Goal: Information Seeking & Learning: Learn about a topic

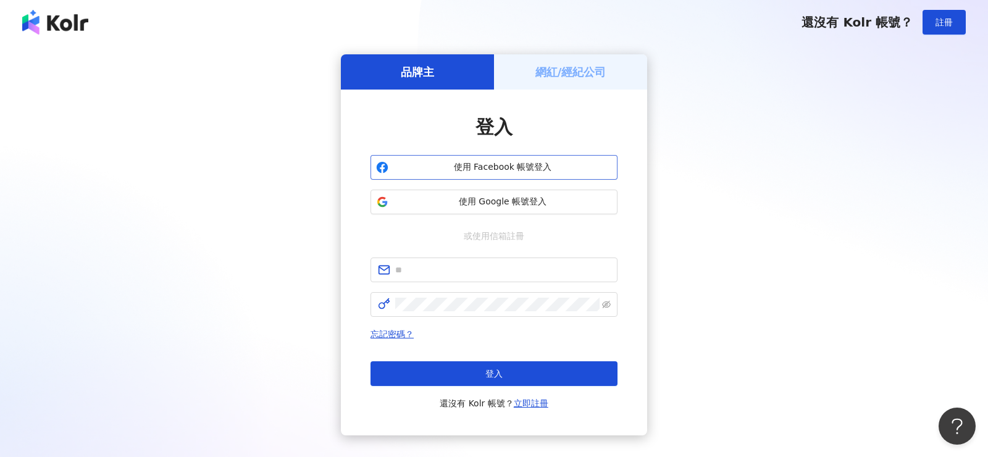
click at [541, 159] on button "使用 Facebook 帳號登入" at bounding box center [494, 167] width 247 height 25
drag, startPoint x: 541, startPoint y: 159, endPoint x: 565, endPoint y: 98, distance: 65.7
click at [565, 98] on div "登入 使用 Facebook 帳號登入 使用 Google 帳號登入 或使用信箱註冊 忘記密碼？ 登入 還沒有 Kolr 帳號？ 立即註冊" at bounding box center [494, 263] width 306 height 346
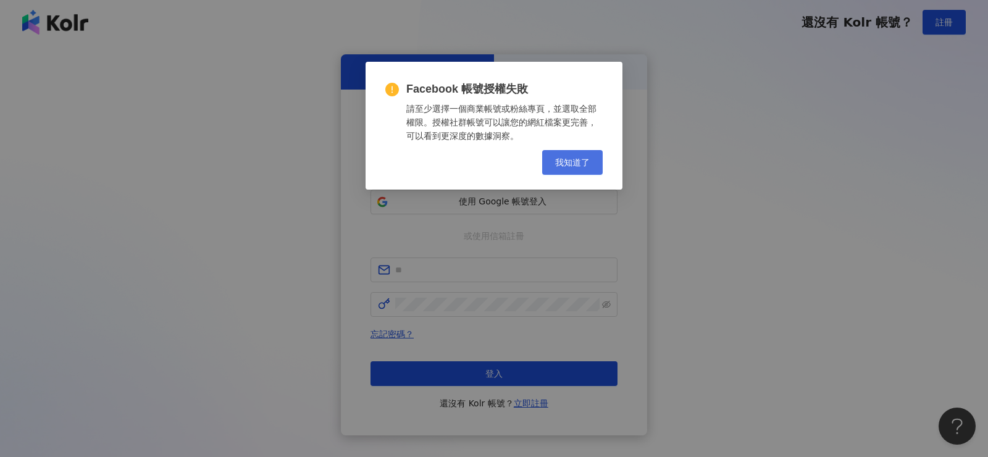
click at [563, 167] on span "我知道了" at bounding box center [572, 163] width 35 height 10
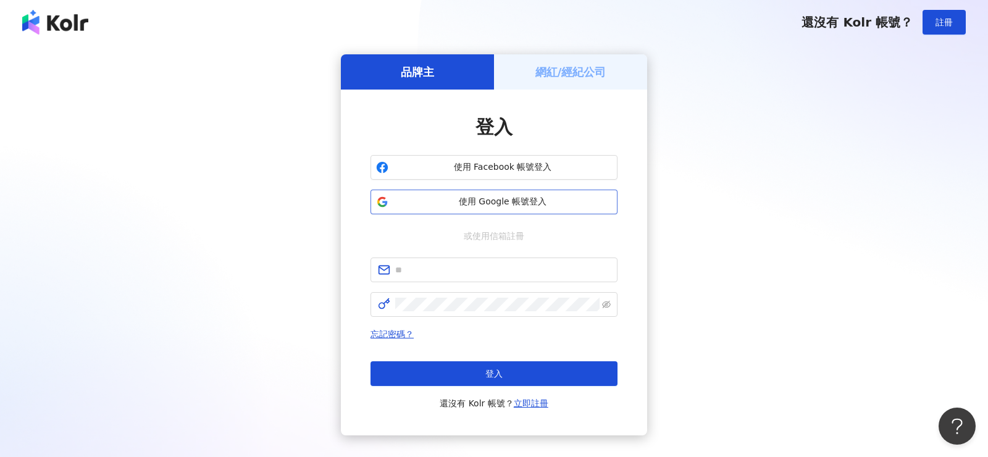
click at [548, 195] on button "使用 Google 帳號登入" at bounding box center [494, 202] width 247 height 25
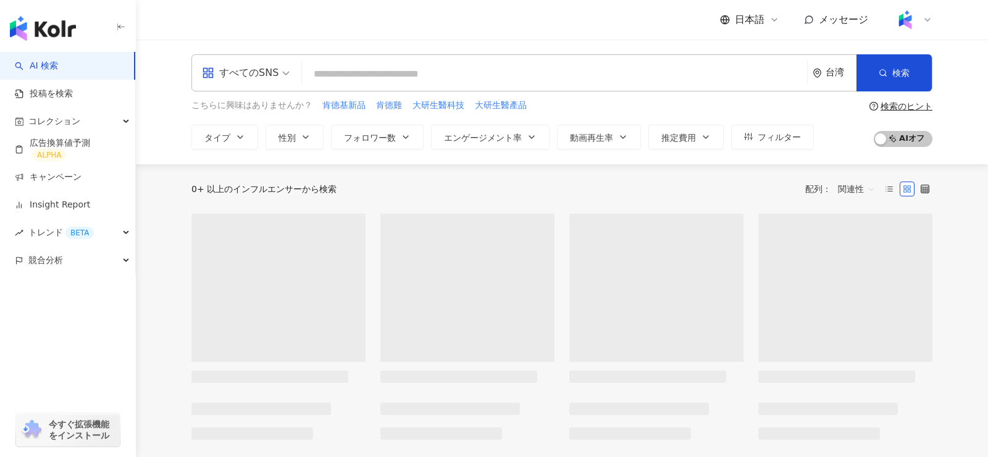
click at [754, 19] on span "日本語" at bounding box center [750, 20] width 30 height 14
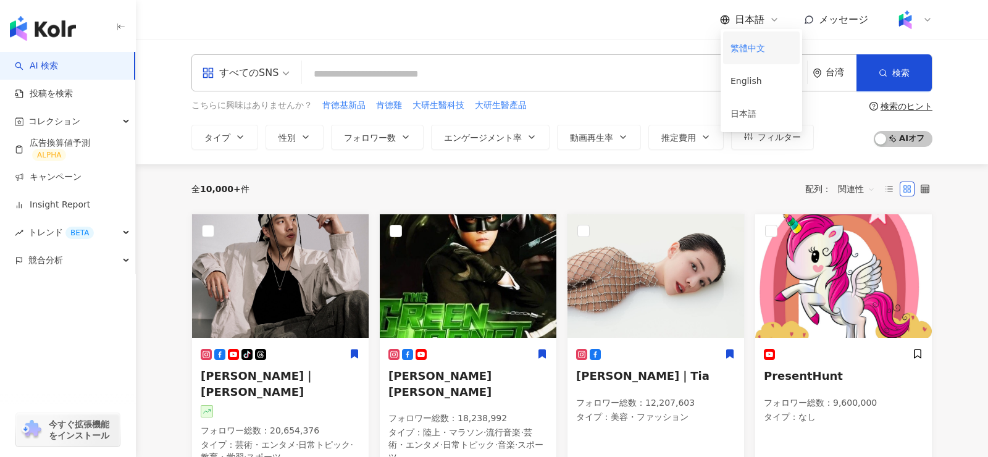
click at [748, 51] on div "繁體中文" at bounding box center [762, 48] width 62 height 22
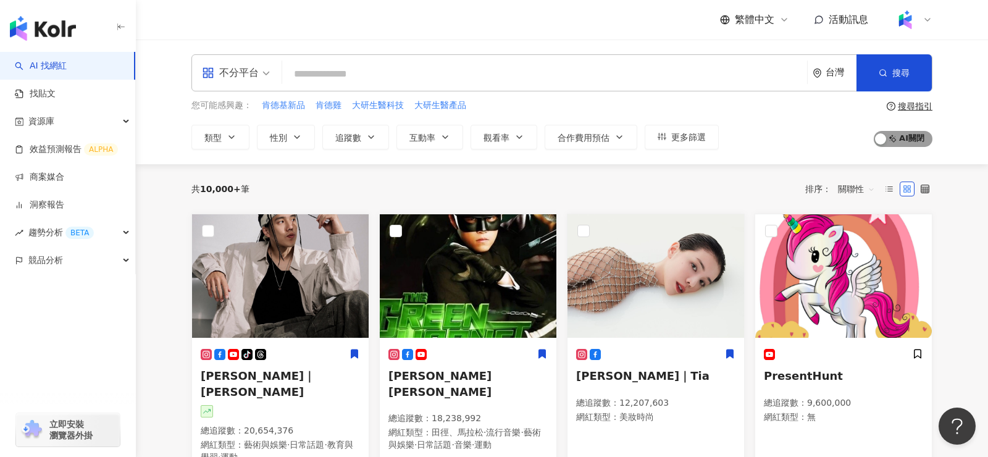
click at [911, 139] on span "AI 開啟 AI 關閉" at bounding box center [903, 139] width 59 height 16
click at [890, 133] on span "AI 開啟 AI 關閉" at bounding box center [903, 139] width 59 height 16
click at [907, 136] on span "AI 開啟 AI 關閉" at bounding box center [903, 139] width 59 height 16
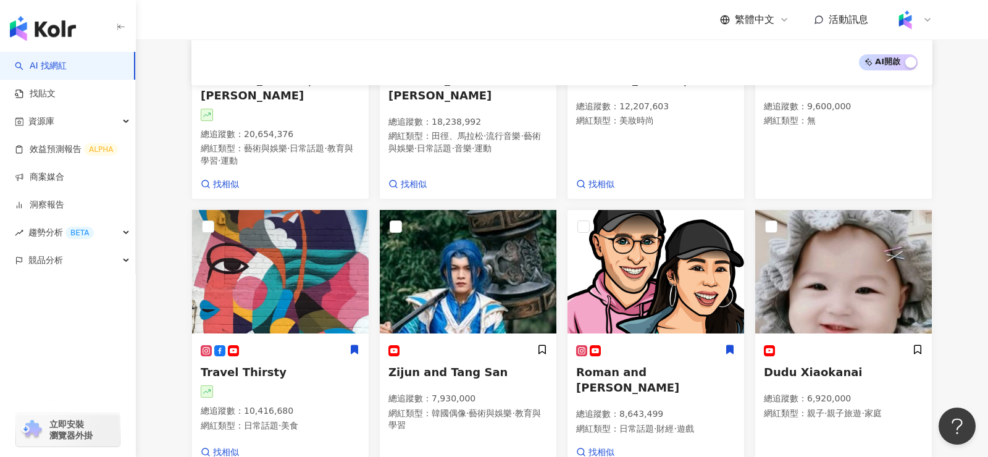
scroll to position [844, 0]
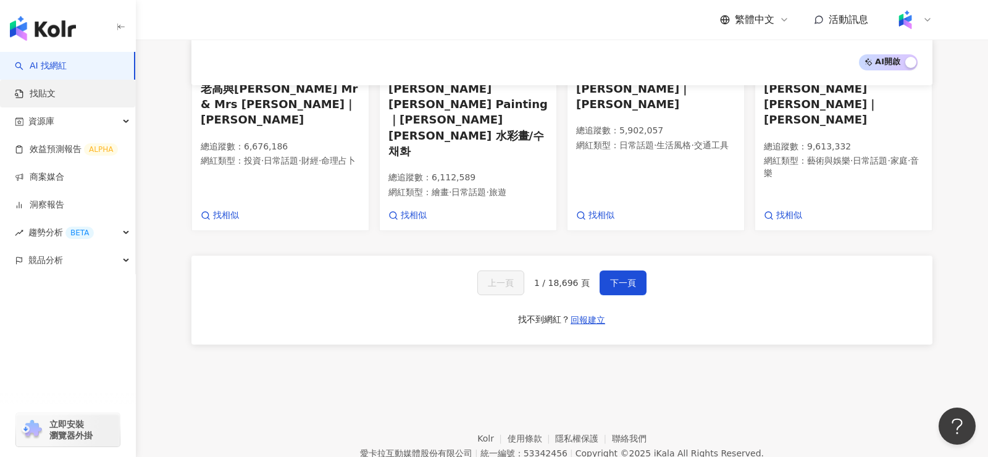
click at [56, 98] on link "找貼文" at bounding box center [35, 94] width 41 height 12
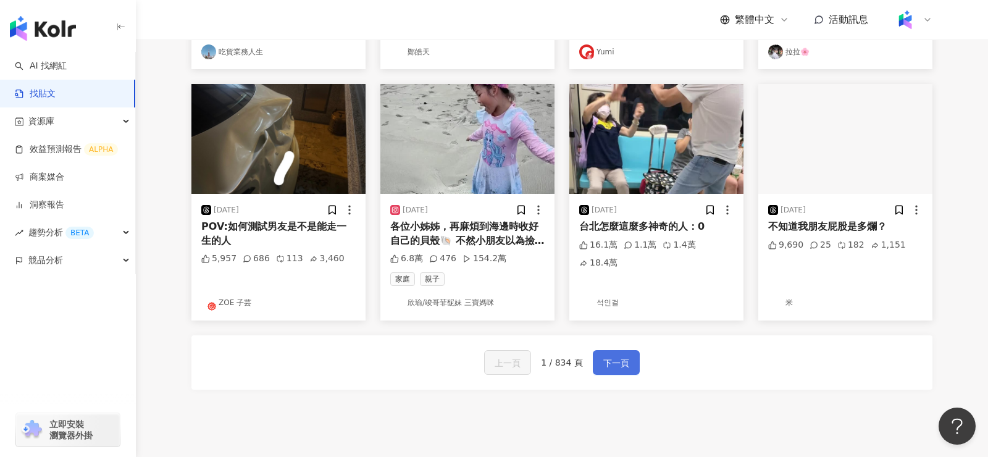
scroll to position [579, 0]
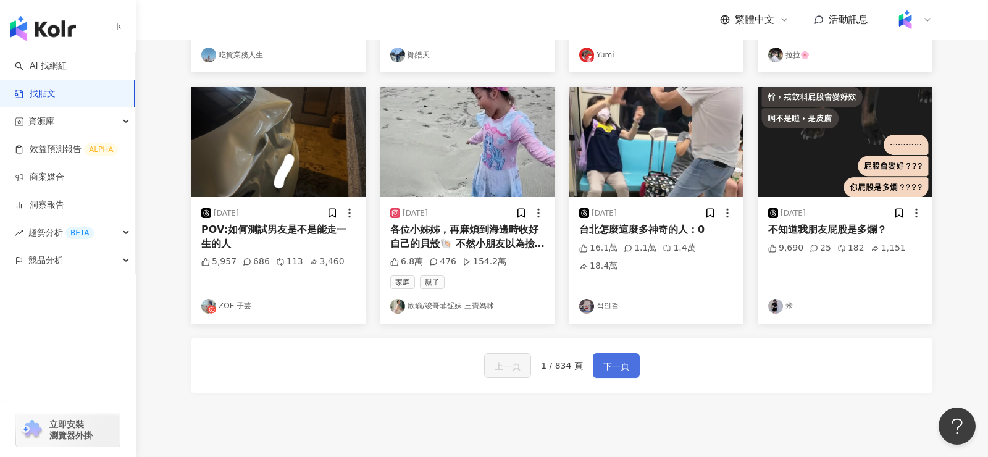
click at [621, 359] on span "下一頁" at bounding box center [617, 366] width 26 height 15
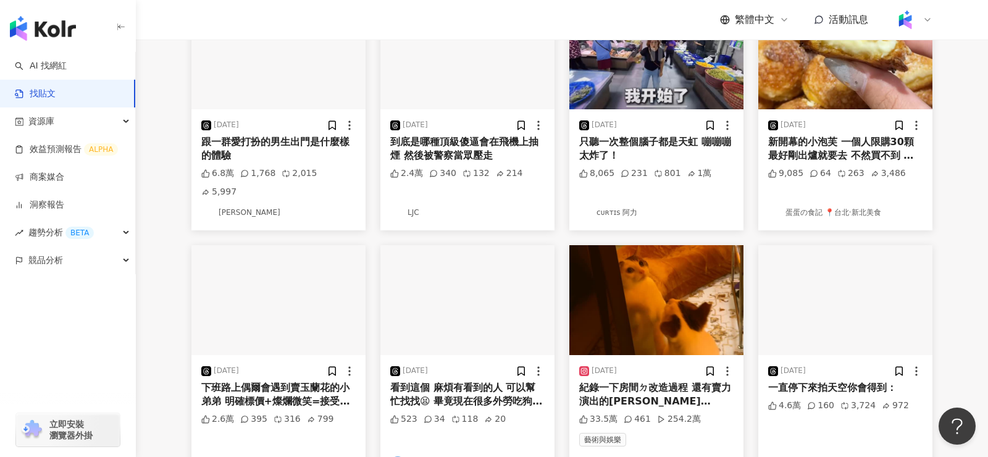
scroll to position [325, 0]
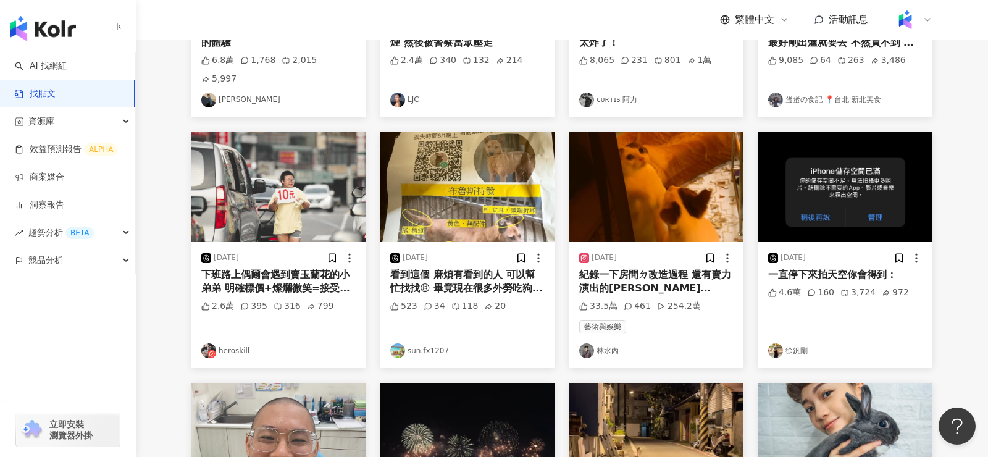
click at [886, 184] on img at bounding box center [846, 187] width 174 height 110
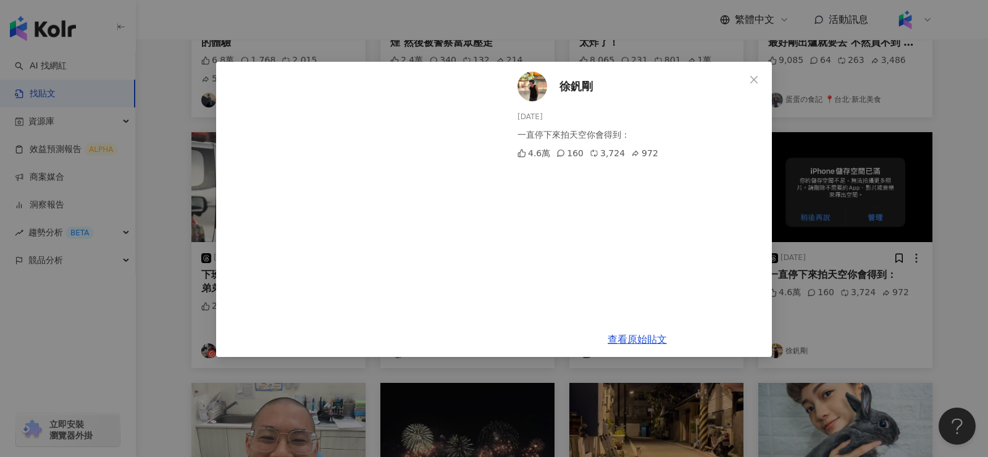
click at [514, 180] on div "徐釩剛 2025/8/17 一直停下來拍天空你會得到： 4.6萬 160 3,724 972" at bounding box center [637, 192] width 269 height 260
click at [815, 187] on div "徐釩剛 2025/8/17 一直停下來拍天空你會得到： 4.6萬 160 3,724 972 查看原始貼文" at bounding box center [494, 228] width 988 height 457
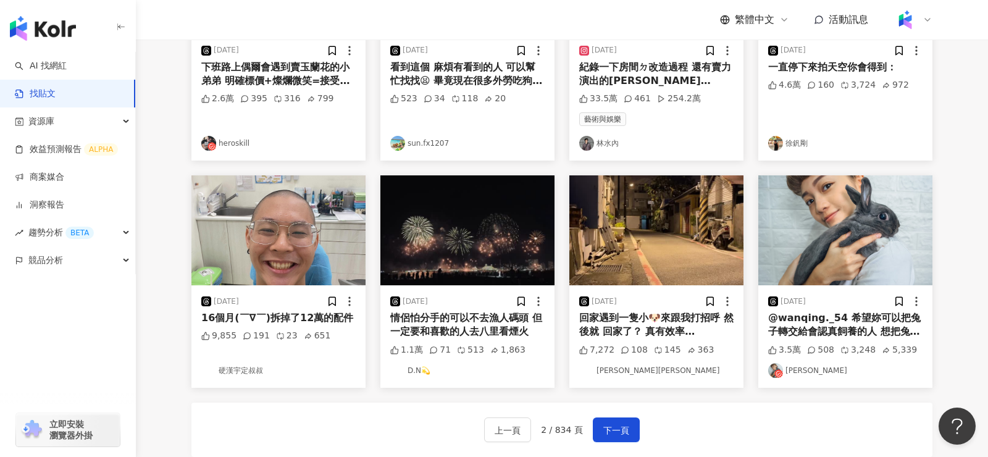
scroll to position [535, 0]
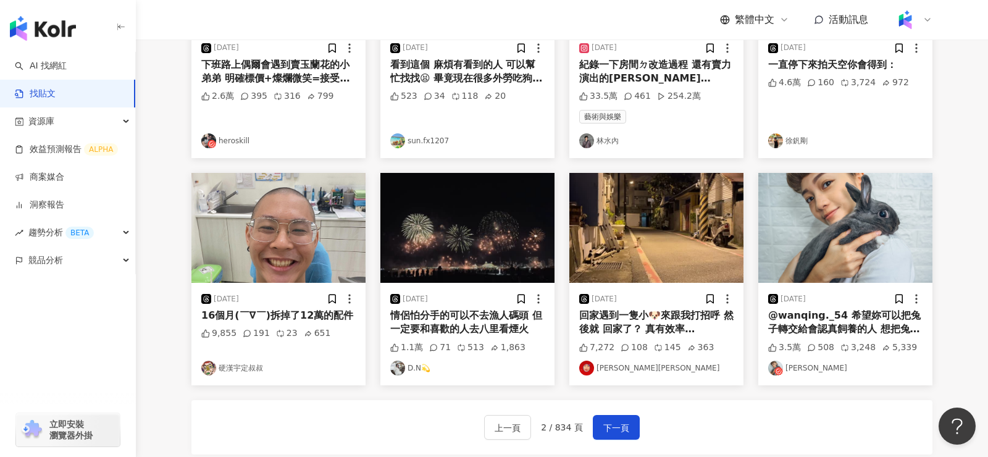
click at [671, 215] on img at bounding box center [657, 228] width 174 height 110
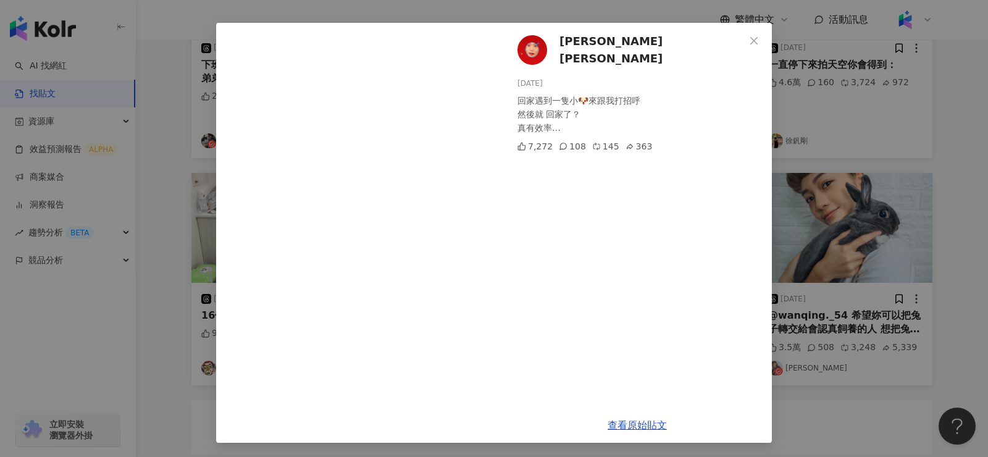
click at [823, 105] on div "林妤倫 Olga 2025/8/15 回家遇到一隻小🐶來跟我打招呼 然後就 回家了？ 真有效率… 7,272 108 145 363 查看原始貼文" at bounding box center [494, 228] width 988 height 457
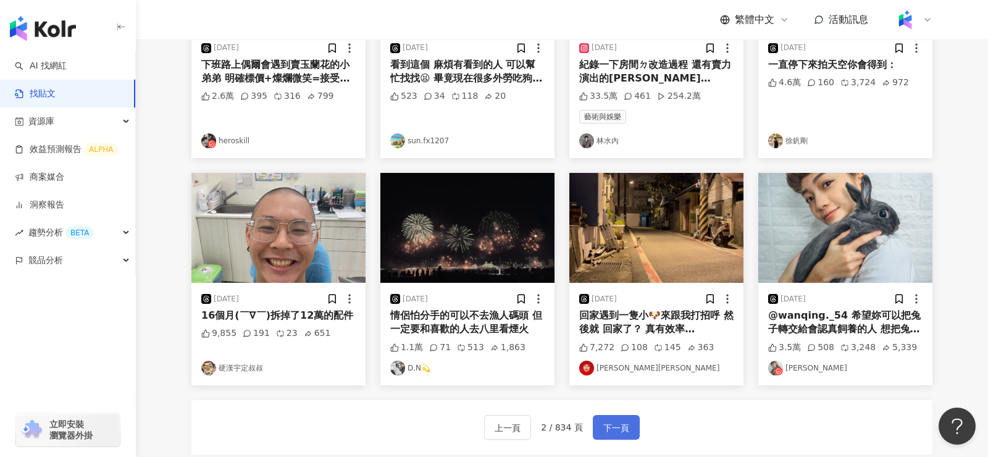
click at [627, 416] on button "下一頁" at bounding box center [616, 427] width 47 height 25
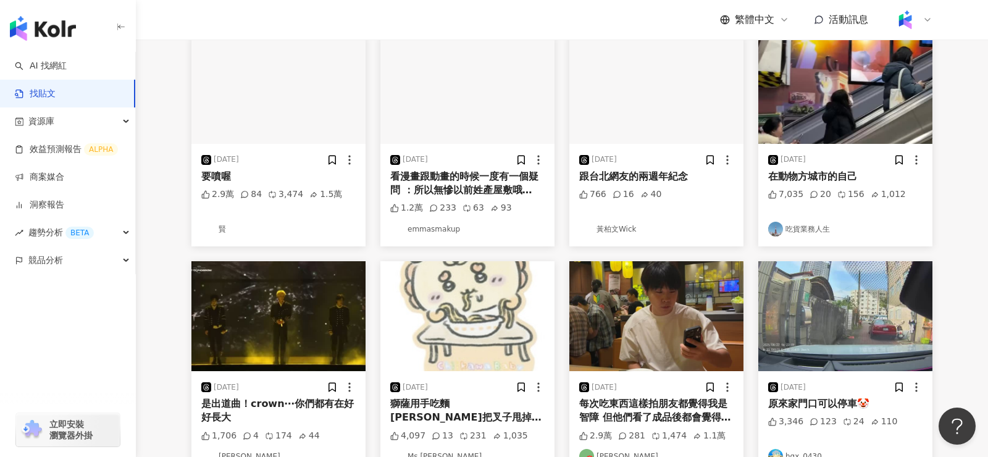
scroll to position [134, 0]
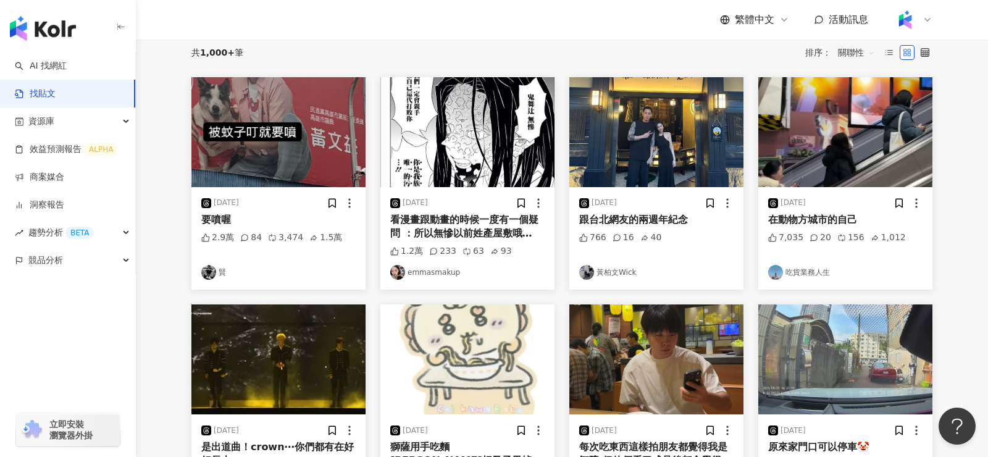
click at [488, 139] on img at bounding box center [468, 132] width 174 height 110
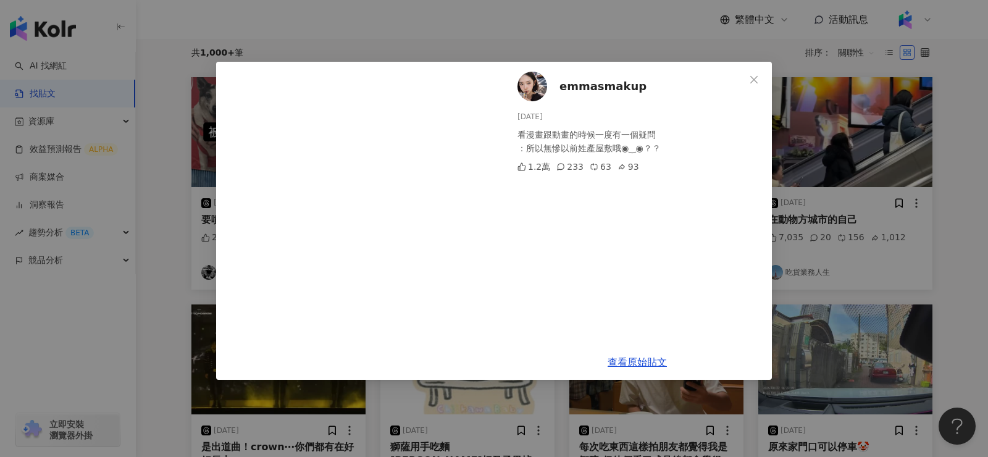
click at [862, 109] on div "emmasmakup 2025/8/17 看漫畫跟動畫的時候一度有一個疑問 ：所以無慘以前姓產屋敷哦◉‿◉？？ 1.2萬 233 63 93 查看原始貼文" at bounding box center [494, 228] width 988 height 457
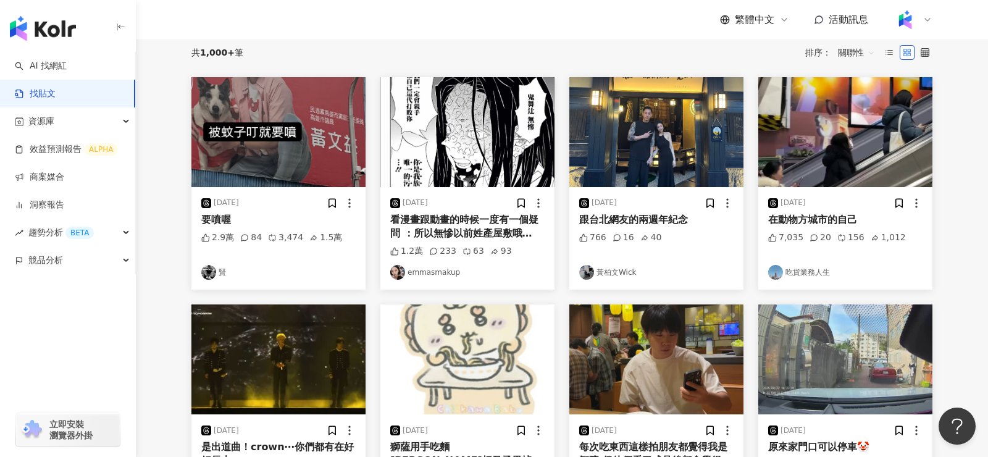
click at [822, 171] on img at bounding box center [846, 132] width 174 height 110
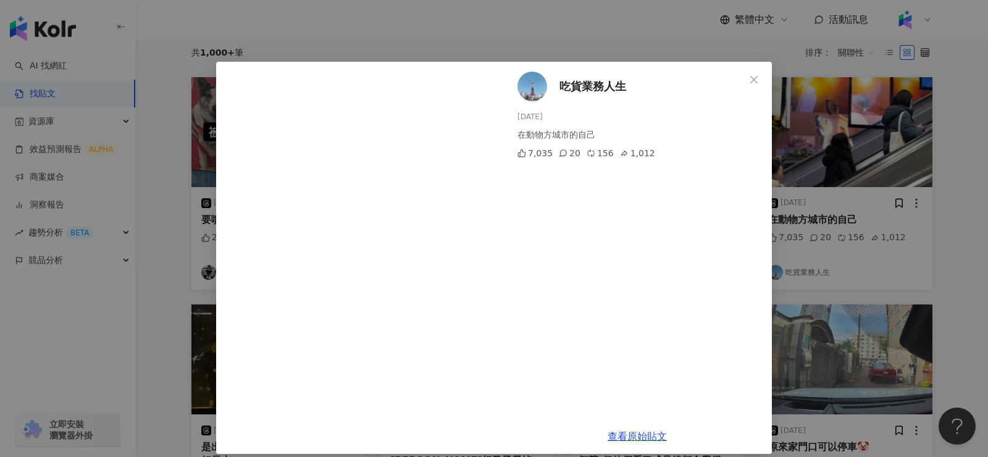
click at [146, 363] on div "吃貨業務人生 2025/8/21 在動物方城市的自己 7,035 20 156 1,012 查看原始貼文" at bounding box center [494, 228] width 988 height 457
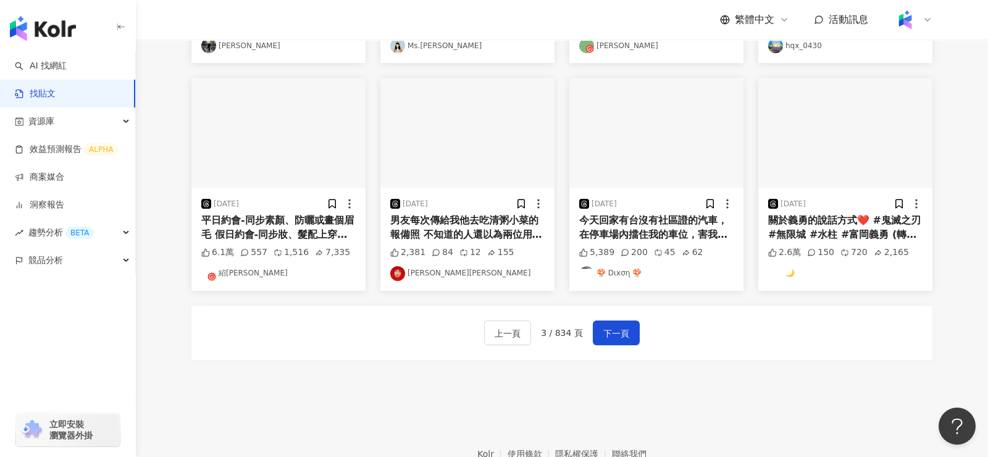
scroll to position [596, 0]
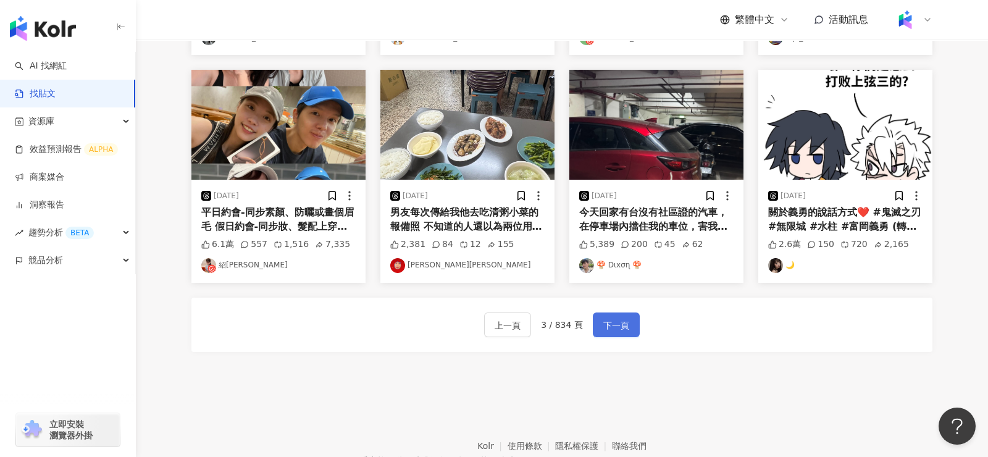
click at [617, 330] on span "下一頁" at bounding box center [617, 325] width 26 height 15
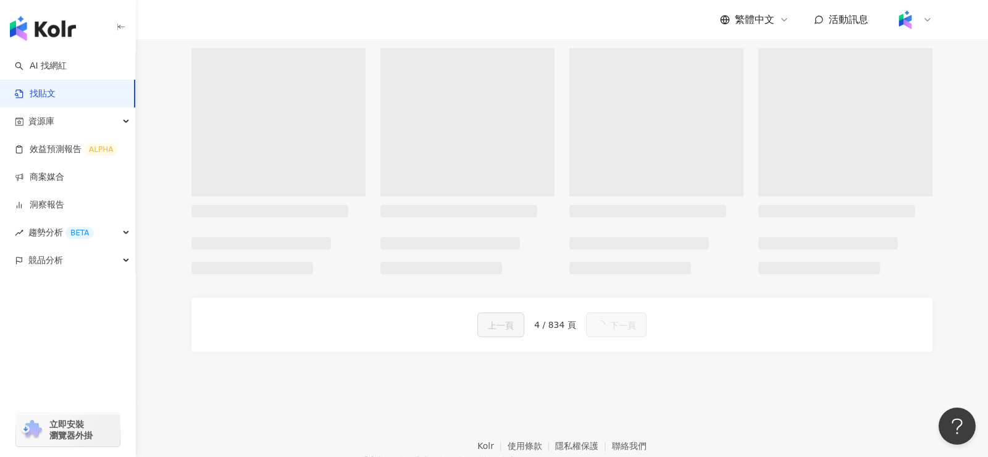
scroll to position [619, 0]
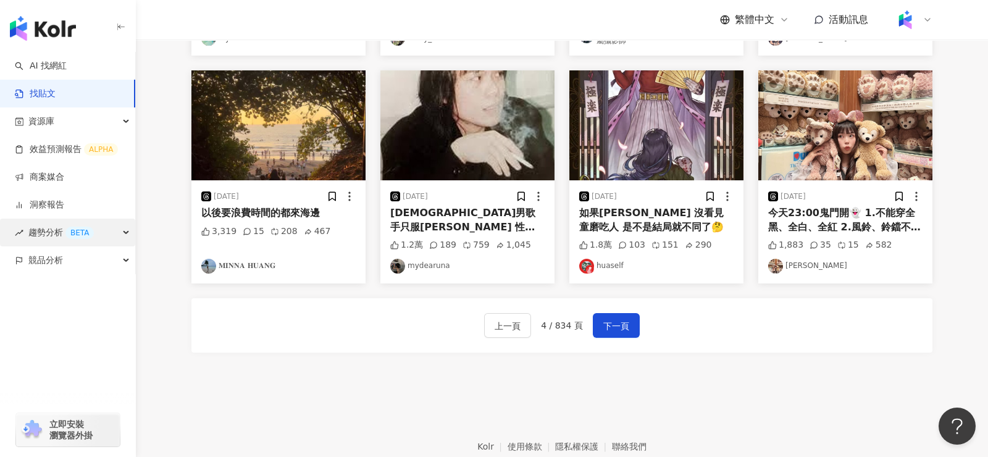
click at [55, 230] on span "趨勢分析 BETA" at bounding box center [60, 233] width 65 height 28
click at [55, 258] on span "競品分析" at bounding box center [45, 260] width 35 height 28
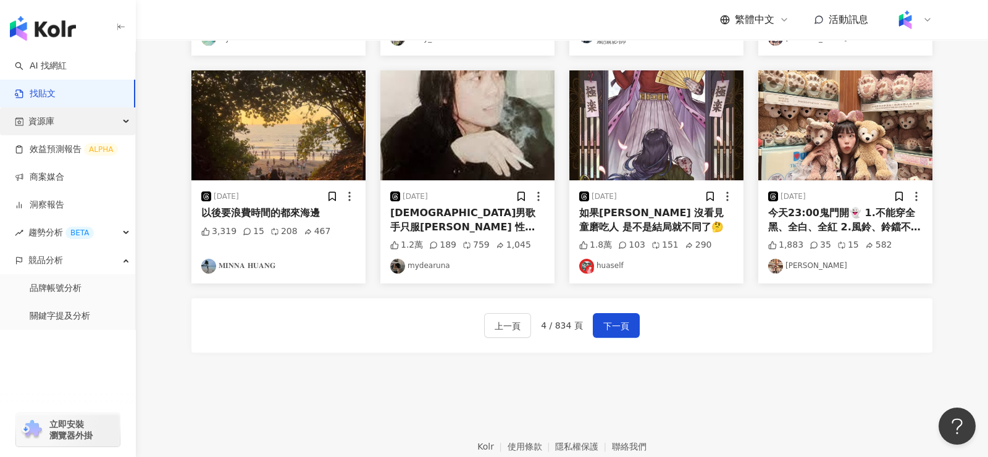
click at [42, 107] on span "資源庫" at bounding box center [41, 121] width 26 height 28
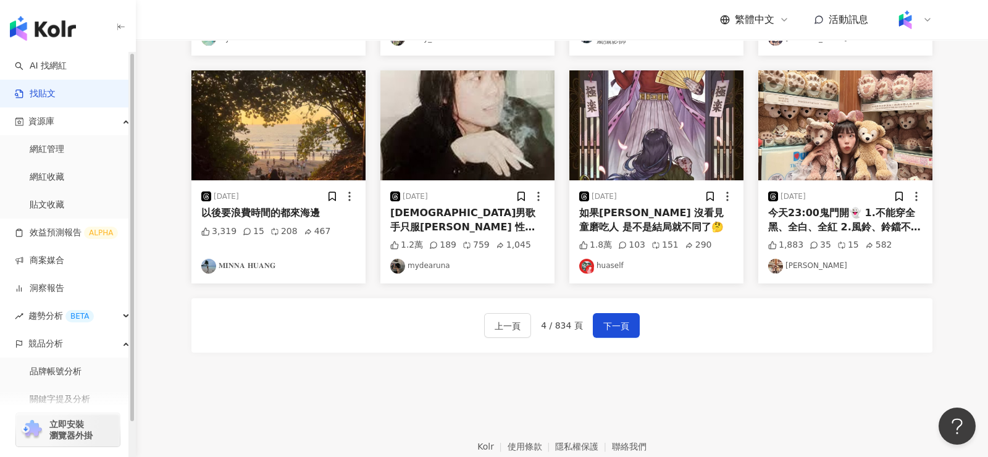
click at [56, 95] on link "找貼文" at bounding box center [35, 94] width 41 height 12
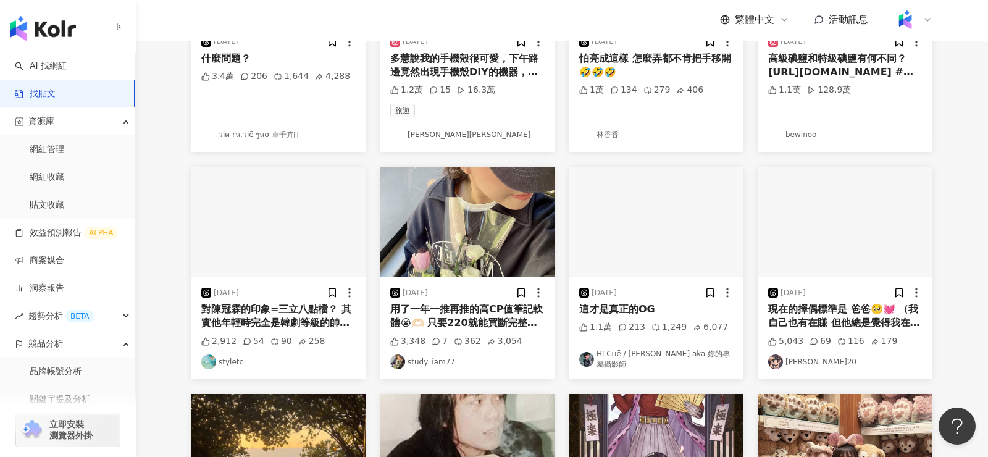
scroll to position [366, 0]
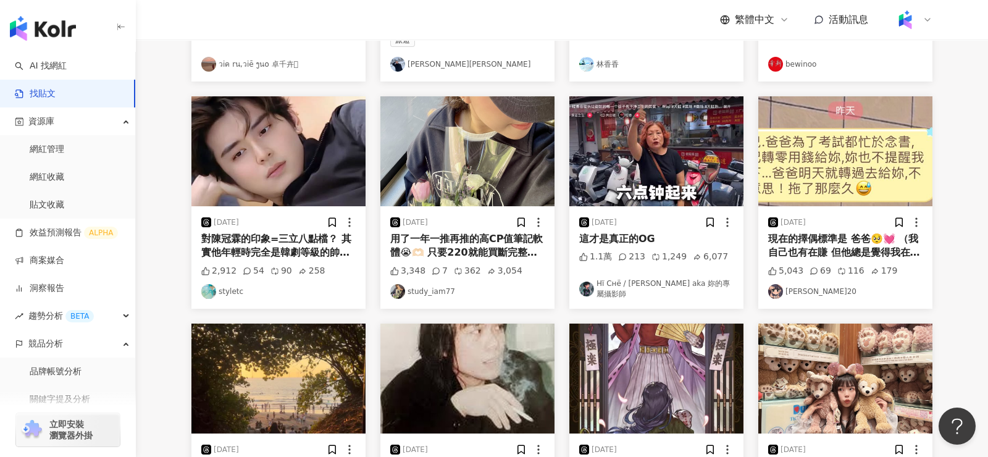
click at [628, 229] on div "2025/8/18 這才是真正的OG 1.1萬 213 1,249 6,077 Hї Cнё / 張哲 aka 妳的專屬攝影師" at bounding box center [657, 257] width 174 height 103
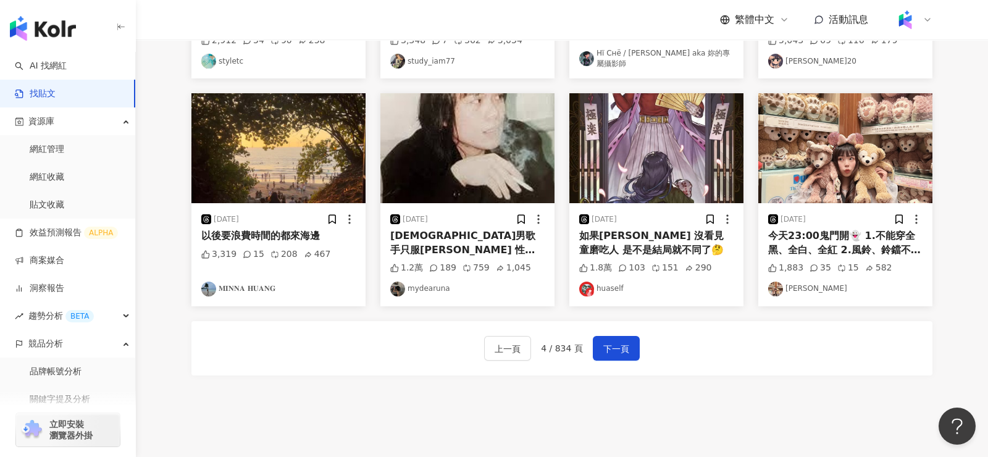
scroll to position [641, 0]
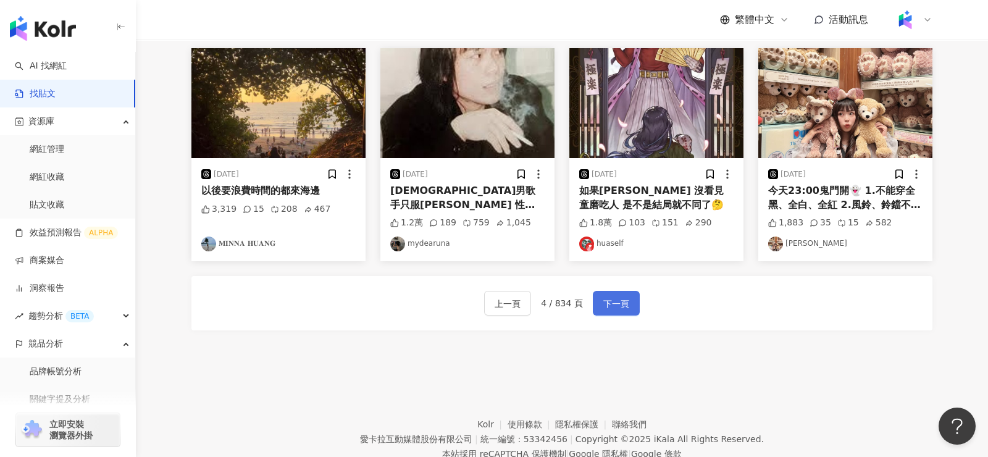
click at [622, 303] on span "下一頁" at bounding box center [617, 304] width 26 height 15
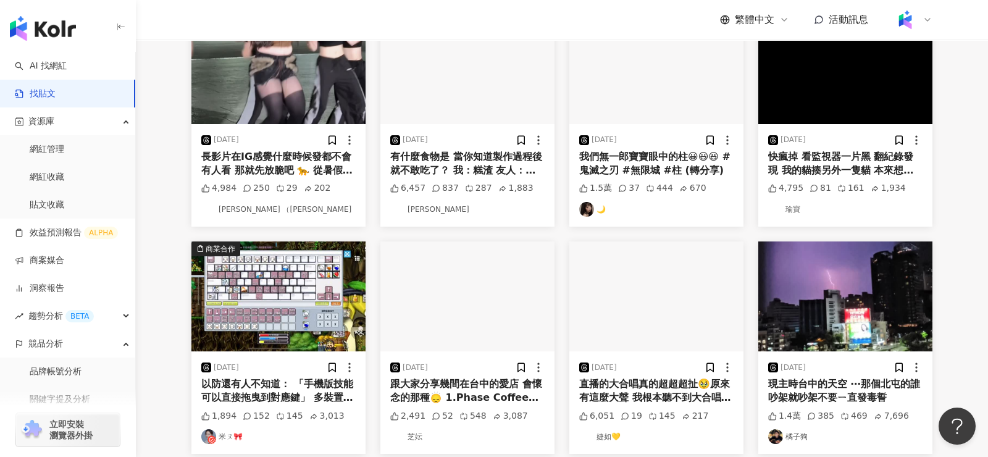
scroll to position [195, 0]
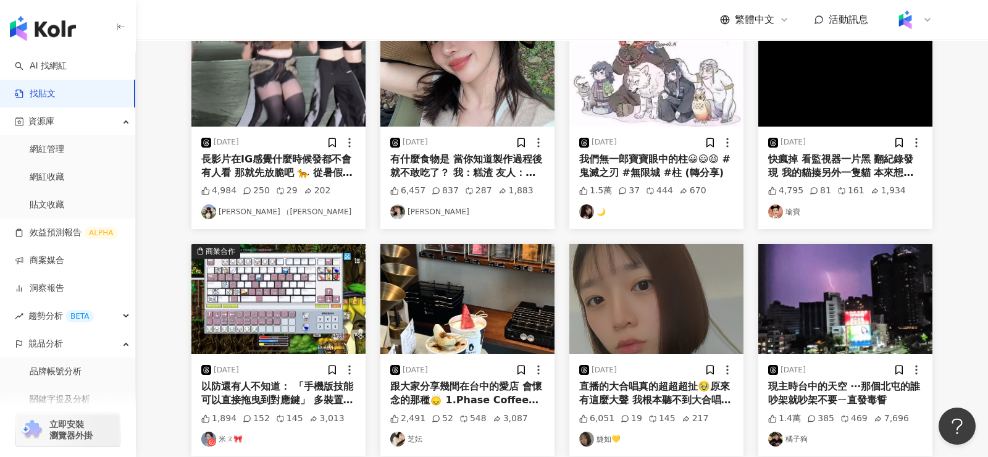
click at [283, 320] on img at bounding box center [278, 299] width 174 height 110
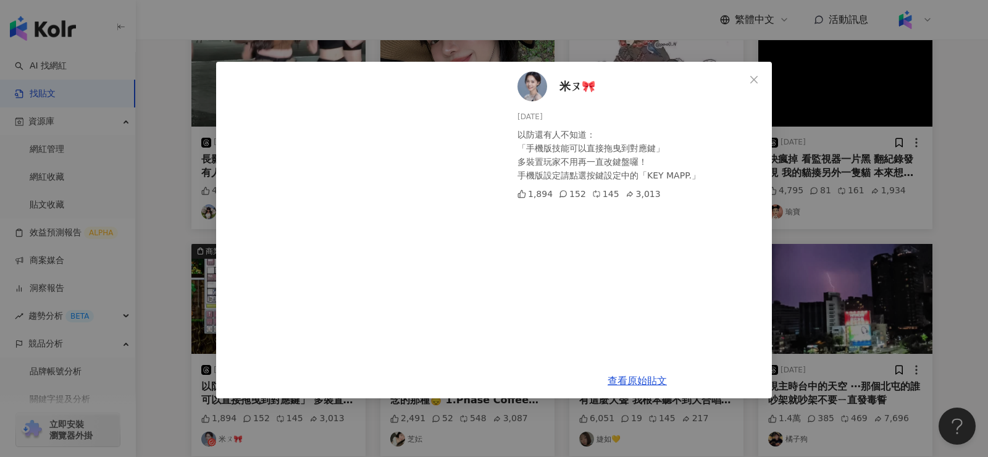
click at [106, 327] on div "米ㄡ🎀 2025/8/24 以防還有人不知道： 「手機版技能可以直接拖曳到對應鍵」 多裝置玩家不用再一直改鍵盤囉！ 手機版設定請點選按鍵設定中的「KEY MA…" at bounding box center [494, 228] width 988 height 457
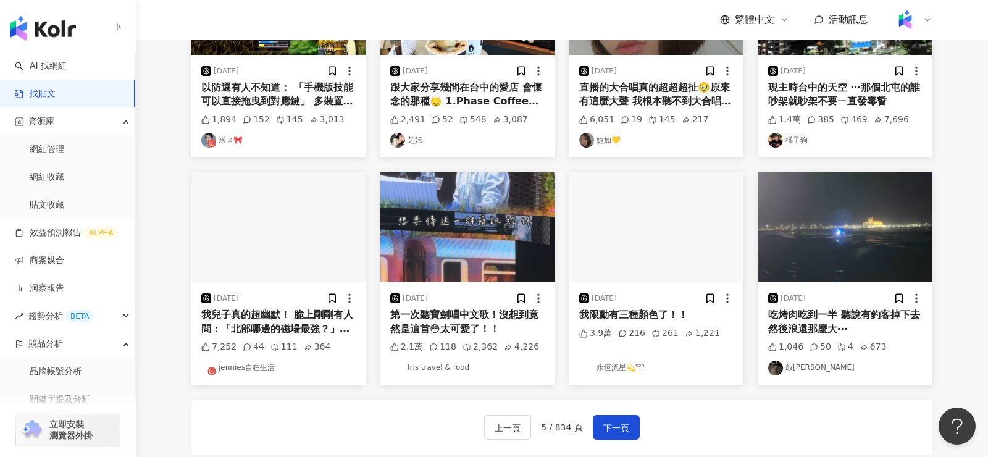
scroll to position [0, 0]
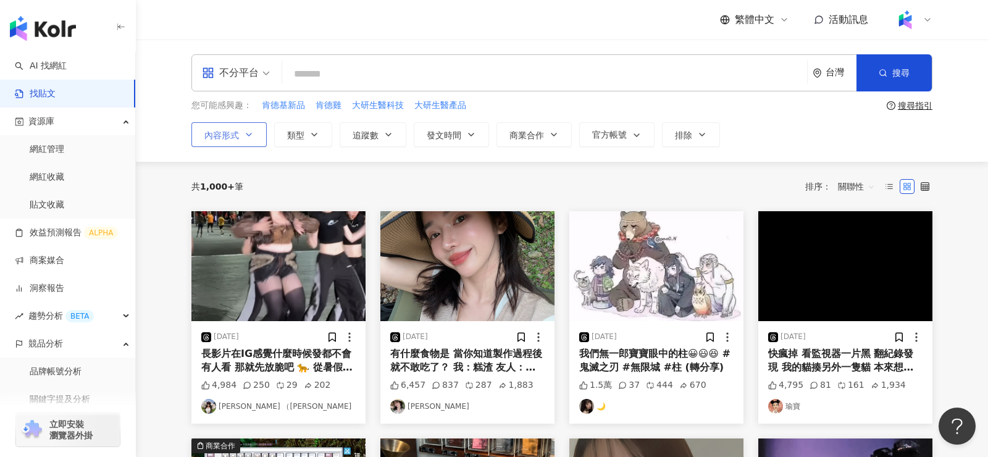
click at [244, 135] on icon "button" at bounding box center [249, 135] width 10 height 10
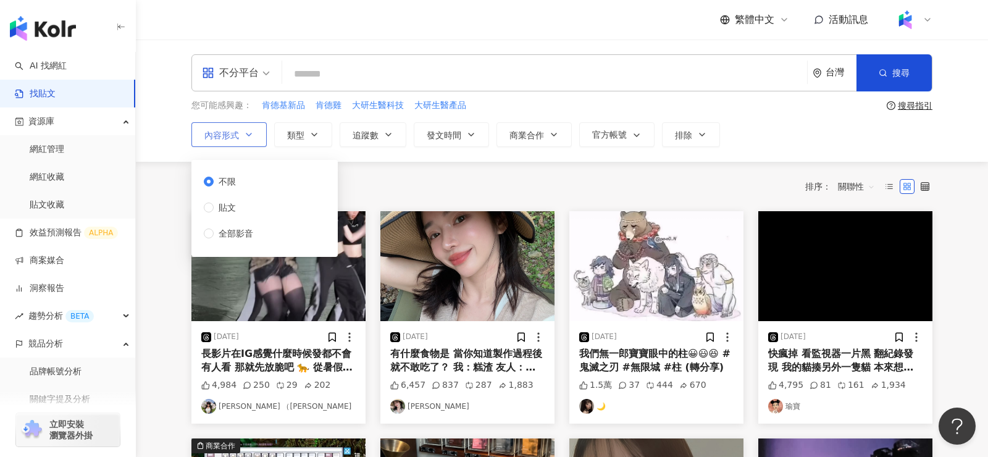
click at [244, 135] on icon "button" at bounding box center [249, 135] width 10 height 10
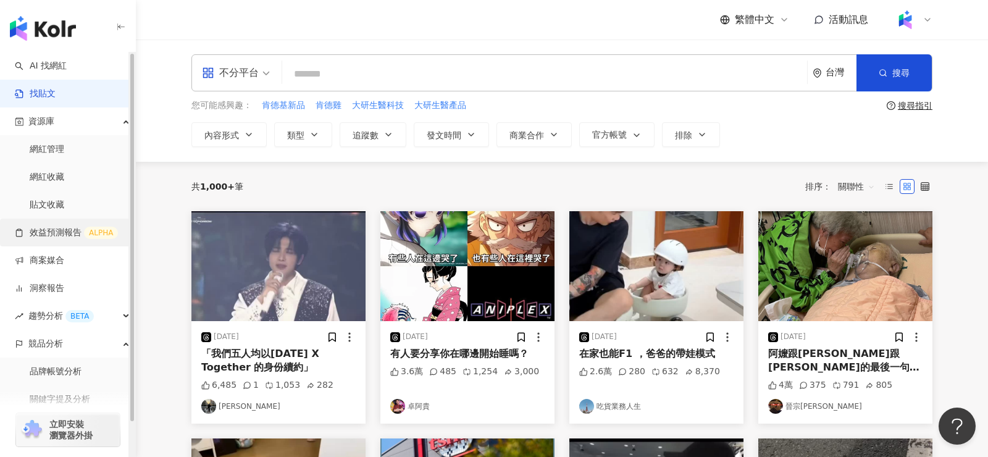
click at [78, 233] on link "效益預測報告 ALPHA" at bounding box center [66, 233] width 103 height 12
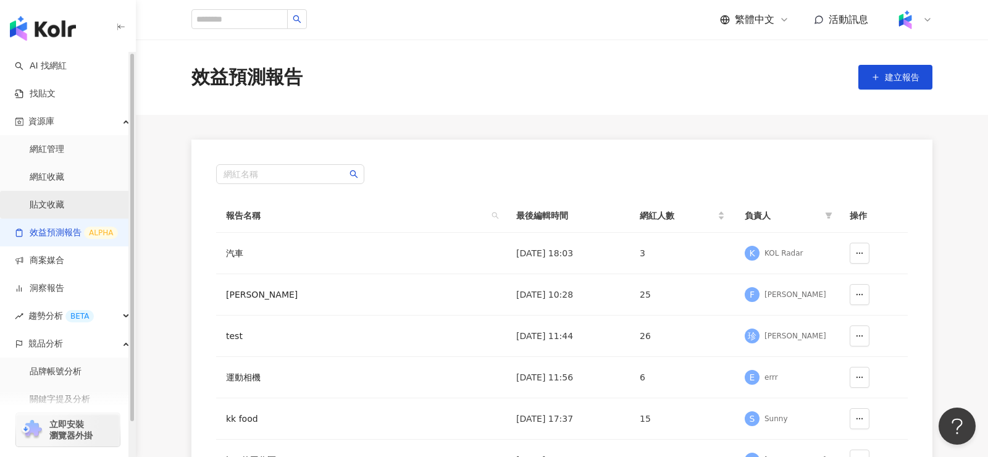
click at [64, 206] on link "貼文收藏" at bounding box center [47, 205] width 35 height 12
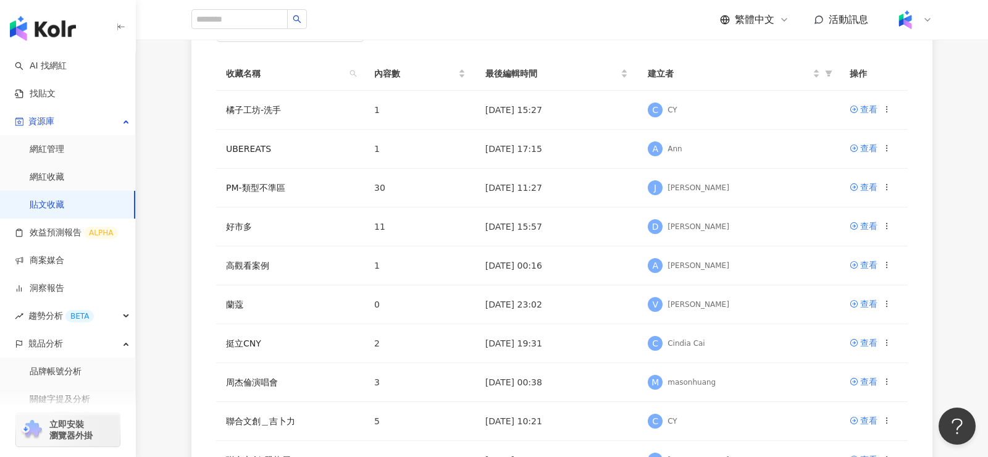
scroll to position [158, 0]
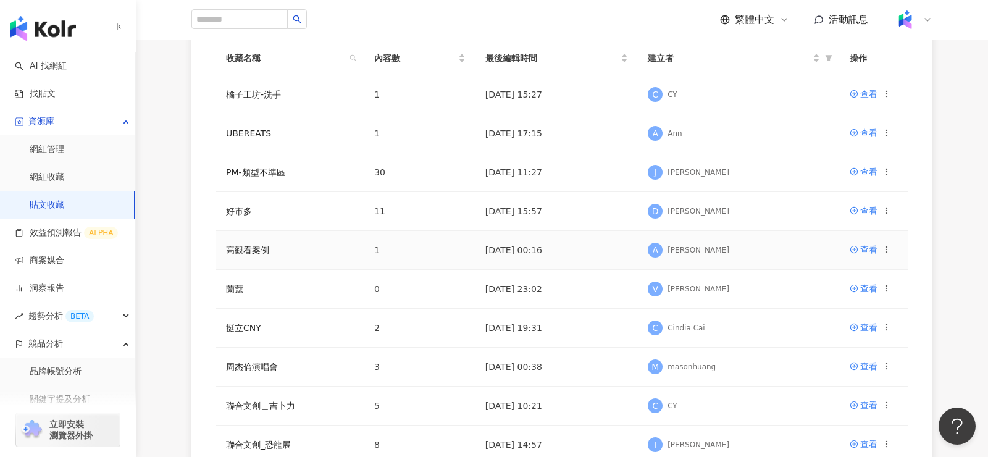
click at [881, 257] on td "查看" at bounding box center [874, 250] width 68 height 39
click at [864, 248] on div "查看" at bounding box center [868, 250] width 17 height 14
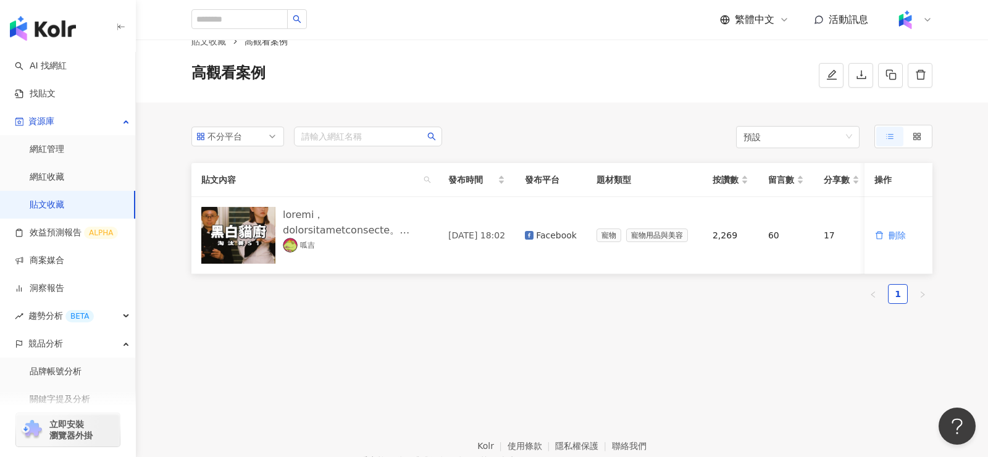
scroll to position [33, 0]
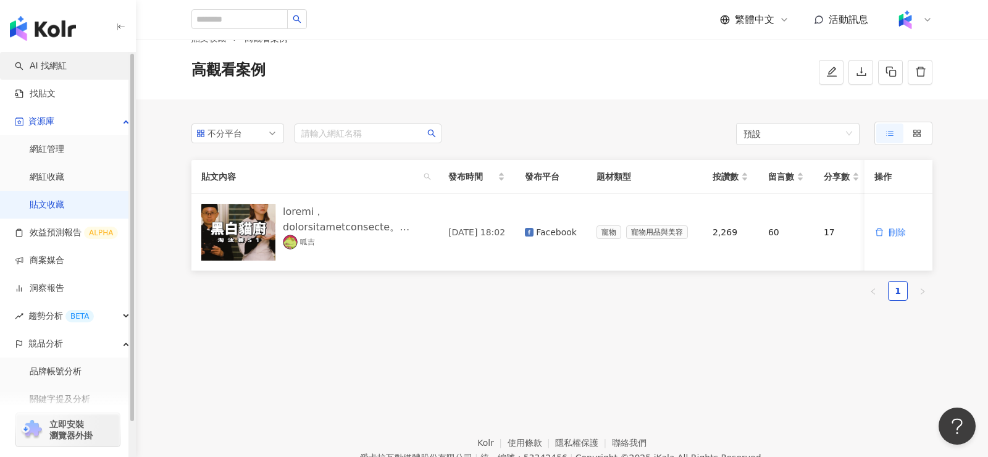
click at [53, 67] on link "AI 找網紅" at bounding box center [41, 66] width 52 height 12
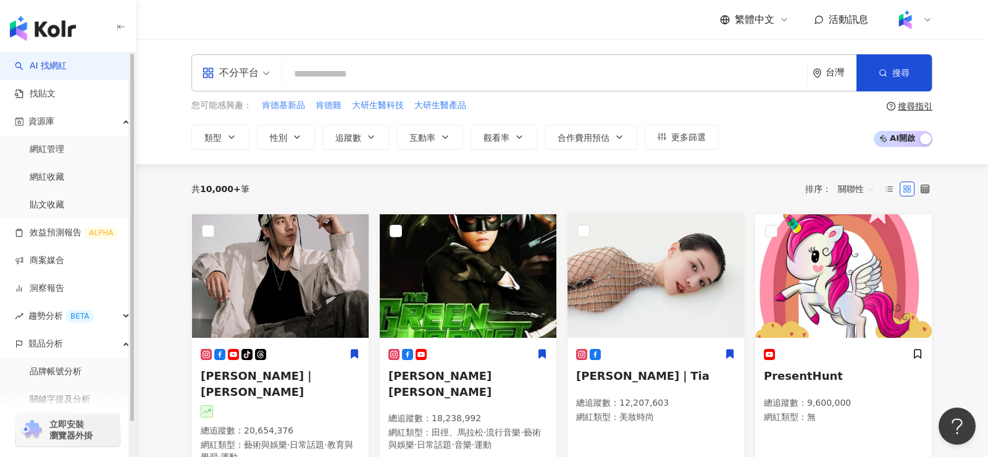
click at [80, 422] on span "立即安裝 瀏覽器外掛" at bounding box center [70, 430] width 43 height 22
click at [768, 17] on span "繁體中文" at bounding box center [755, 20] width 40 height 14
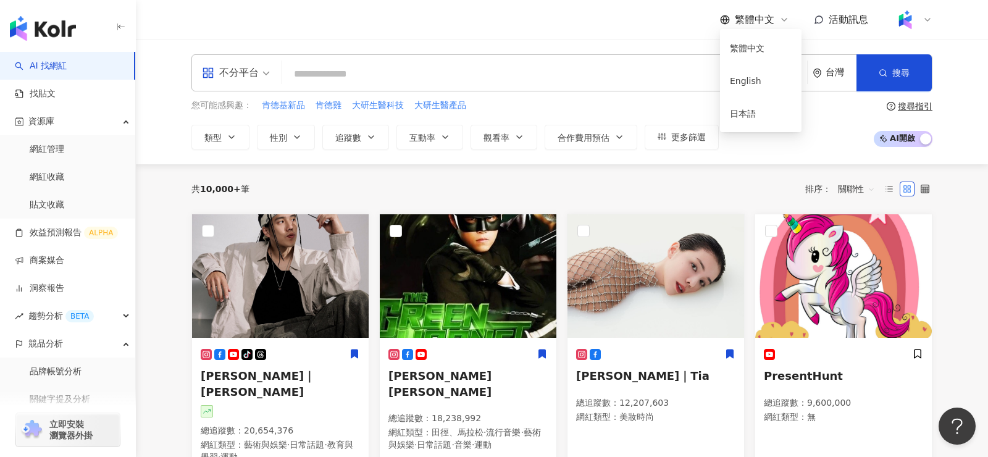
click at [620, 19] on div "繁體中文 活動訊息" at bounding box center [561, 20] width 741 height 40
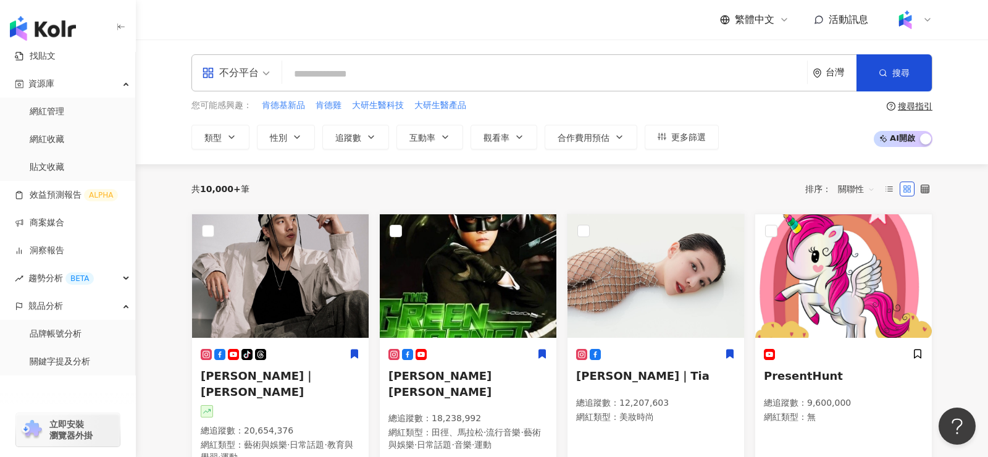
click at [75, 27] on img "button" at bounding box center [43, 28] width 66 height 25
click at [65, 26] on img "button" at bounding box center [43, 28] width 66 height 25
click at [53, 32] on img "button" at bounding box center [43, 28] width 66 height 25
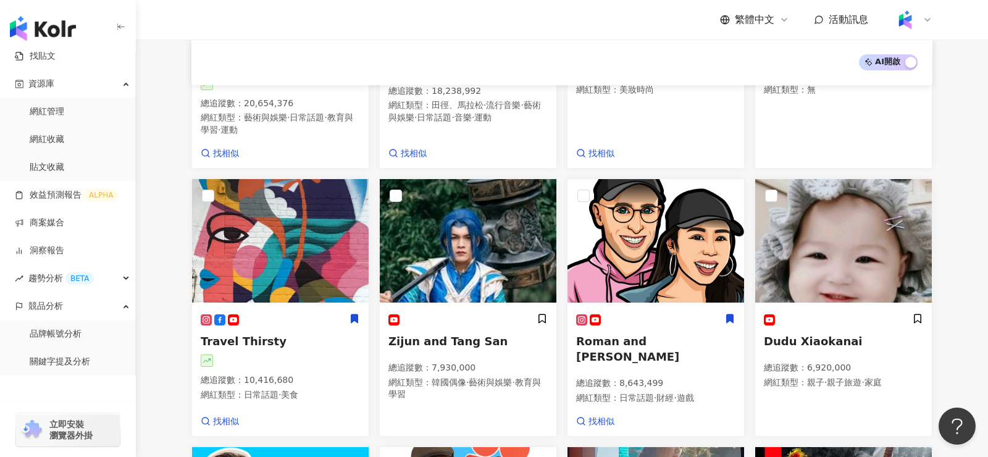
scroll to position [844, 0]
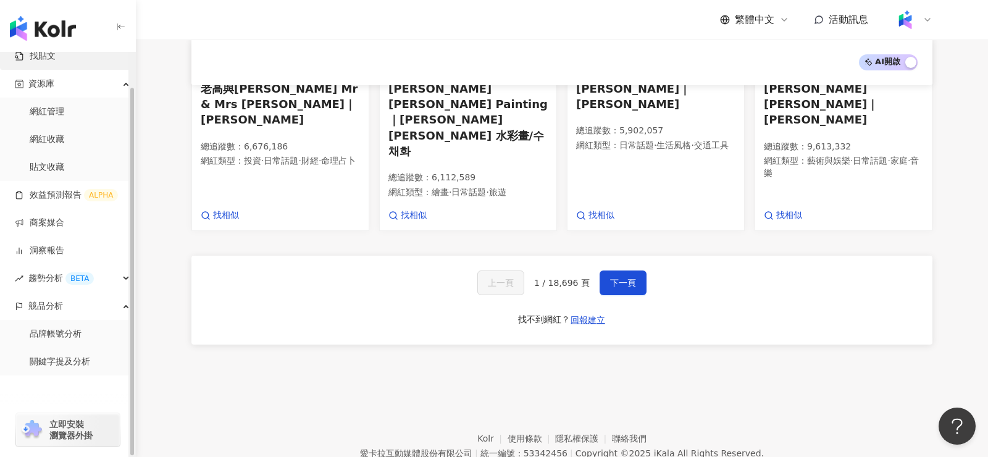
click at [56, 61] on link "找貼文" at bounding box center [35, 56] width 41 height 12
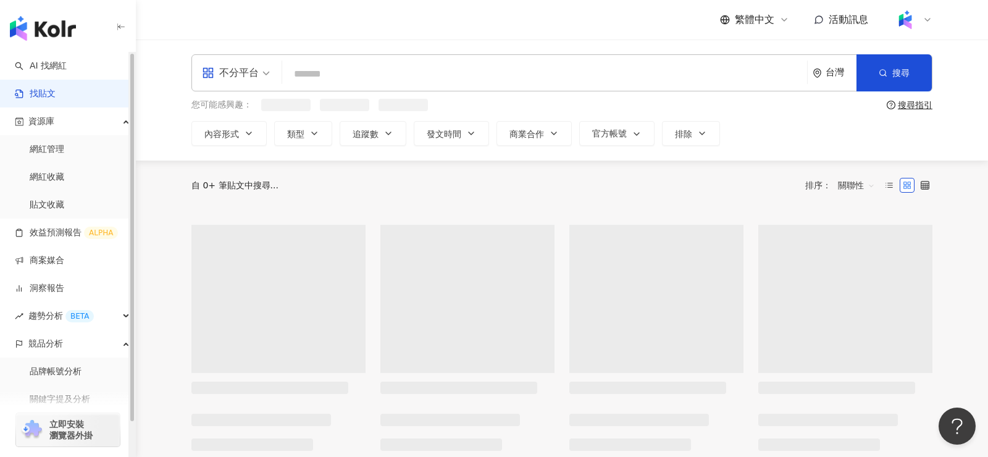
click at [64, 61] on link "AI 找網紅" at bounding box center [41, 66] width 52 height 12
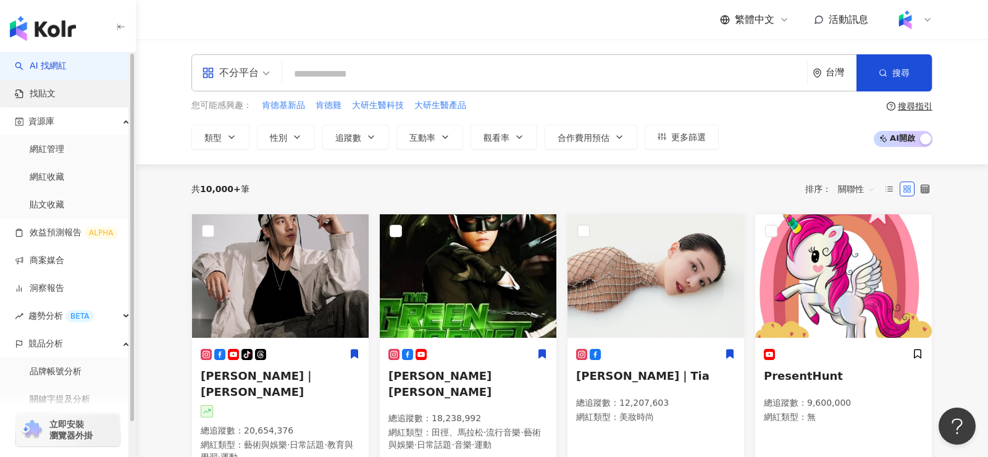
click at [56, 93] on link "找貼文" at bounding box center [35, 94] width 41 height 12
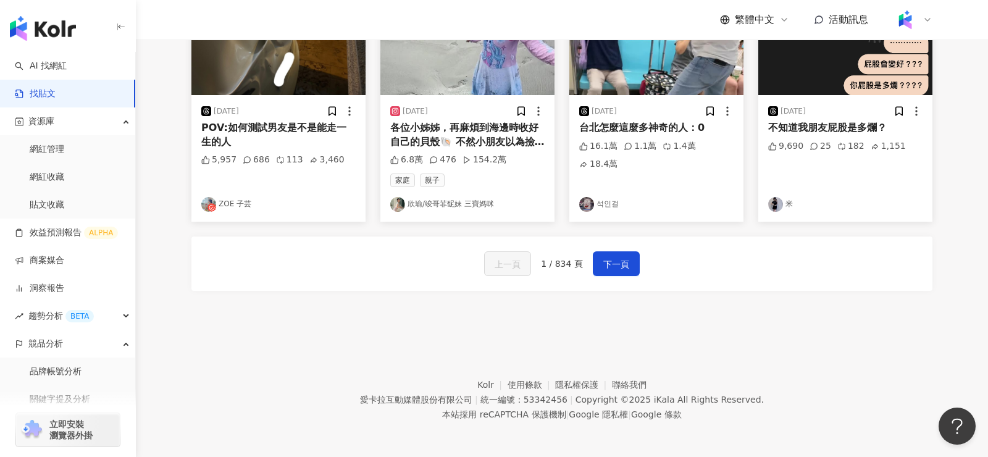
scroll to position [681, 0]
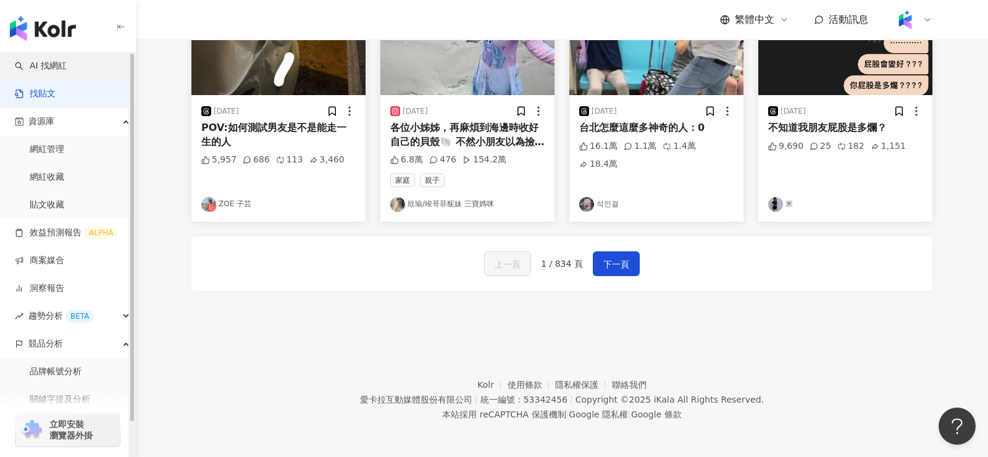
click at [67, 60] on link "AI 找網紅" at bounding box center [41, 66] width 52 height 12
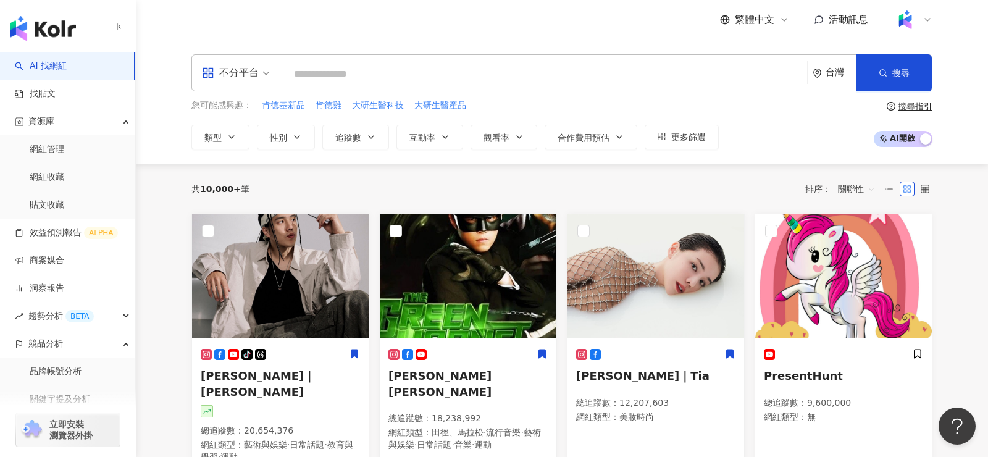
click at [917, 103] on div "搜尋指引" at bounding box center [915, 106] width 35 height 10
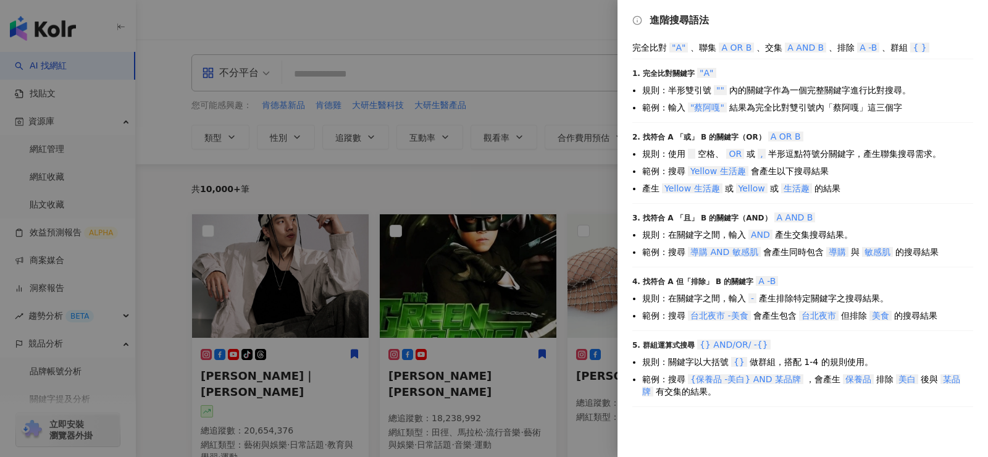
click at [600, 122] on div at bounding box center [494, 228] width 988 height 457
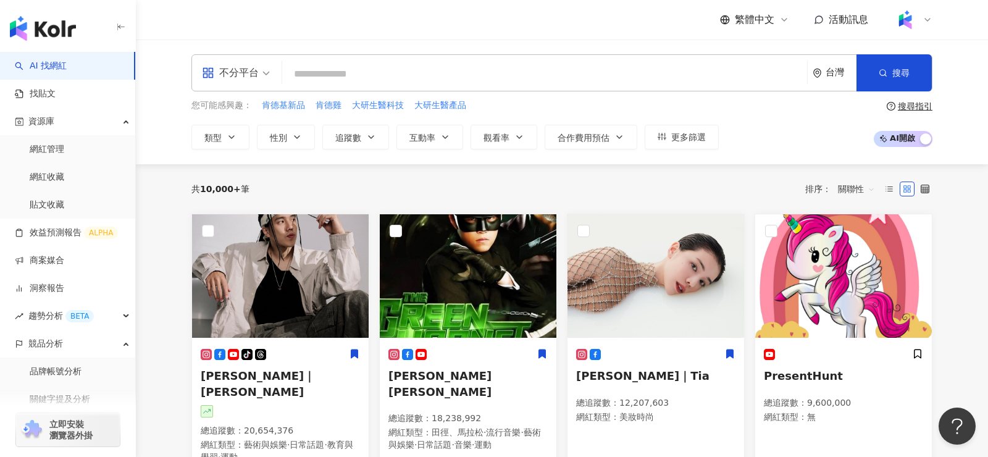
click at [934, 15] on div "繁體中文 活動訊息" at bounding box center [562, 20] width 791 height 40
click at [918, 16] on div at bounding box center [913, 19] width 40 height 25
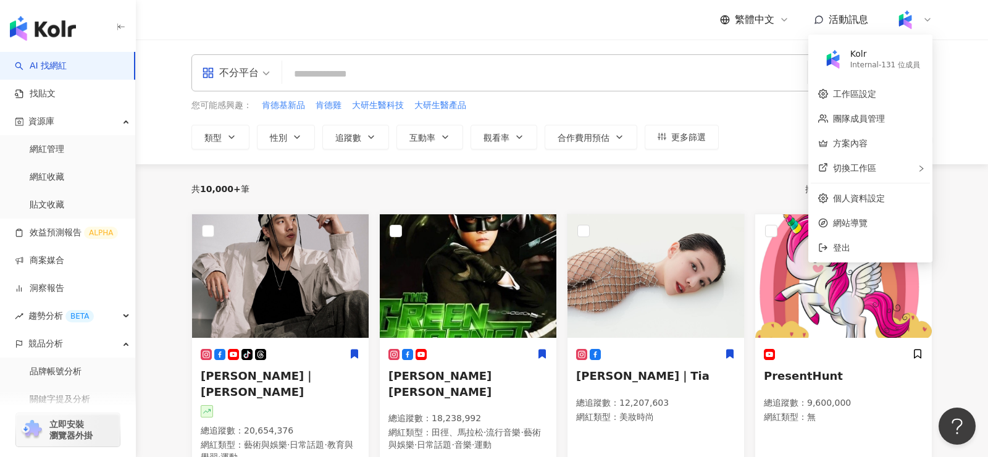
click at [918, 17] on div at bounding box center [913, 19] width 40 height 25
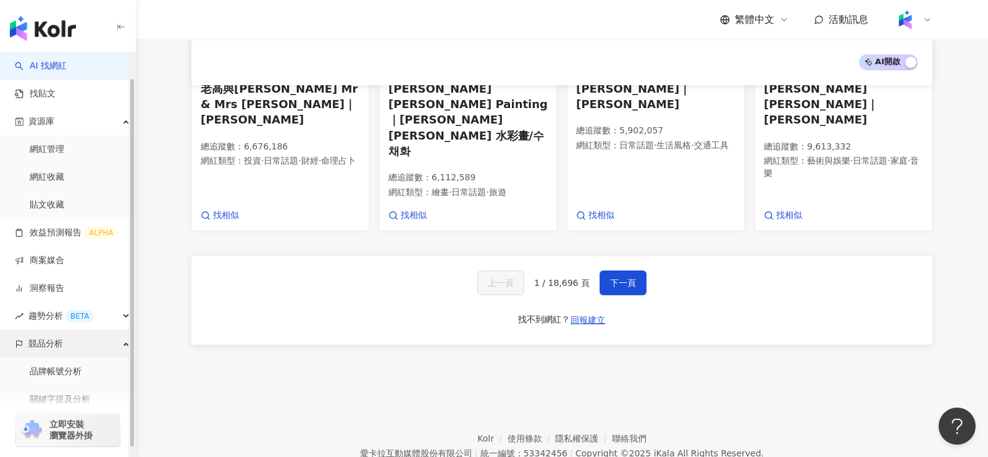
scroll to position [38, 0]
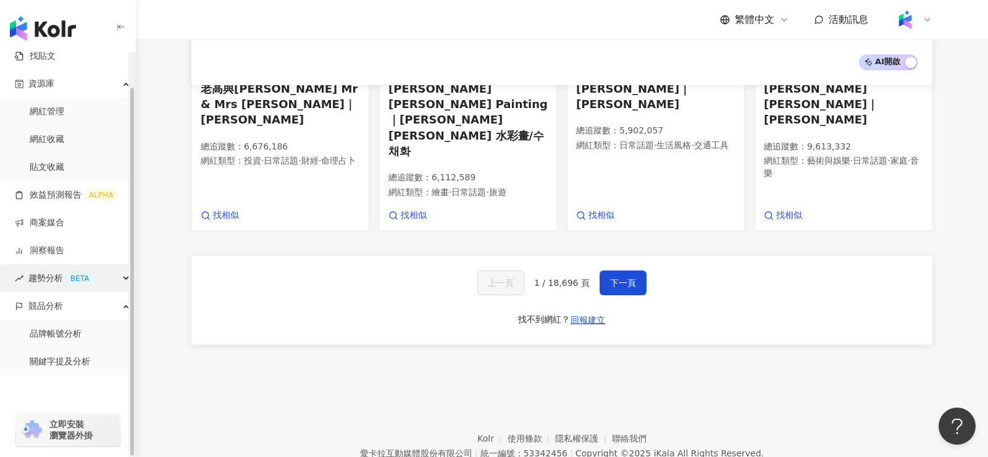
click at [56, 280] on span "趨勢分析 BETA" at bounding box center [60, 278] width 65 height 28
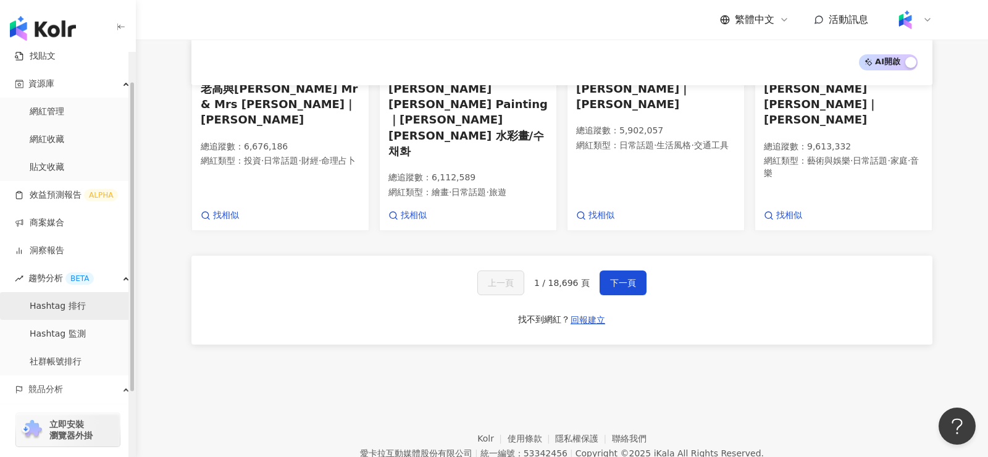
click at [63, 311] on link "Hashtag 排行" at bounding box center [58, 306] width 56 height 12
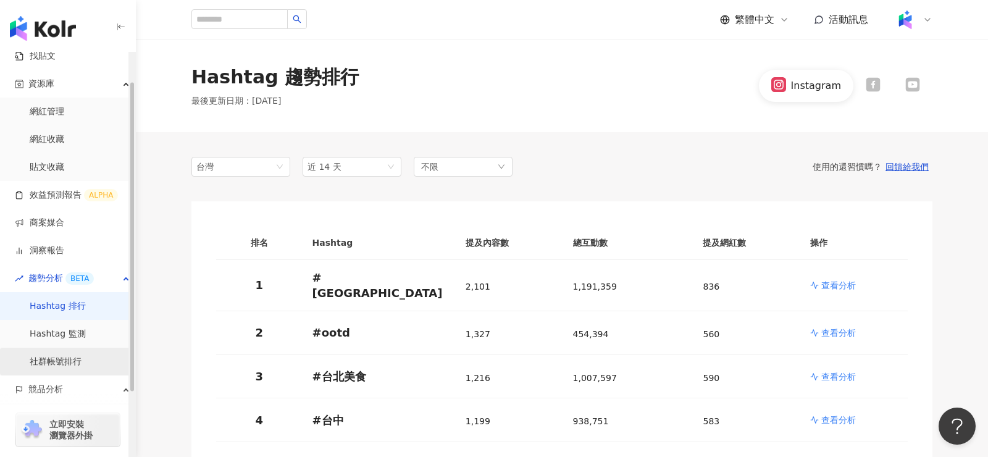
click at [76, 363] on link "社群帳號排行" at bounding box center [56, 362] width 52 height 12
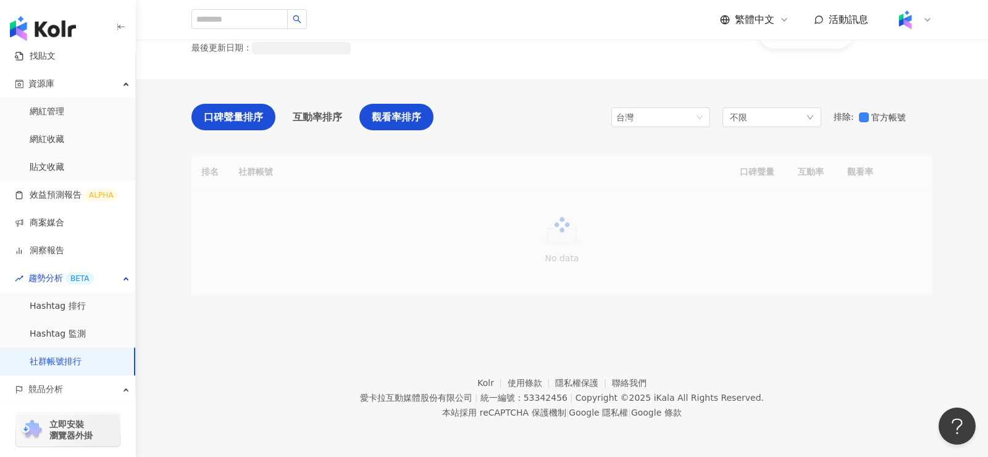
scroll to position [57, 0]
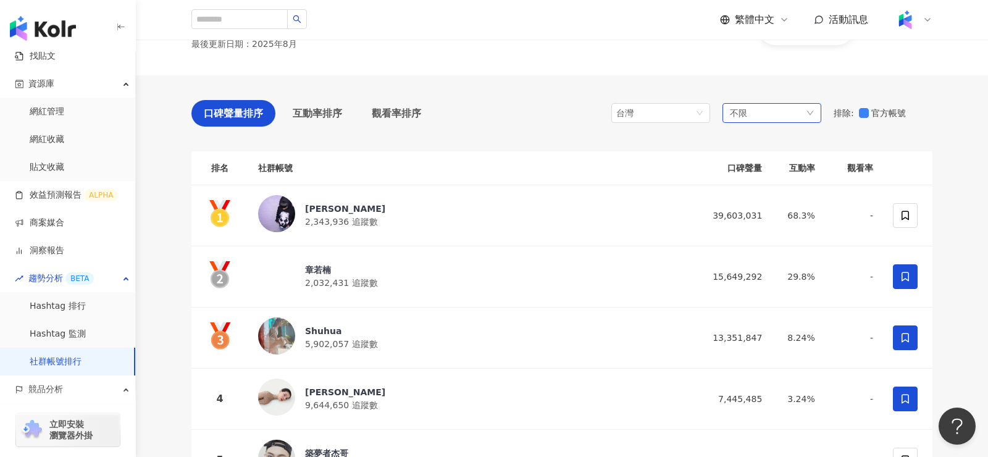
click at [780, 106] on div "不限" at bounding box center [772, 113] width 99 height 20
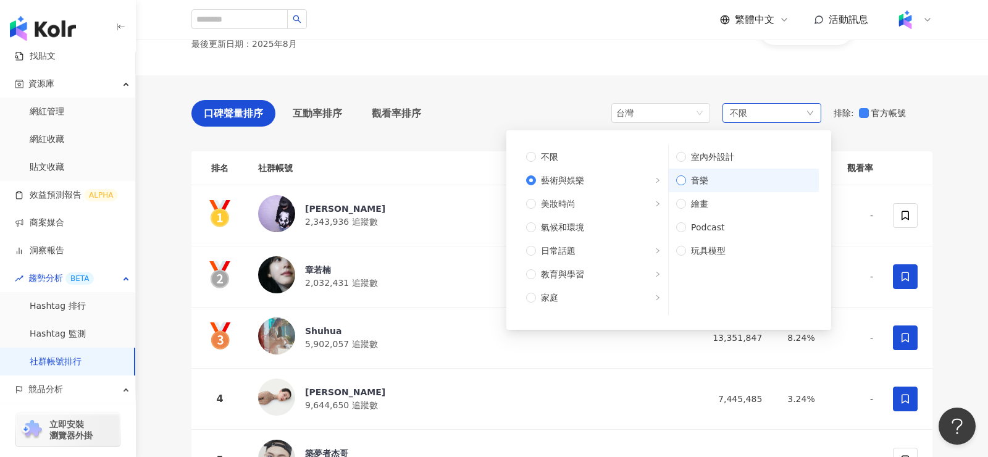
click at [759, 170] on label "音樂" at bounding box center [744, 180] width 150 height 23
click at [685, 118] on span "台灣" at bounding box center [660, 113] width 89 height 19
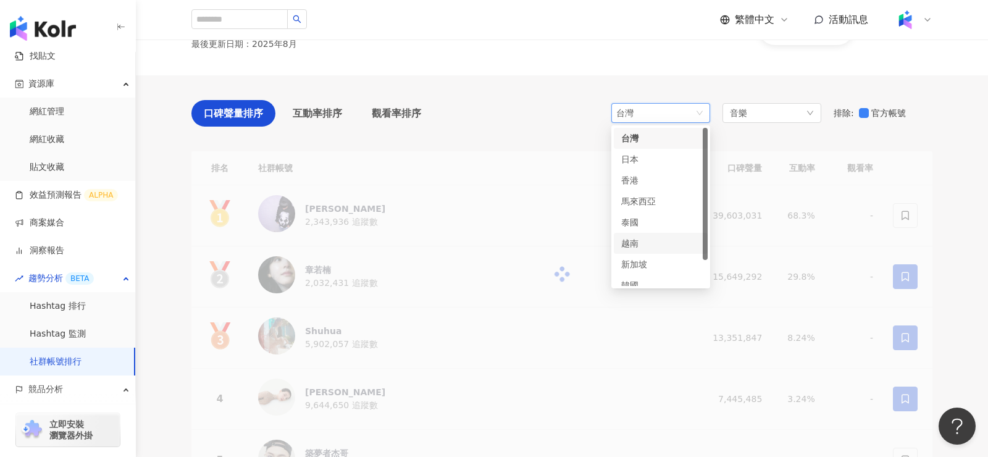
scroll to position [31, 0]
click at [652, 251] on div "韓國" at bounding box center [641, 255] width 40 height 14
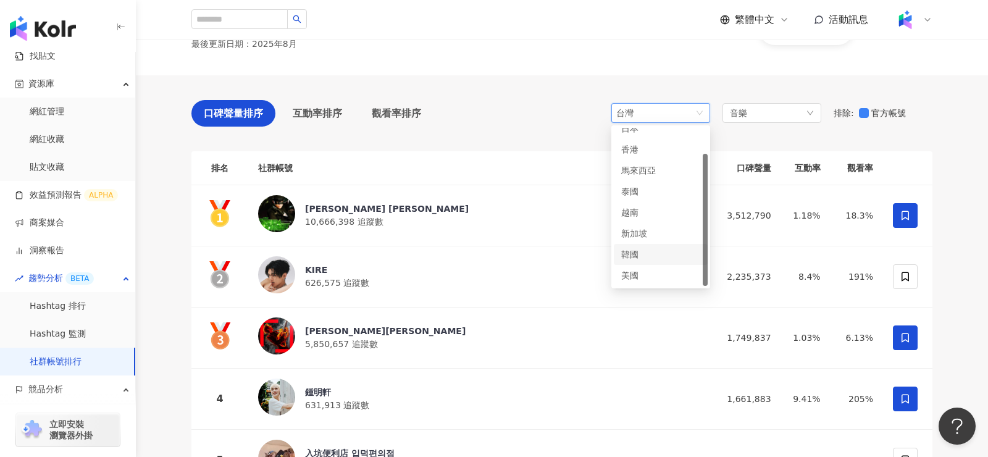
scroll to position [74, 0]
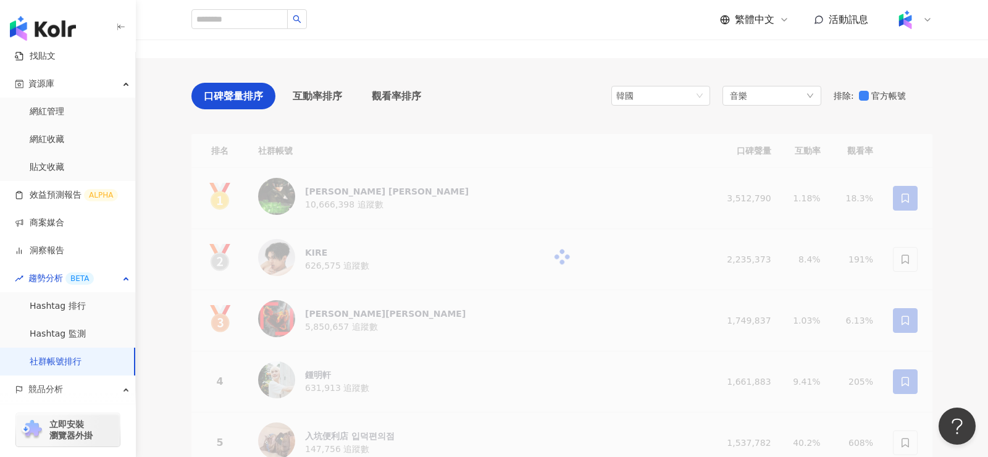
click at [556, 107] on div "口碑聲量排序 互動率排序 觀看率排序 韓國 sg kr us 日本 香港 馬來西亞 泰國 越南 新加坡 韓國 美國 音樂 排除 : 官方帳號" at bounding box center [561, 99] width 741 height 33
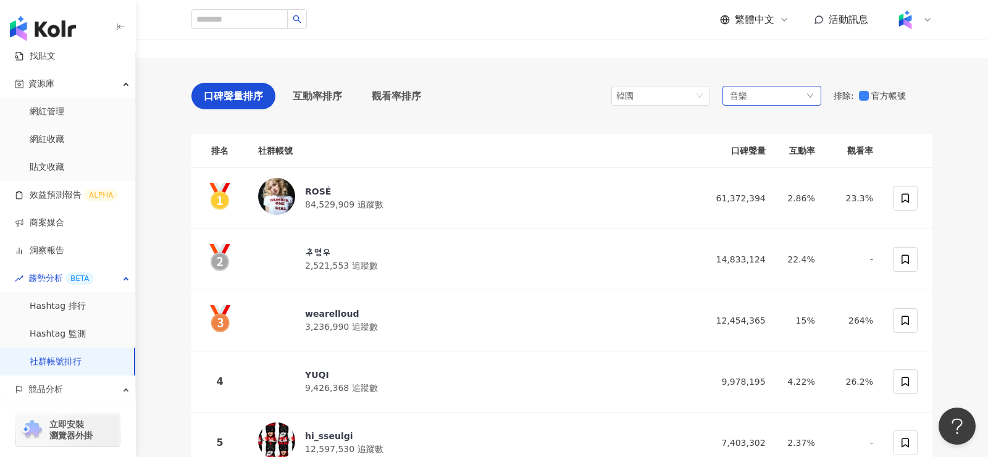
click at [763, 99] on div "音樂" at bounding box center [772, 96] width 99 height 20
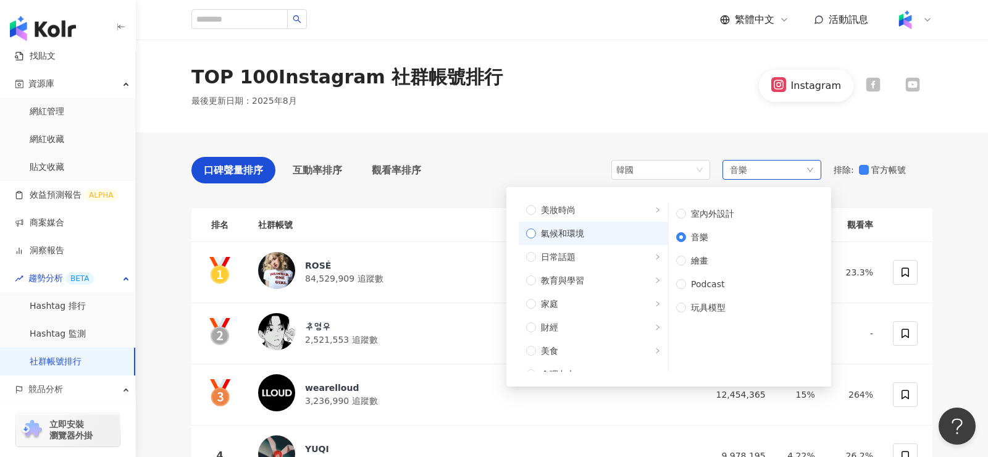
scroll to position [51, 0]
click at [611, 218] on label "美妝時尚" at bounding box center [593, 209] width 149 height 23
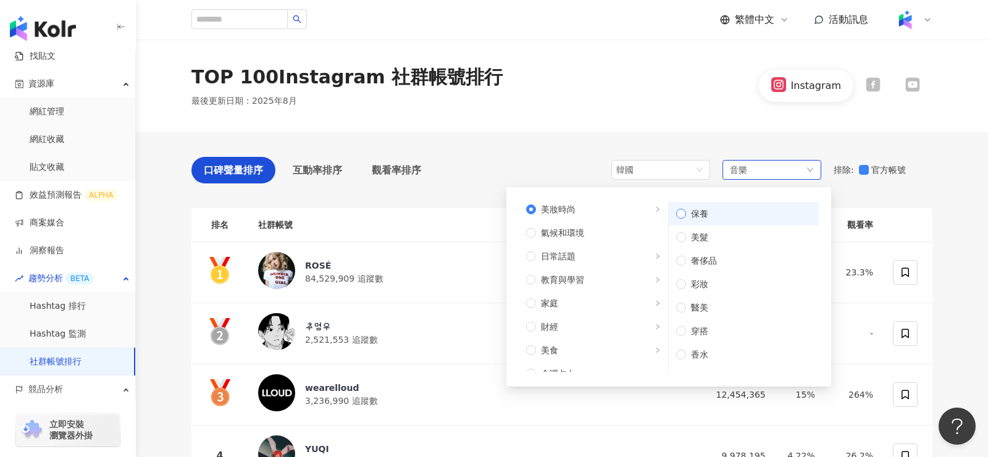
click at [732, 215] on span "保養" at bounding box center [748, 214] width 125 height 14
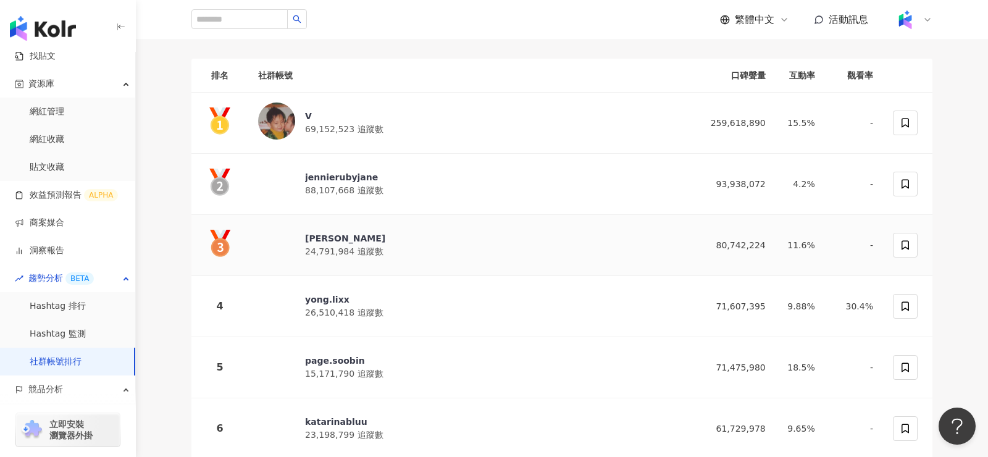
scroll to position [151, 0]
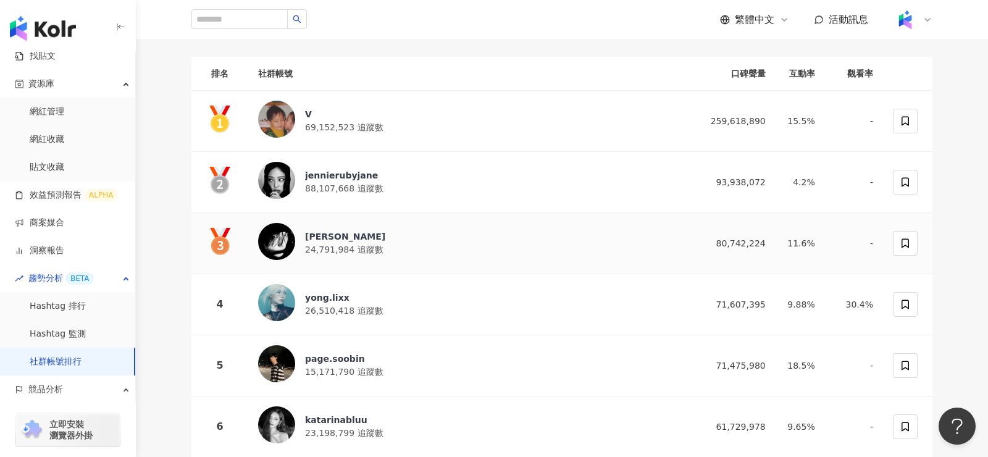
click at [313, 235] on div "鉉辰" at bounding box center [345, 236] width 80 height 12
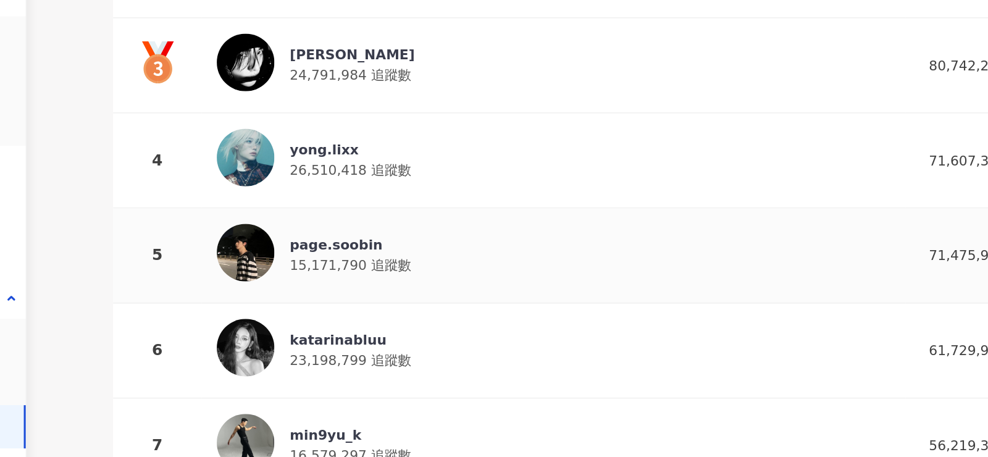
scroll to position [266, 0]
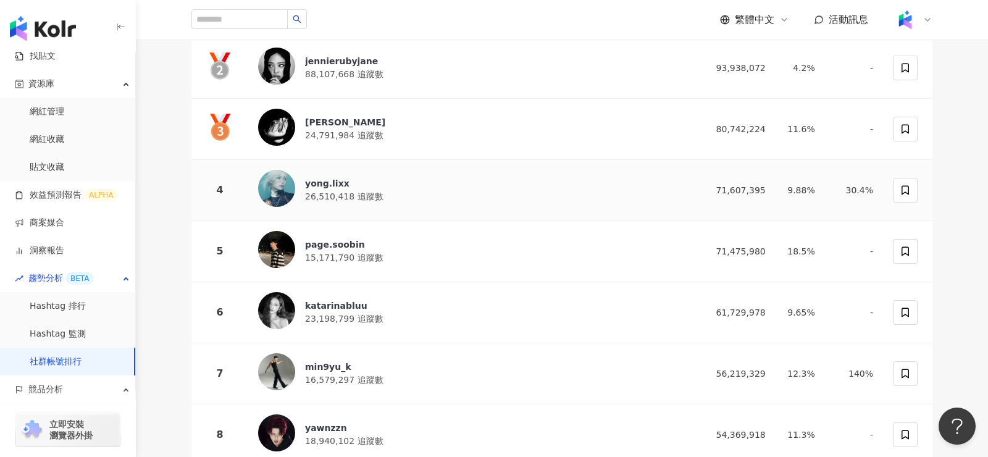
click at [326, 182] on div "yong.lixx" at bounding box center [344, 183] width 78 height 12
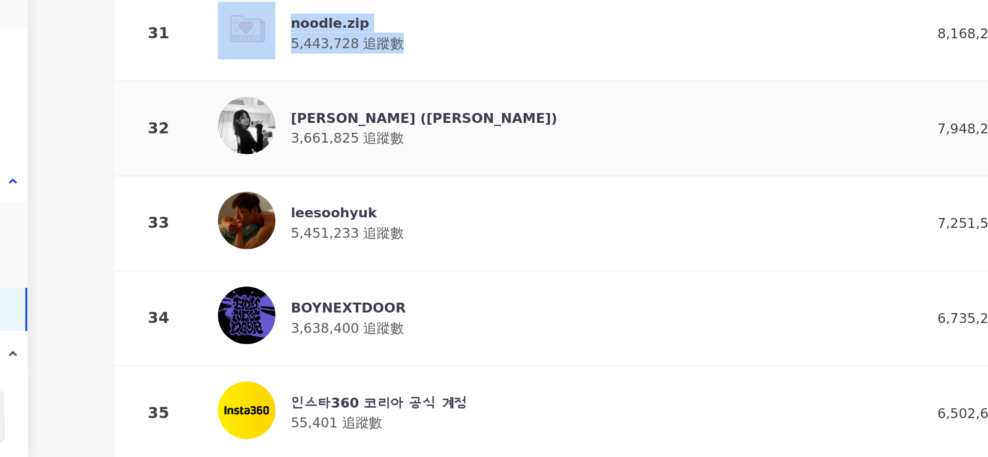
scroll to position [1950, 0]
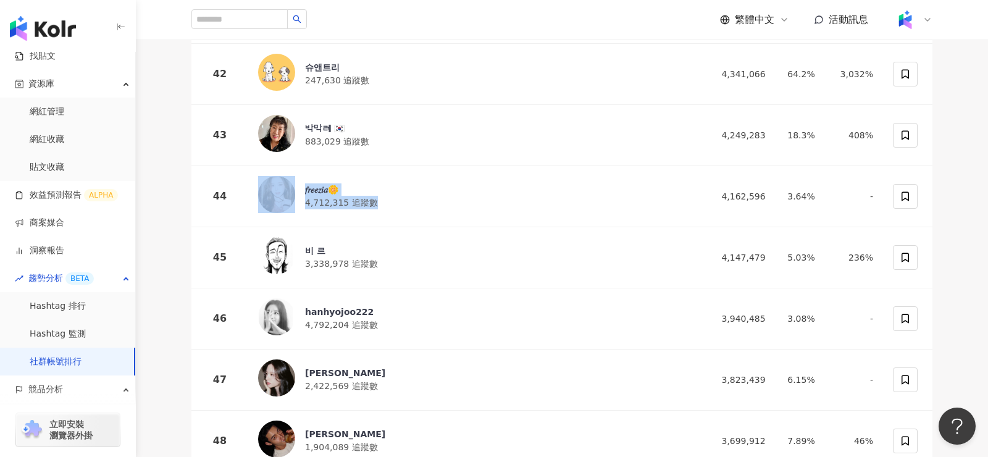
scroll to position [2727, 0]
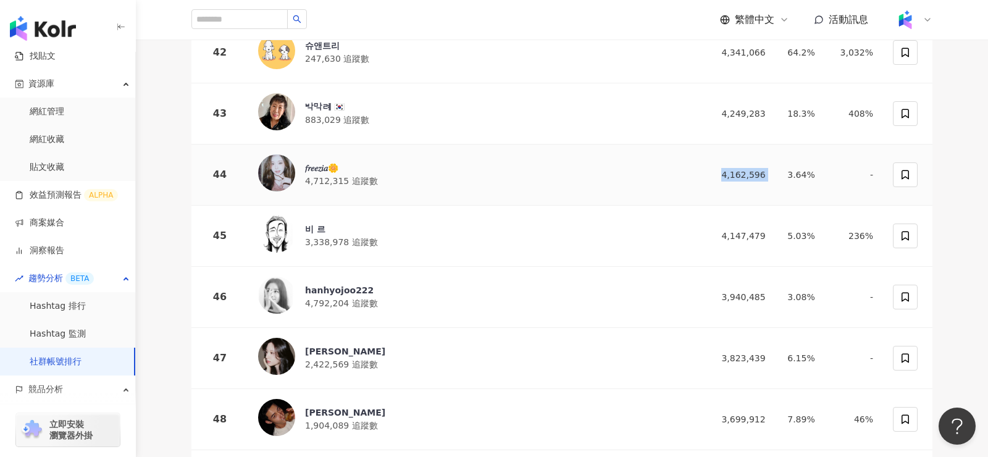
drag, startPoint x: 730, startPoint y: 158, endPoint x: 781, endPoint y: 157, distance: 50.7
click at [781, 157] on tr "44 𝑓𝑟𝑒𝑒𝑧𝑖𝑎🌼 4,712,315 追蹤數 4,162,596 3.64% -" at bounding box center [561, 175] width 741 height 61
copy div "4,162,596"
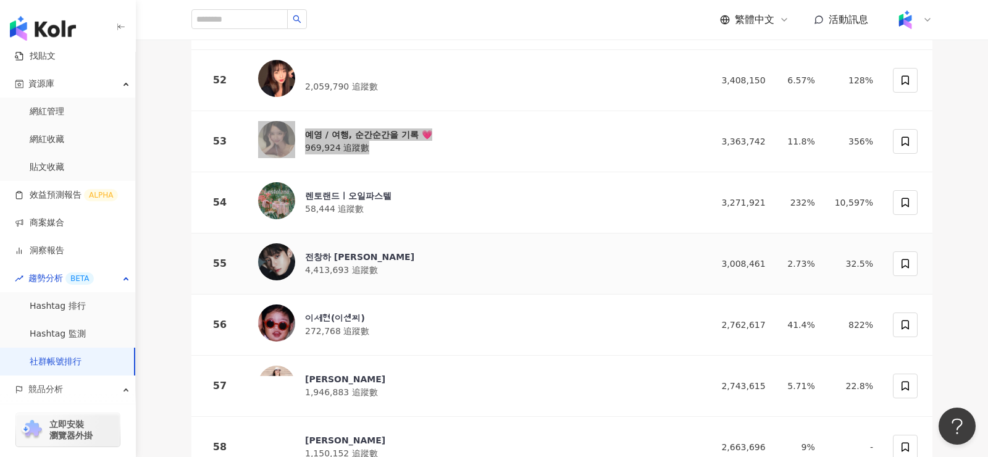
scroll to position [3236, 0]
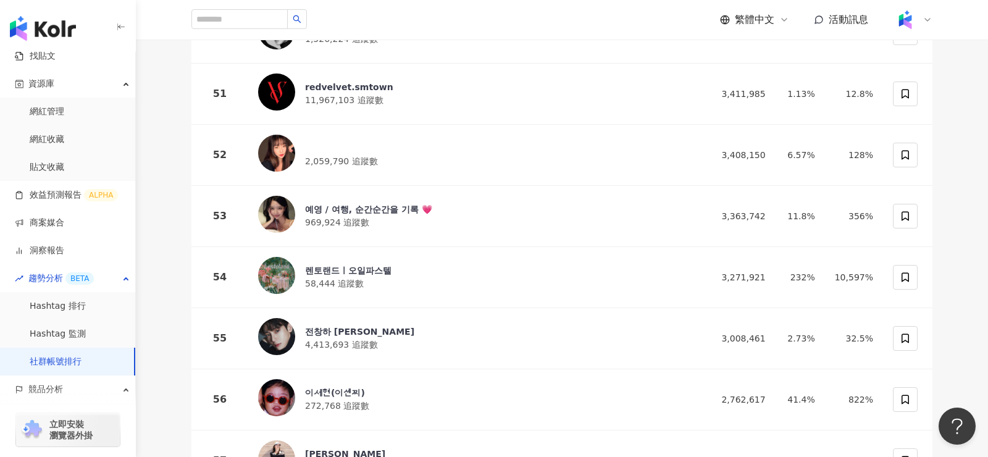
click at [174, 174] on div "口碑聲量排序 互動率排序 觀看率排序 韓國 sg kr us 日本 香港 馬來西亞 泰國 越南 新加坡 韓國 美國 美妝時尚 排除 : 官方帳號 排名 社群帳…" at bounding box center [562, 21] width 791 height 6250
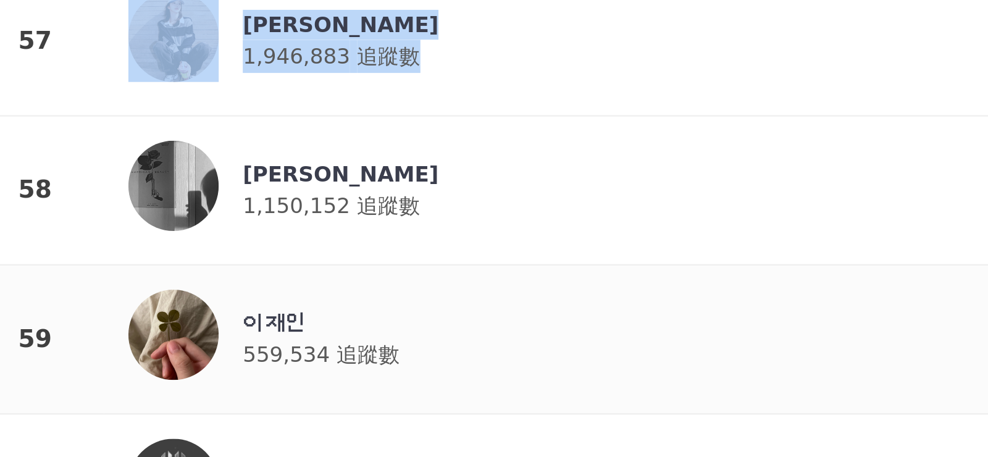
scroll to position [3517, 0]
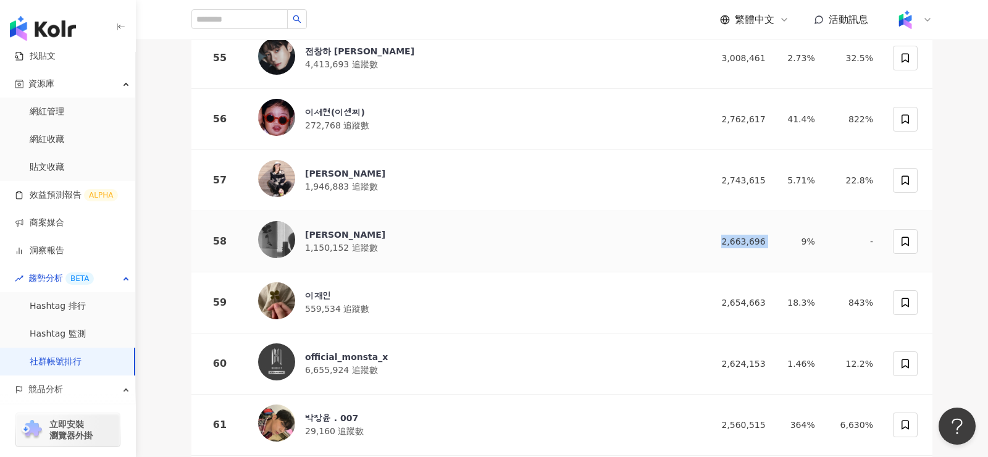
drag, startPoint x: 728, startPoint y: 216, endPoint x: 796, endPoint y: 215, distance: 67.3
click at [796, 215] on tr "58 김도완 1,150,152 追蹤數 2,663,696 9% -" at bounding box center [561, 241] width 741 height 61
copy div "2,663,696"
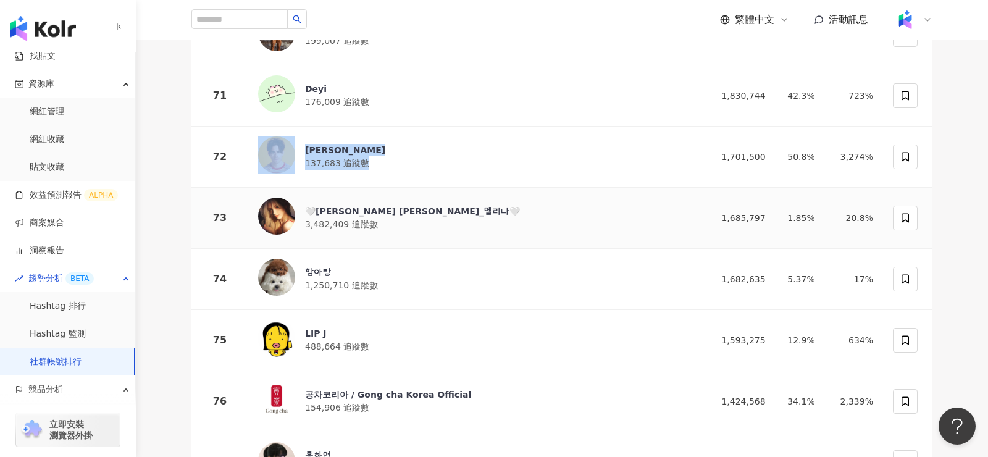
scroll to position [4457, 0]
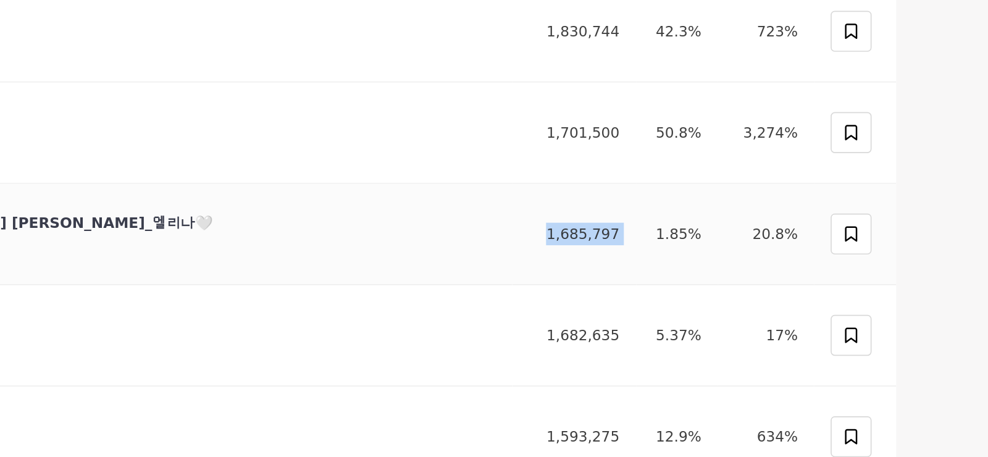
drag, startPoint x: 742, startPoint y: 191, endPoint x: 793, endPoint y: 191, distance: 50.7
click at [793, 191] on tr "73 🤍Karimova Elina_엘리나🤍 3,482,409 追蹤數 1,685,797 1.85% 20.8%" at bounding box center [561, 218] width 741 height 61
copy div "1,685,797"
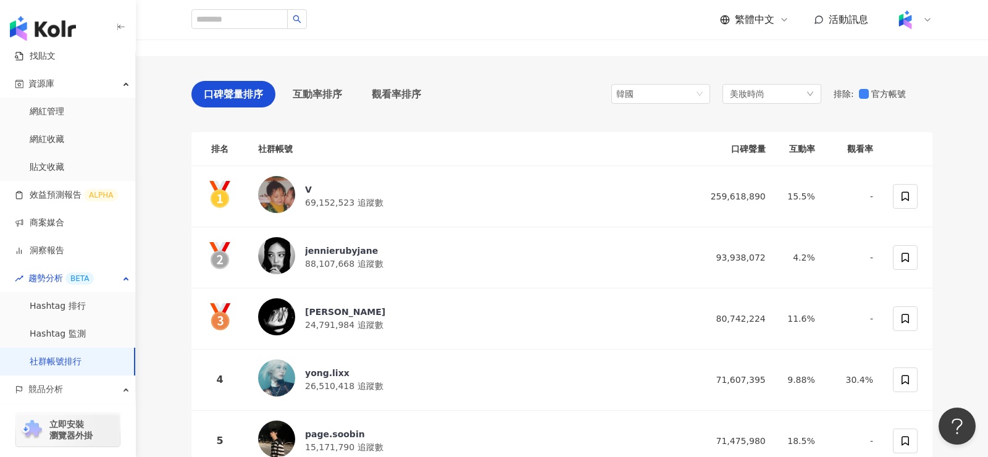
scroll to position [77, 0]
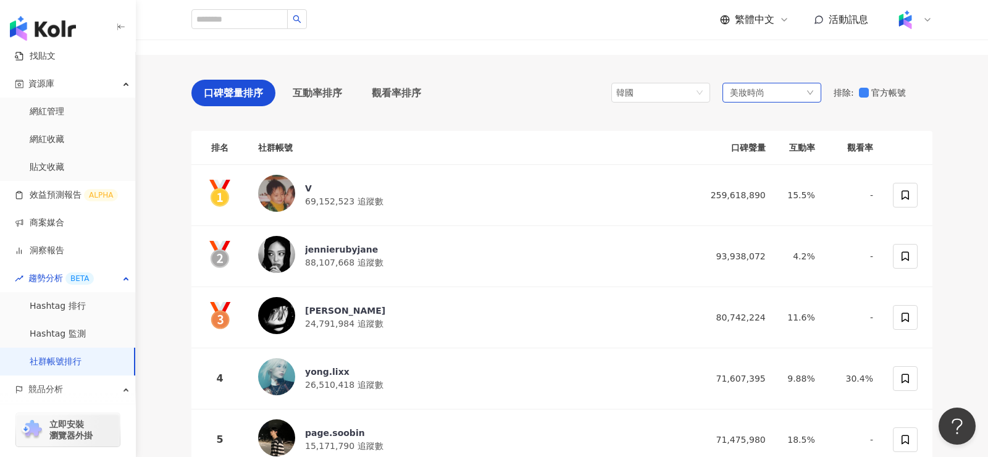
click at [771, 85] on div "美妝時尚" at bounding box center [772, 93] width 99 height 20
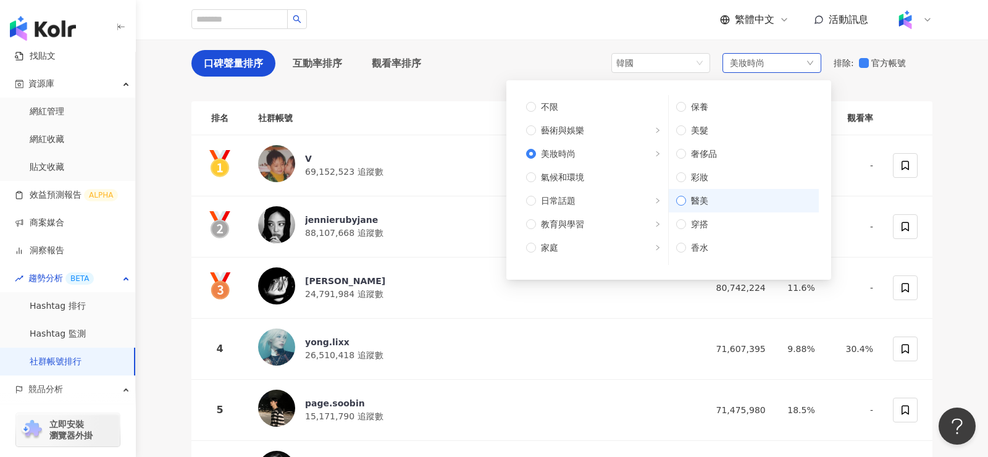
scroll to position [106, 0]
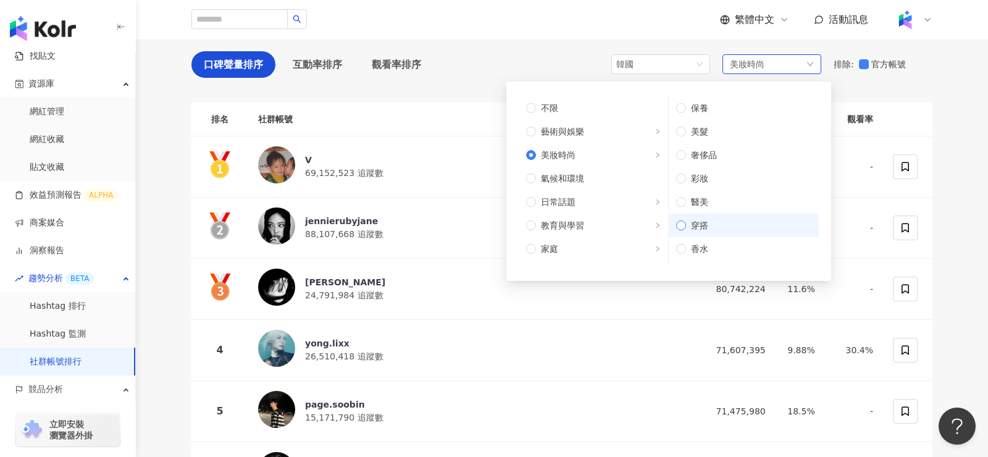
click at [694, 226] on span "穿搭" at bounding box center [748, 226] width 125 height 14
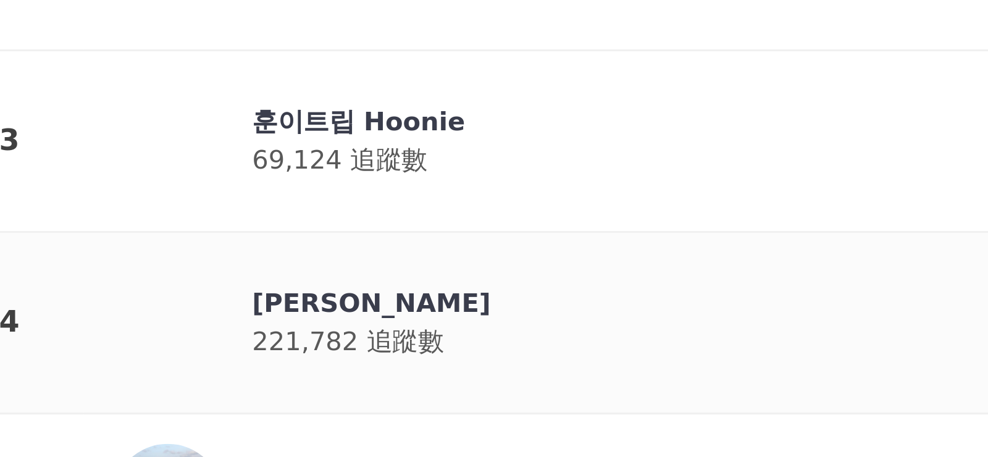
scroll to position [1948, 0]
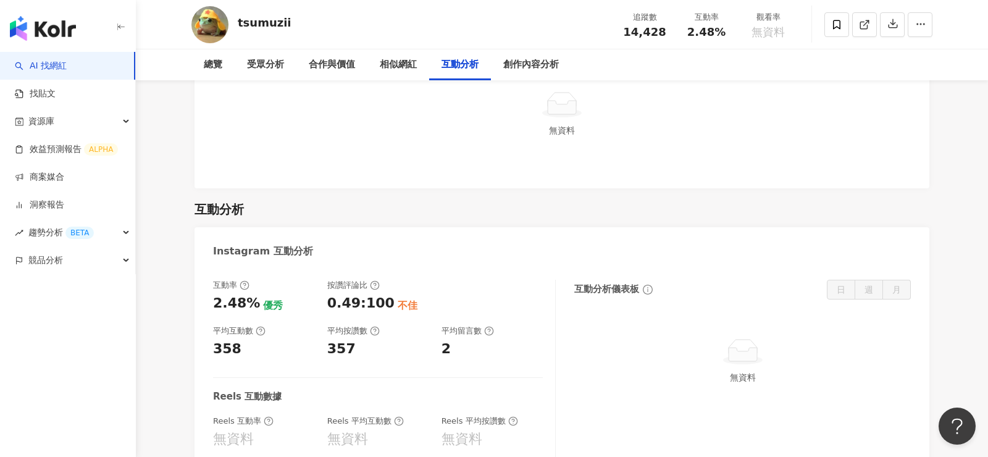
scroll to position [2475, 0]
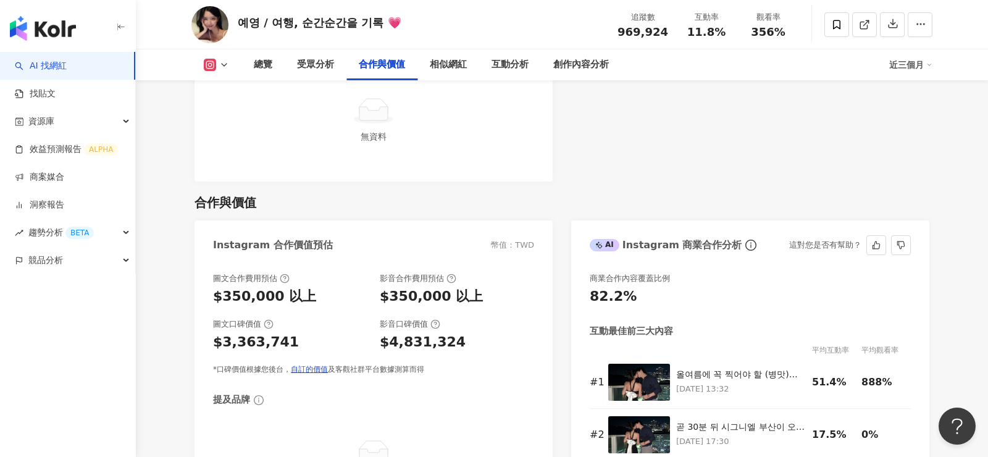
scroll to position [1689, 0]
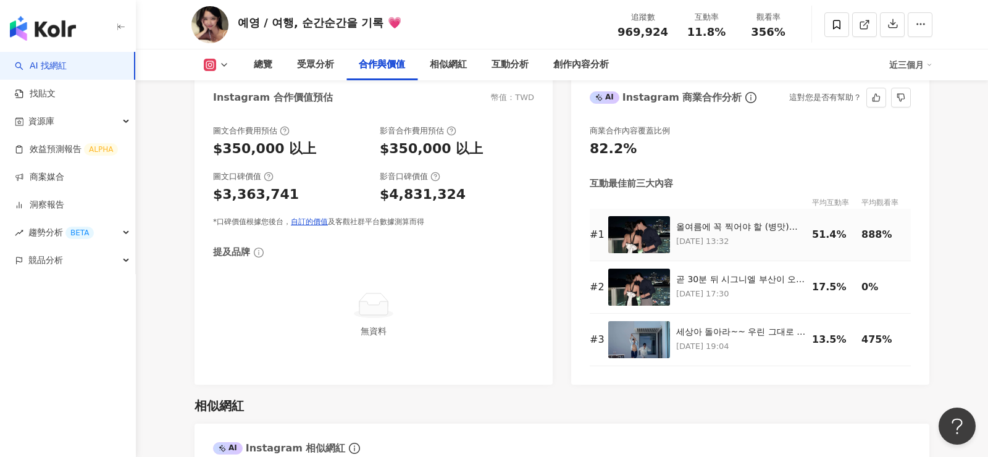
click at [699, 219] on td "올여름에 꼭 찍어야 할 (병맛)릴스 ㅋㅋㅋㅋㅋ😜💕 어제 시그니엘 부산 첫공구 예고 릴스 올리고 역대급 반응이었는데요... 너무 많은 분들이 기…" at bounding box center [744, 235] width 136 height 53
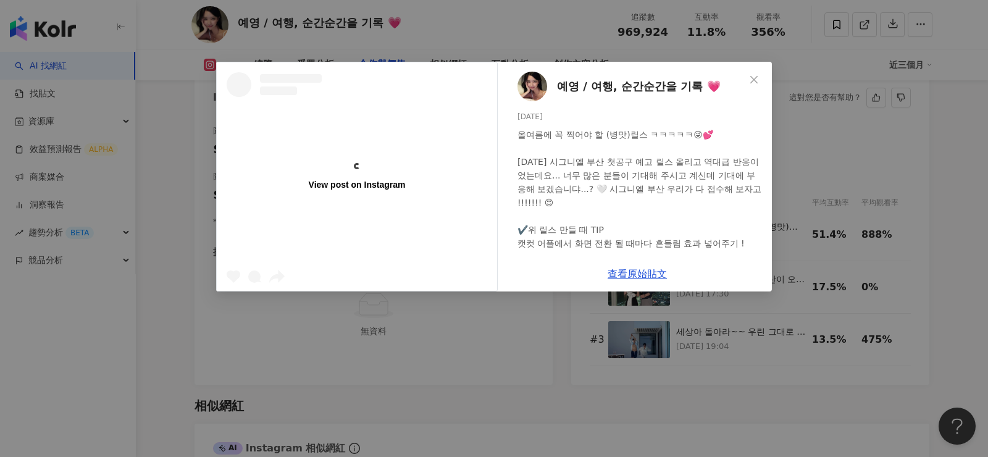
click at [612, 81] on span "예영 / 여행, 순간순간을 기록 💗" at bounding box center [639, 86] width 164 height 17
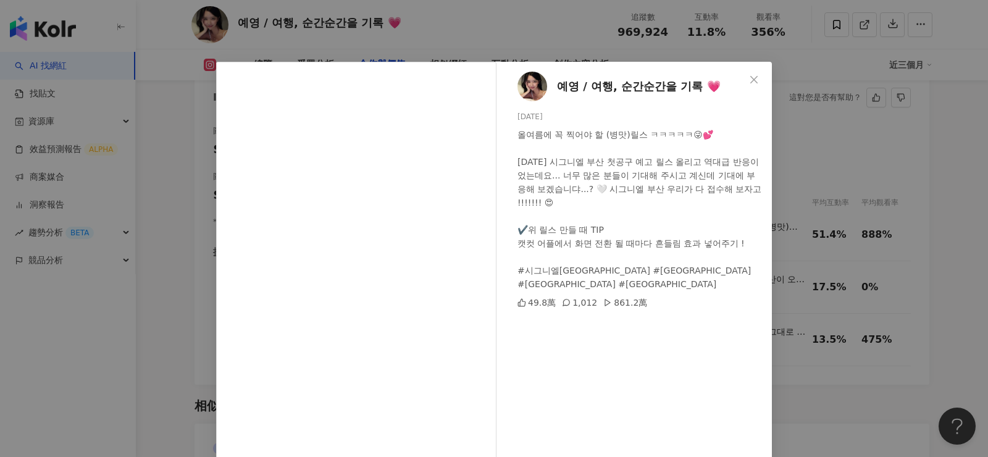
scroll to position [97, 0]
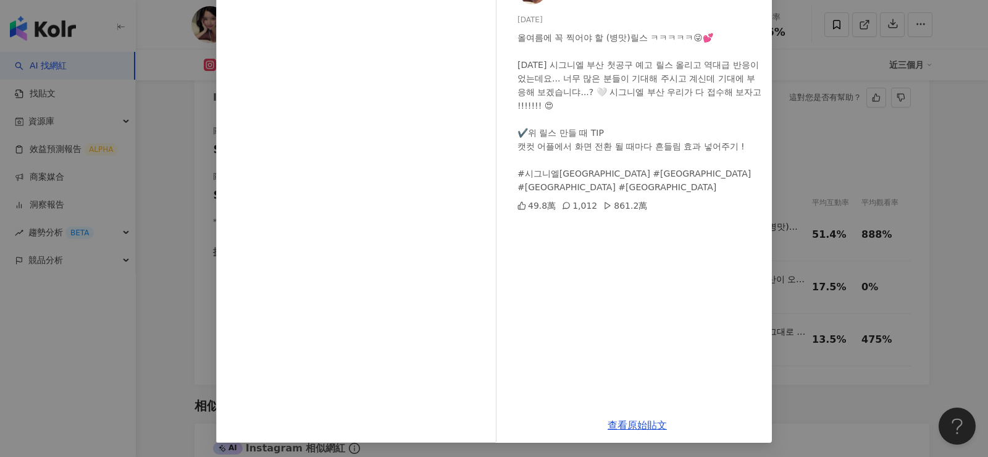
click at [153, 265] on div "예영 / 여행, 순간순간을 기록 💗 2025/6/8 올여름에 꼭 찍어야 할 (병맛)릴스 ㅋㅋㅋㅋㅋ😜💕 어제 시그니엘 부산 첫공구 예고 릴스 올…" at bounding box center [494, 228] width 988 height 457
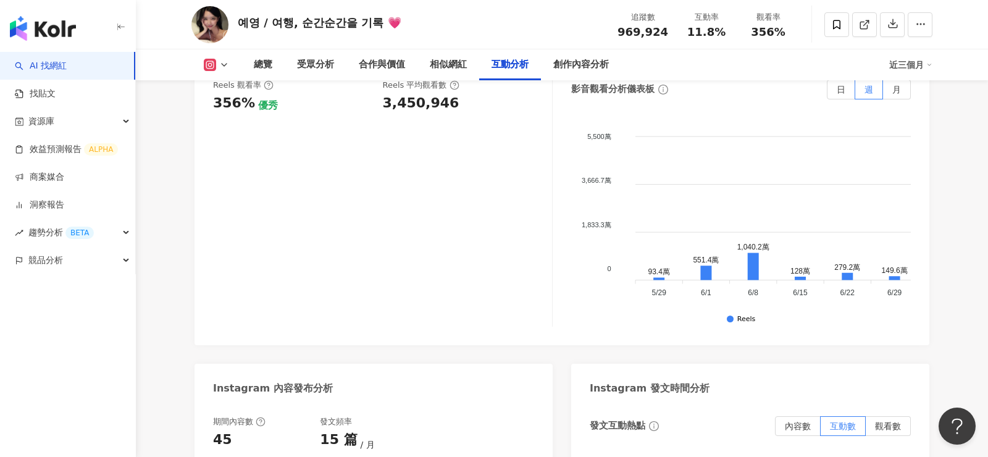
scroll to position [3369, 0]
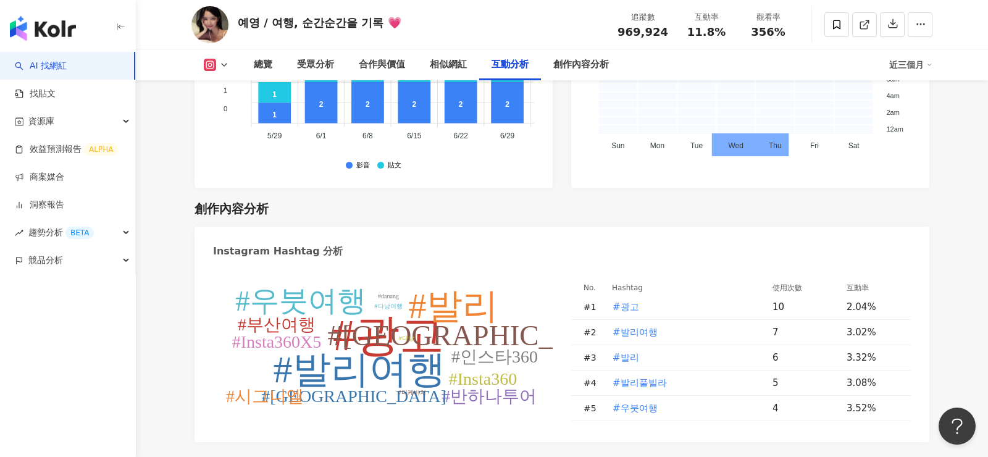
click at [402, 335] on tspan "#다낭" at bounding box center [406, 338] width 15 height 7
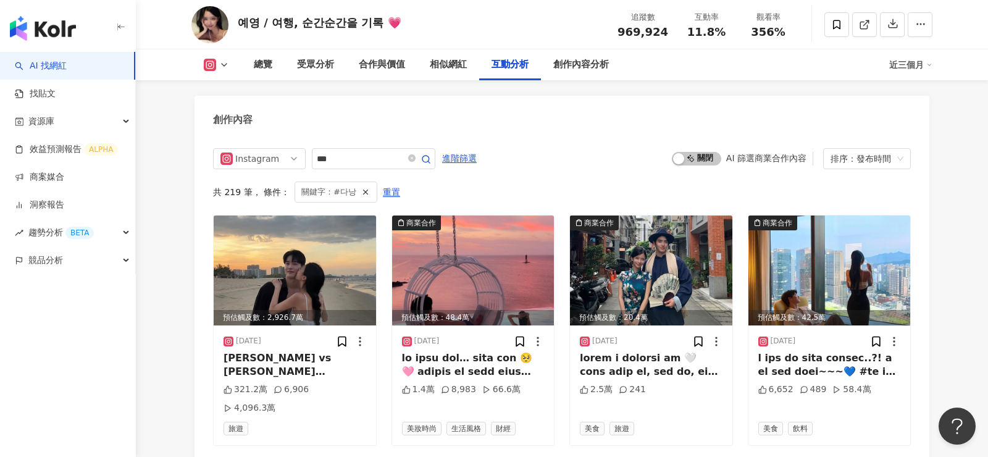
type input "***"
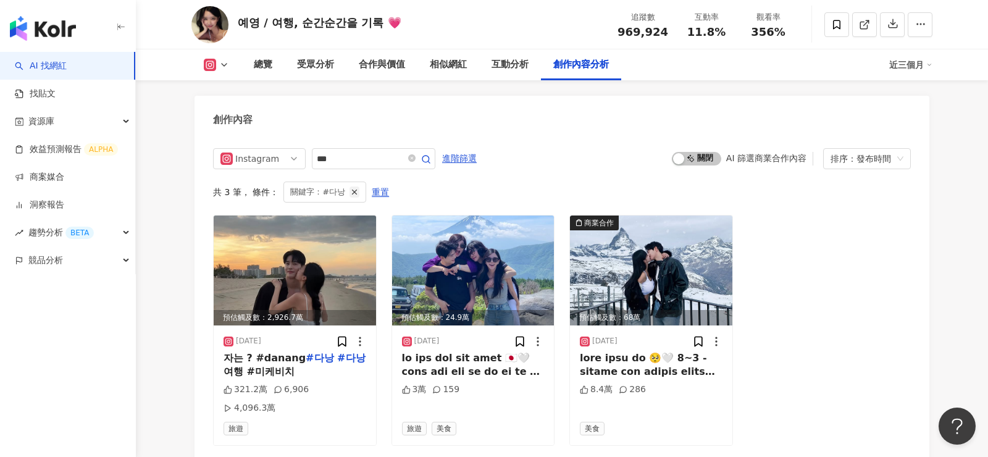
click at [351, 188] on icon "button" at bounding box center [354, 192] width 9 height 9
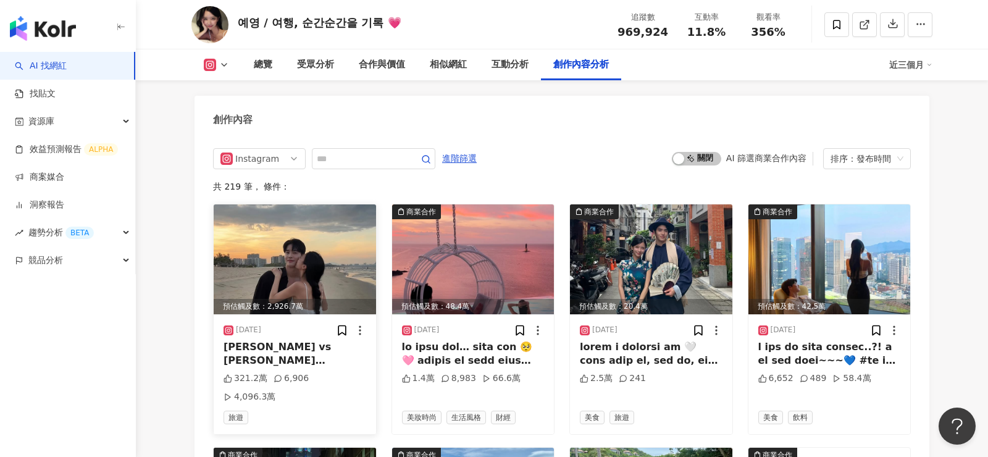
scroll to position [4321, 0]
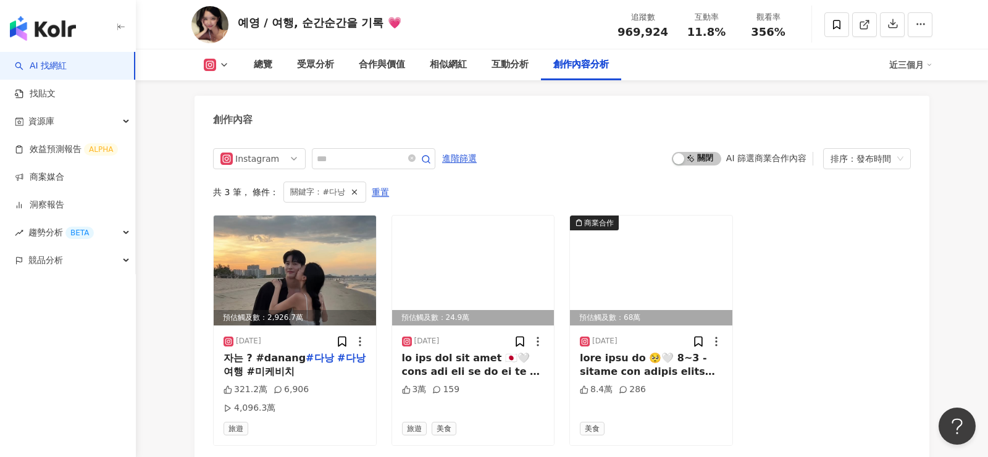
type input "***"
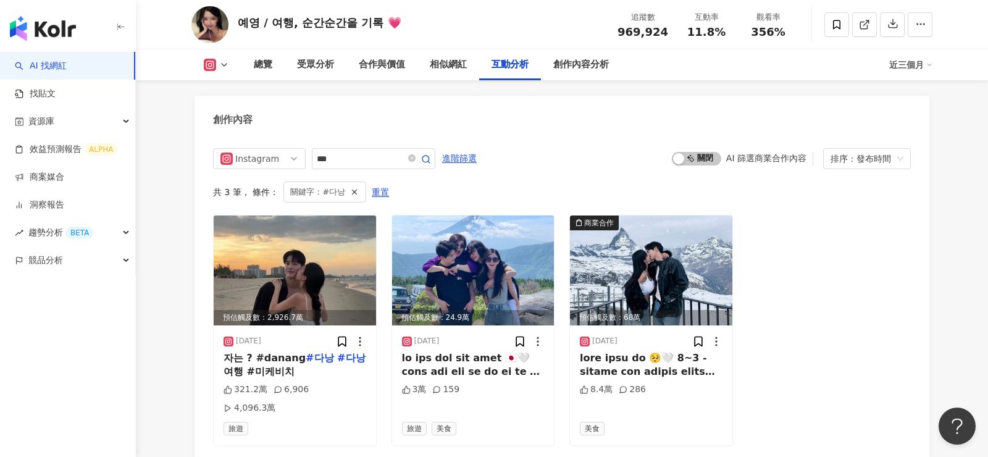
scroll to position [3369, 0]
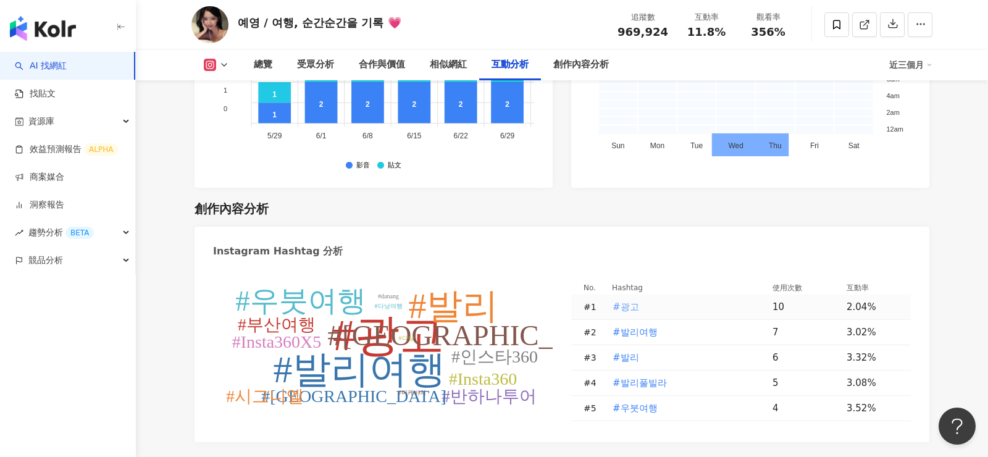
click at [629, 300] on span "#광고" at bounding box center [626, 307] width 27 height 14
type input "***"
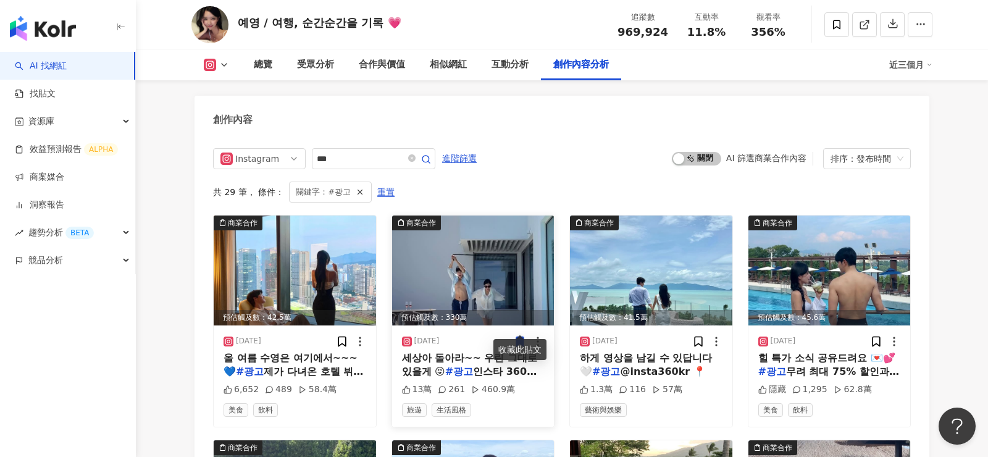
click at [489, 251] on img at bounding box center [473, 271] width 162 height 110
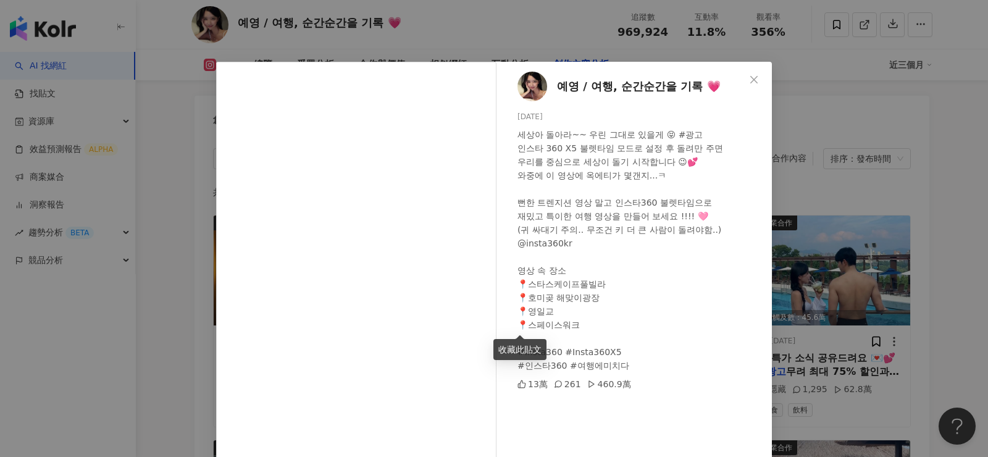
click at [831, 137] on div "예영 / 여행, 순간순간을 기록 💗 2025/7/22 세상아 돌아라~~ 우린 그대로 있을게 😝 #광고 인스타 360 X5 불렛타임 모드로 설정…" at bounding box center [494, 228] width 988 height 457
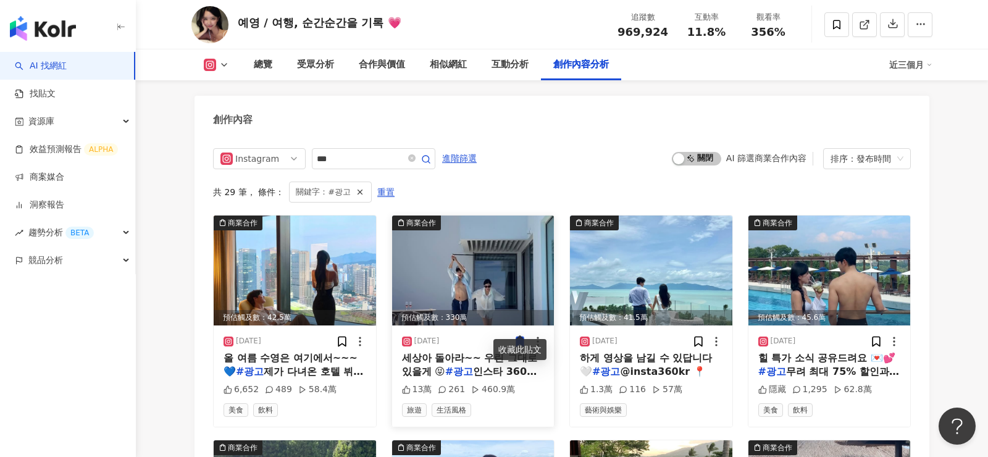
click at [445, 366] on mark "#광고" at bounding box center [459, 372] width 28 height 12
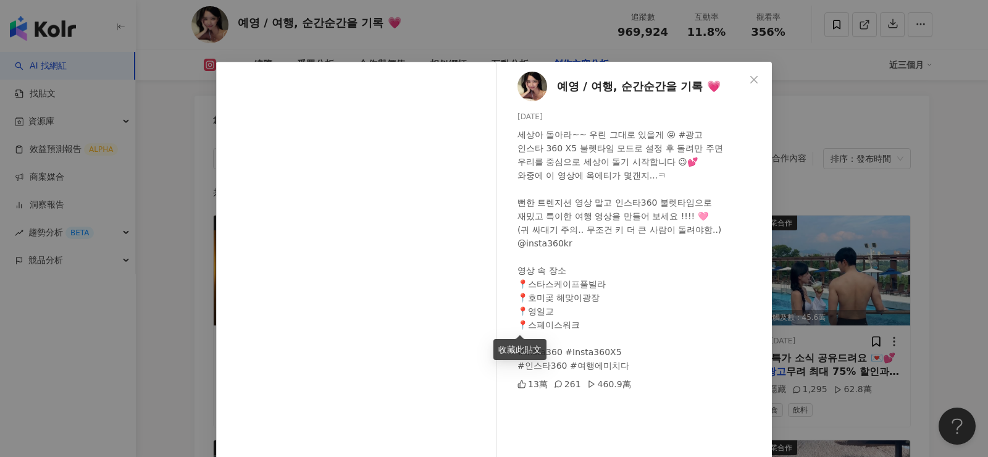
scroll to position [97, 0]
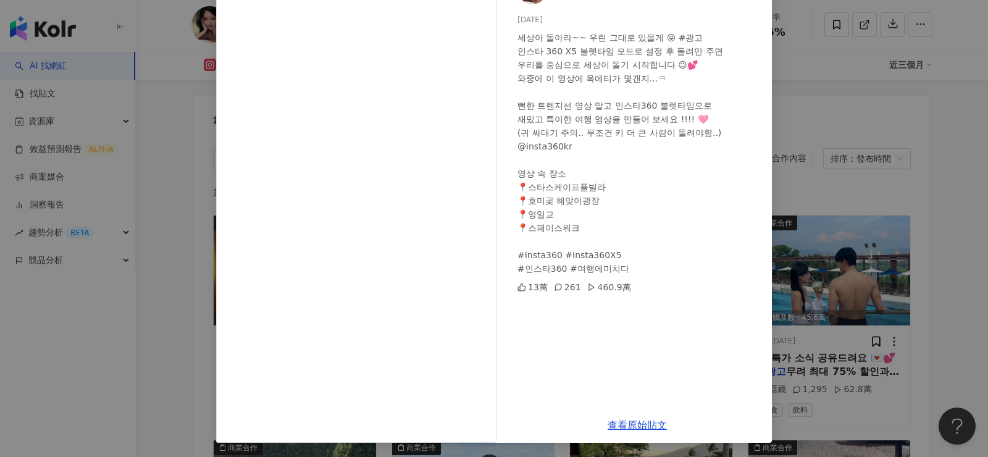
click at [631, 418] on div "查看原始貼文" at bounding box center [637, 425] width 269 height 35
click at [633, 429] on link "查看原始貼文" at bounding box center [637, 425] width 59 height 12
click at [851, 72] on div "예영 / 여행, 순간순간을 기록 💗 2025/7/22 세상아 돌아라~~ 우린 그대로 있을게 😝 #광고 인스타 360 X5 불렛타임 모드로 설정…" at bounding box center [494, 228] width 988 height 457
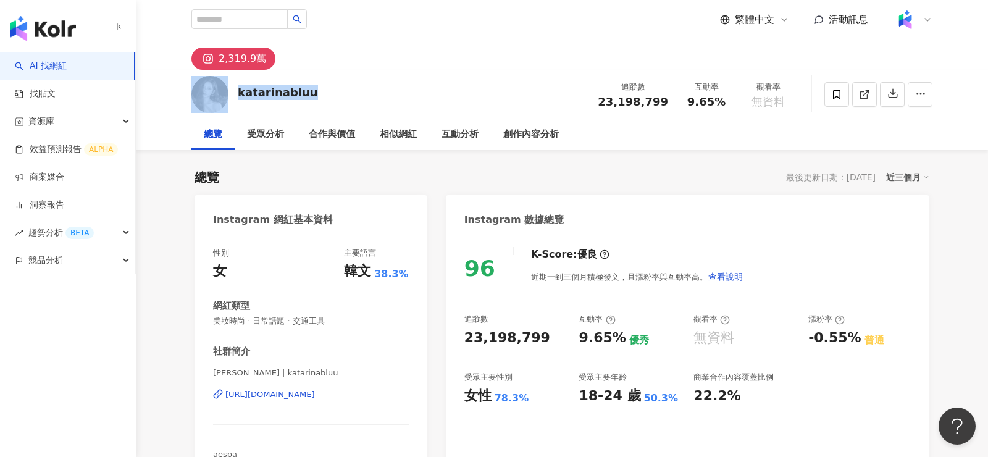
drag, startPoint x: 310, startPoint y: 94, endPoint x: 224, endPoint y: 91, distance: 85.9
click at [224, 91] on div "katarinabluu 追蹤數 23,198,799 互動率 9.65% 觀看率 無資料" at bounding box center [562, 94] width 791 height 49
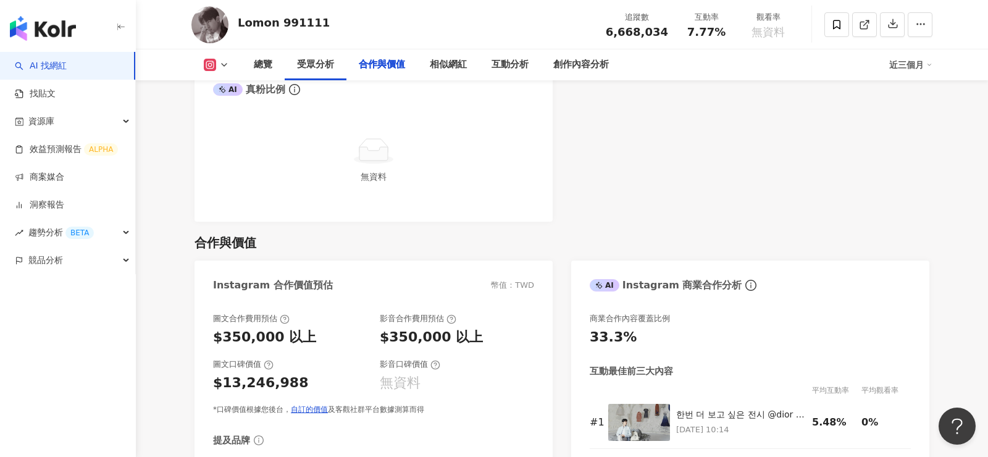
scroll to position [1609, 0]
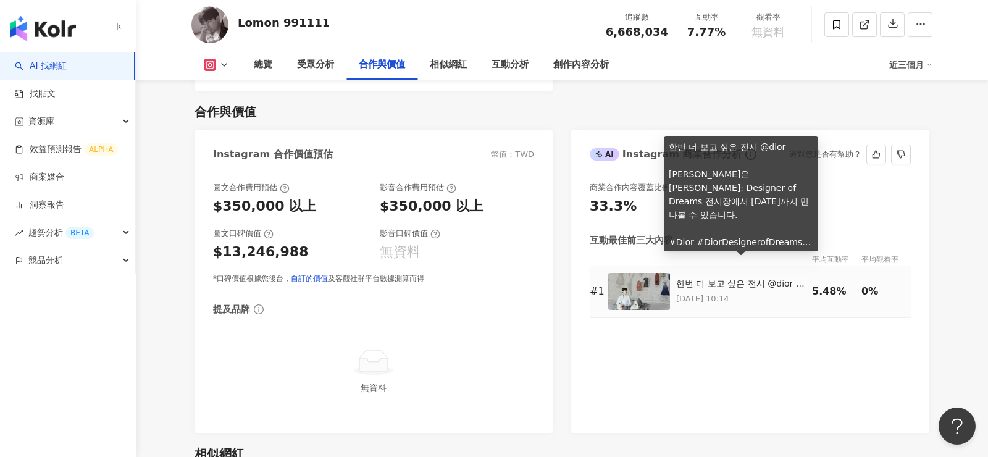
click at [704, 278] on div "한번 더 보고 싶은 전시 @dior [PERSON_NAME]은 [PERSON_NAME]: Designer of Dreams 전시장에서 [DAT…" at bounding box center [741, 284] width 130 height 12
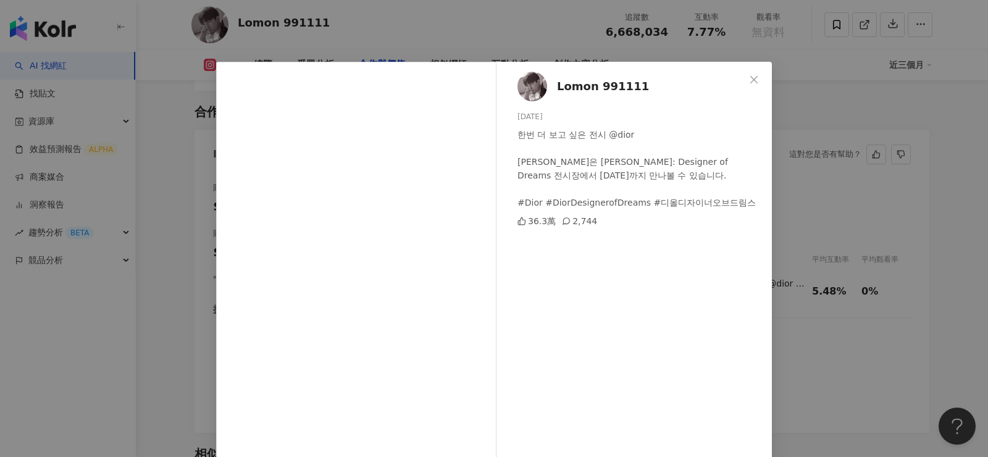
click at [153, 363] on div "Lomon 991111 2025/6/9 한번 더 보고 싶은 전시 @dior 토트백은 Christian Dior: Designer of Drea…" at bounding box center [494, 228] width 988 height 457
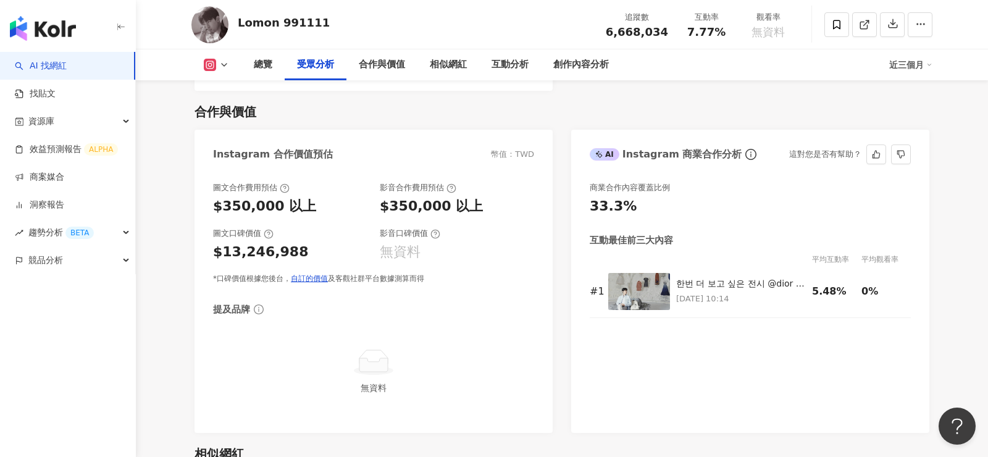
scroll to position [0, 0]
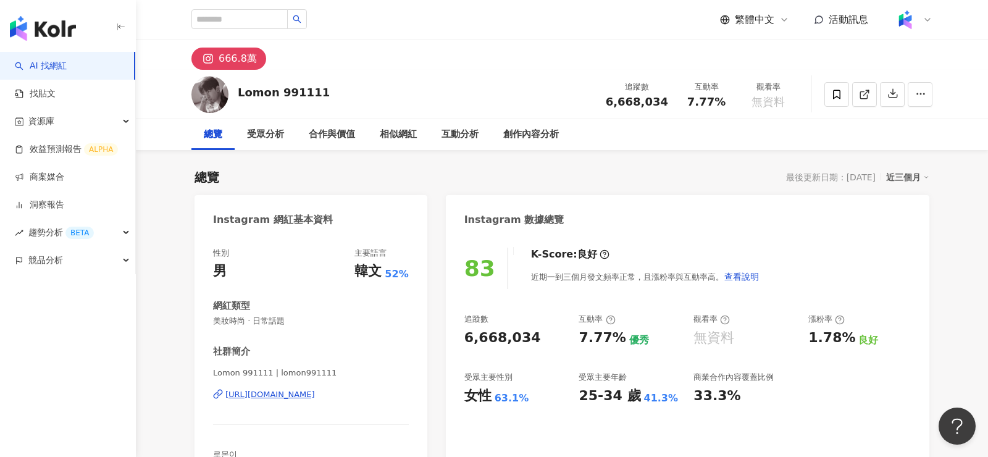
click at [233, 62] on div "666.8萬" at bounding box center [238, 58] width 38 height 17
click at [315, 395] on div "https://www.instagram.com/lomon991111/" at bounding box center [270, 394] width 90 height 11
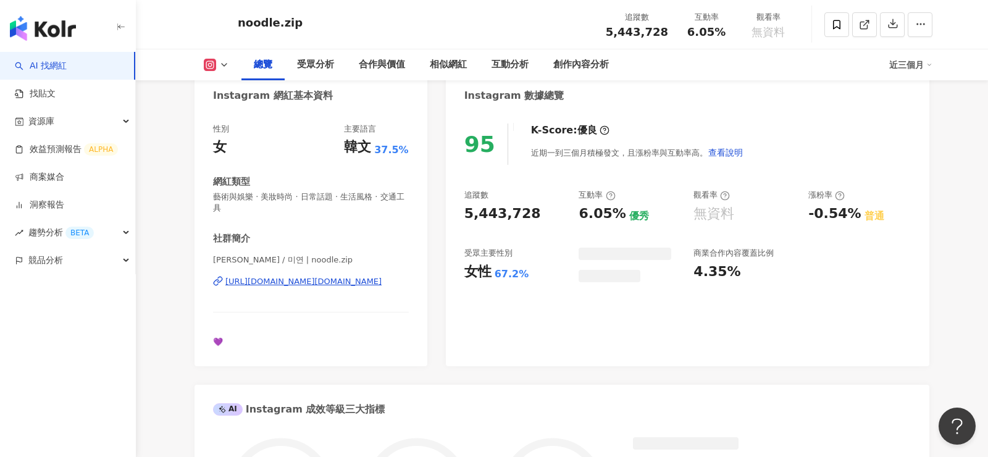
scroll to position [9, 0]
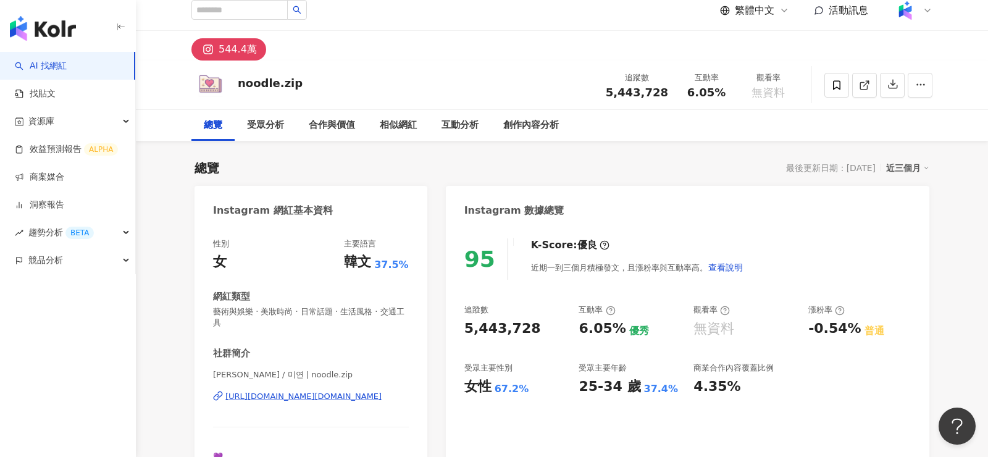
click at [261, 73] on div "noodle.zip 追蹤數 5,443,728 互動率 6.05% 觀看率 無資料" at bounding box center [562, 85] width 791 height 49
click at [259, 80] on div "noodle.zip" at bounding box center [270, 82] width 65 height 15
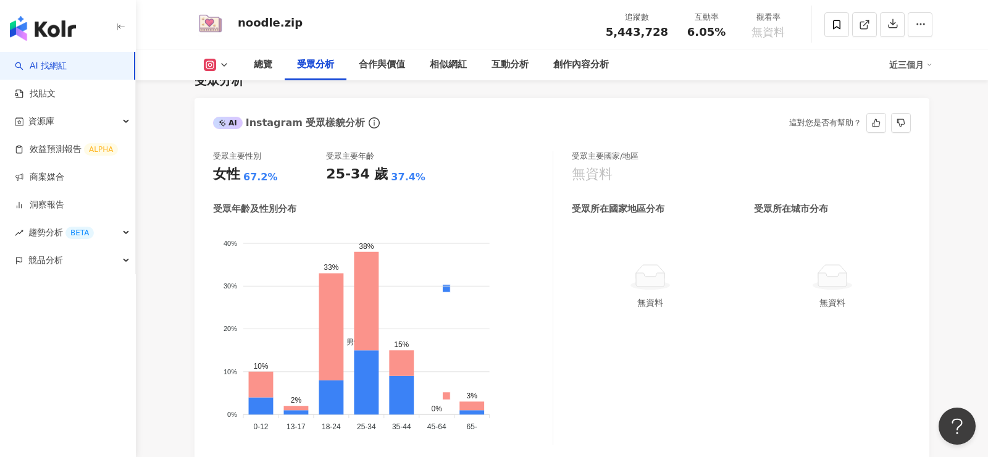
scroll to position [1570, 0]
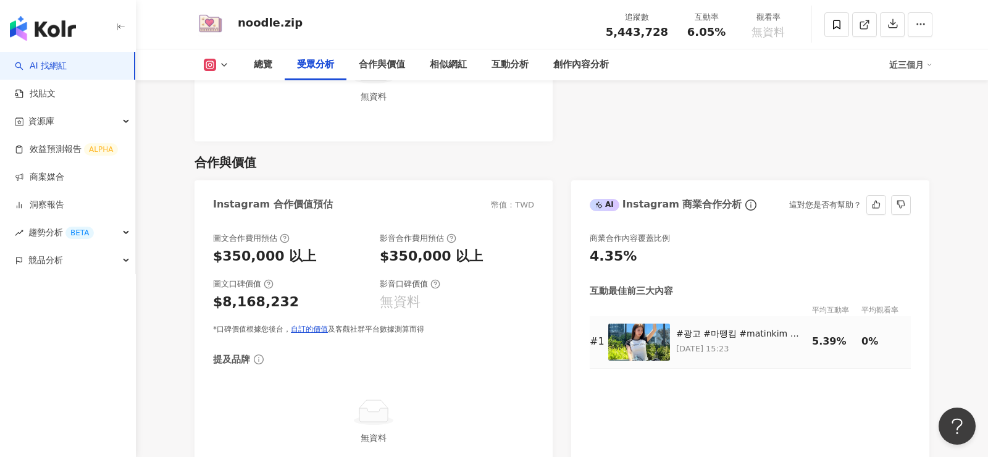
click at [636, 339] on img at bounding box center [639, 342] width 62 height 37
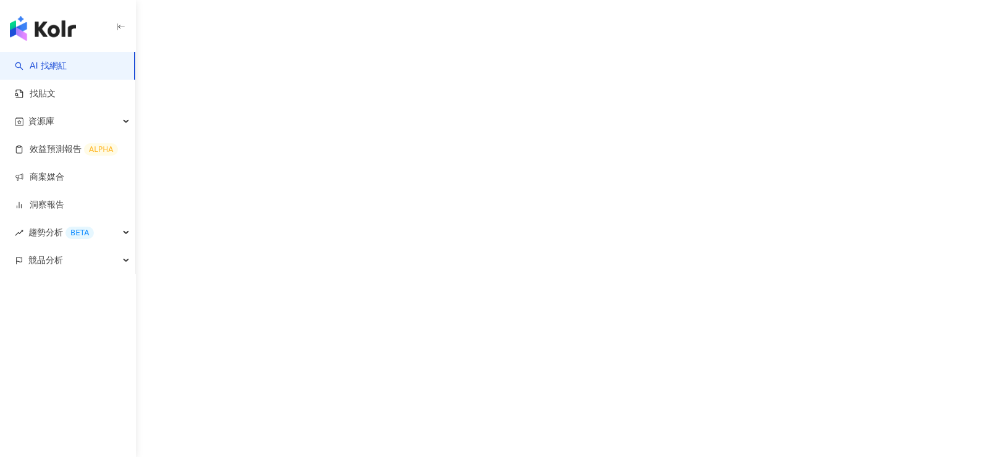
scroll to position [57, 0]
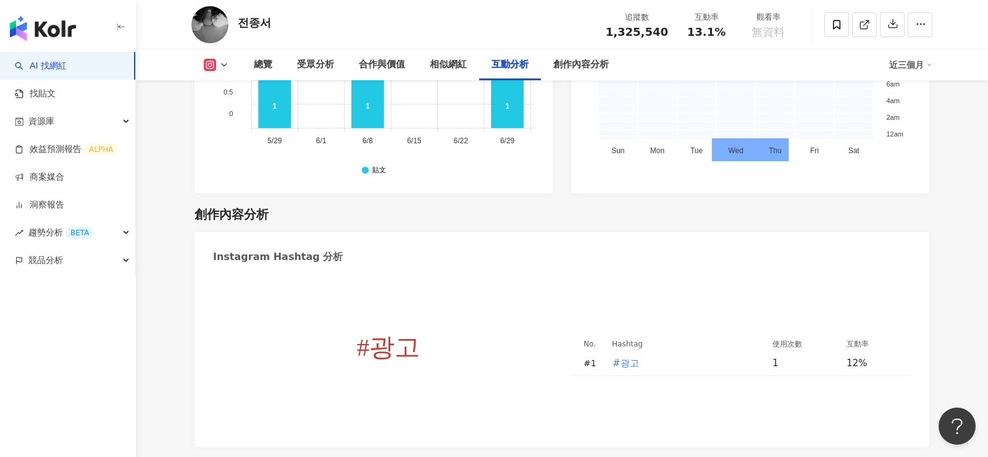
scroll to position [3368, 0]
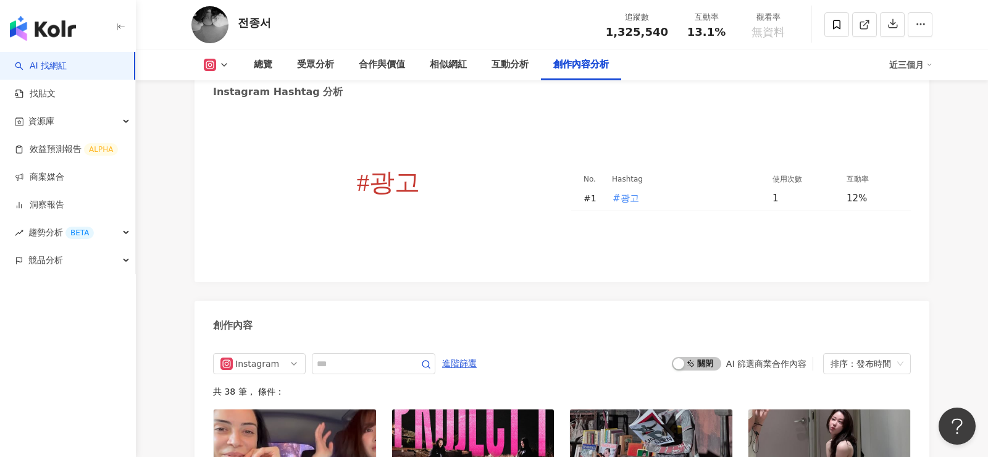
click at [402, 168] on tspan "#광고" at bounding box center [389, 182] width 64 height 28
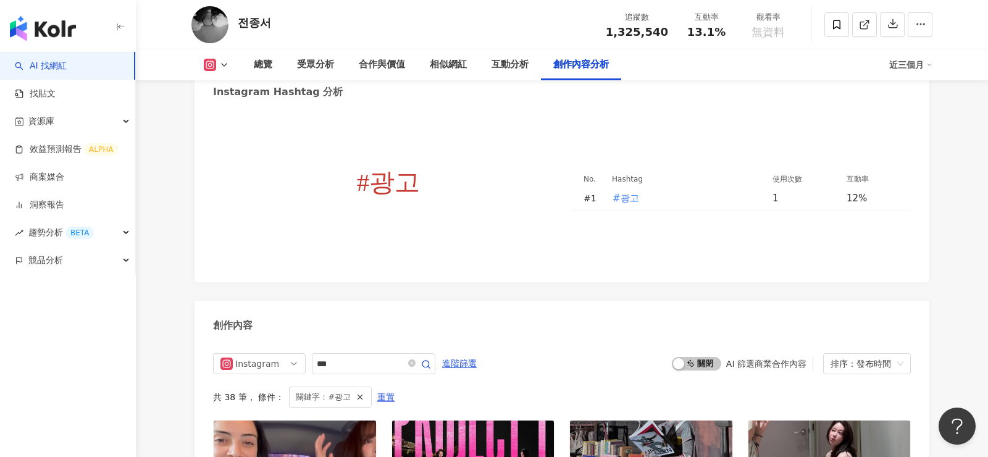
type input "***"
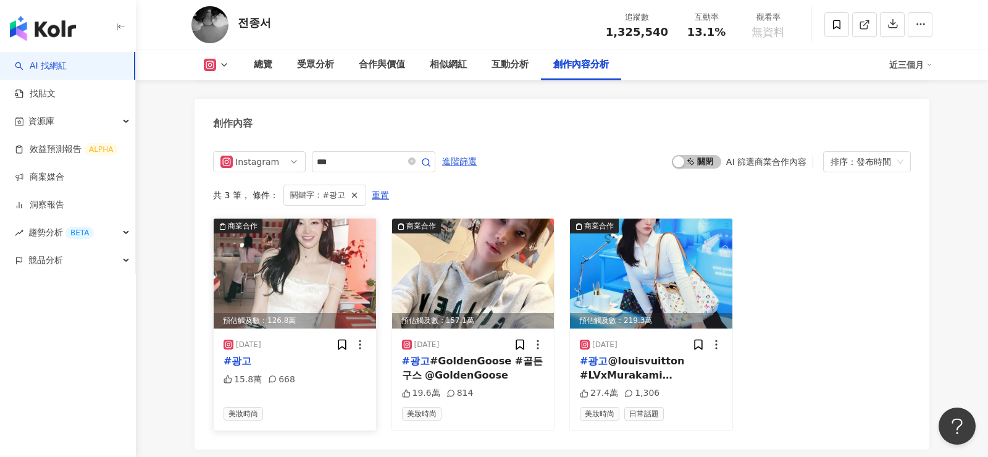
click at [266, 224] on img at bounding box center [295, 274] width 162 height 110
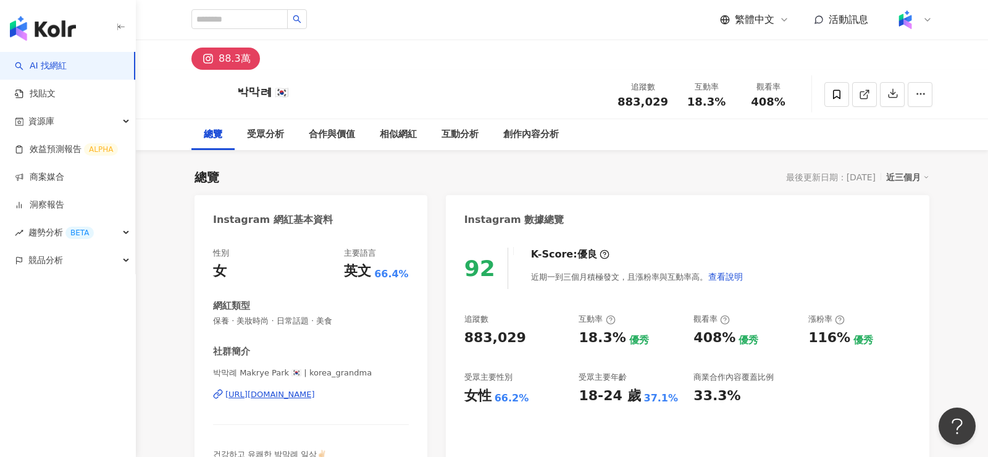
scroll to position [119, 0]
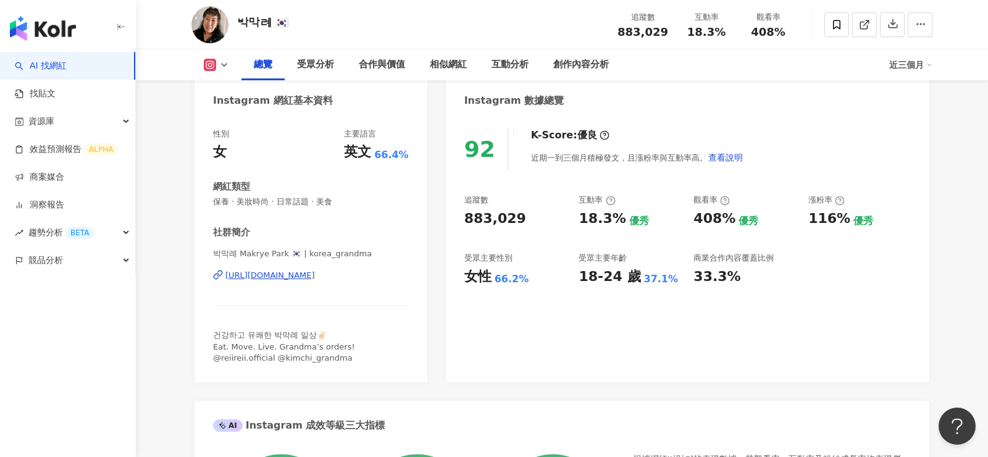
click at [315, 277] on div "[URL][DOMAIN_NAME]" at bounding box center [270, 275] width 90 height 11
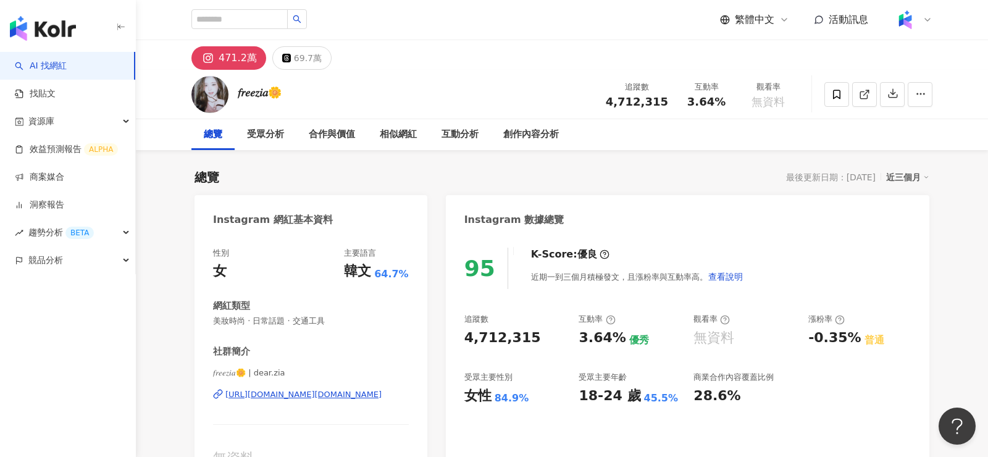
click at [253, 95] on div "𝑓𝑟𝑒𝑒𝑧𝑖𝑎🌼" at bounding box center [260, 92] width 44 height 15
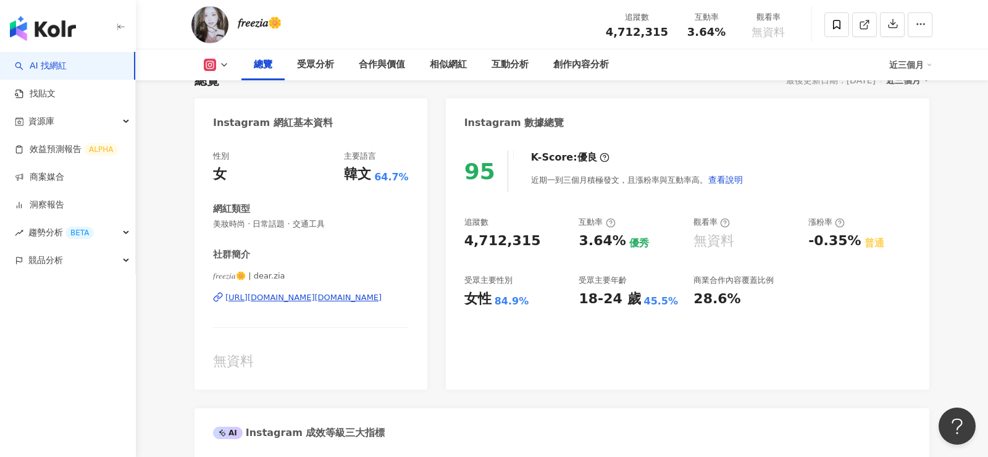
click at [335, 298] on div "https://www.instagram.com/dear.zia/" at bounding box center [303, 297] width 156 height 11
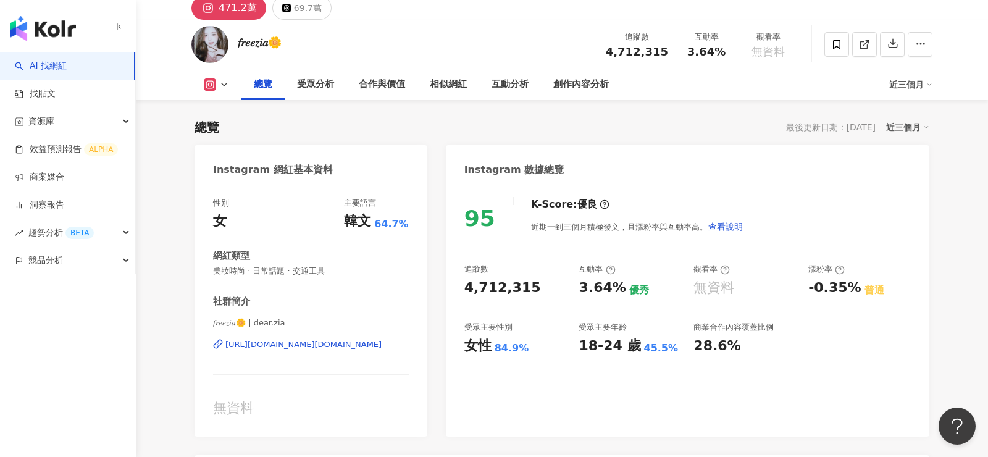
scroll to position [0, 0]
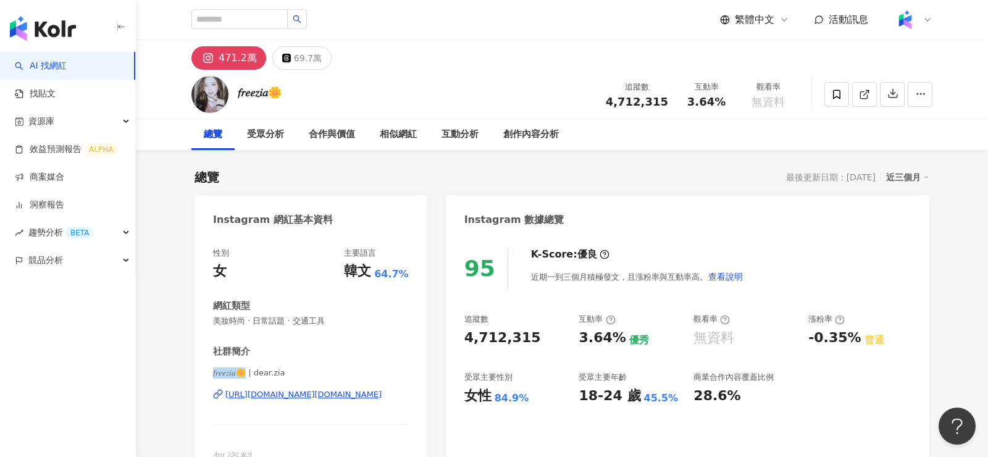
drag, startPoint x: 209, startPoint y: 372, endPoint x: 242, endPoint y: 372, distance: 33.4
click at [242, 372] on div "性別 女 主要語言 韓文 64.7% 網紅類型 美妝時尚 · 日常話題 · 交通工具 社群簡介 𝑓𝑟𝑒𝑒𝑧𝑖𝑎🌼 | dear.zia https://www…" at bounding box center [311, 360] width 233 height 251
copy span "𝑓𝑟𝑒𝑒𝑧𝑖𝑎🌼 | dear."
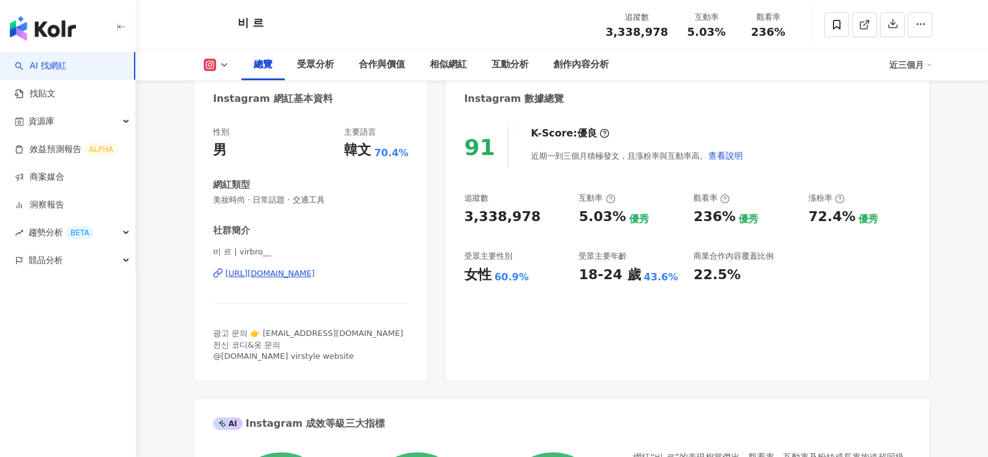
scroll to position [122, 0]
click at [315, 277] on div "[URL][DOMAIN_NAME]" at bounding box center [270, 272] width 90 height 11
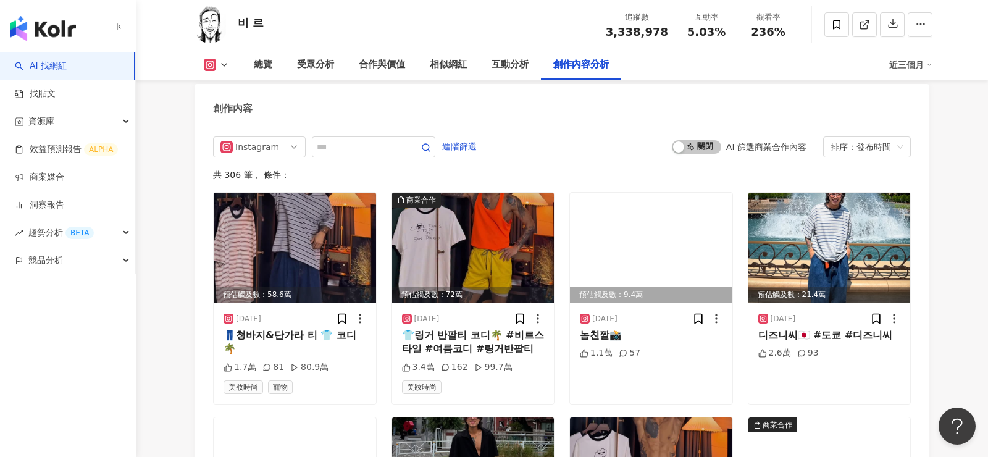
scroll to position [3797, 0]
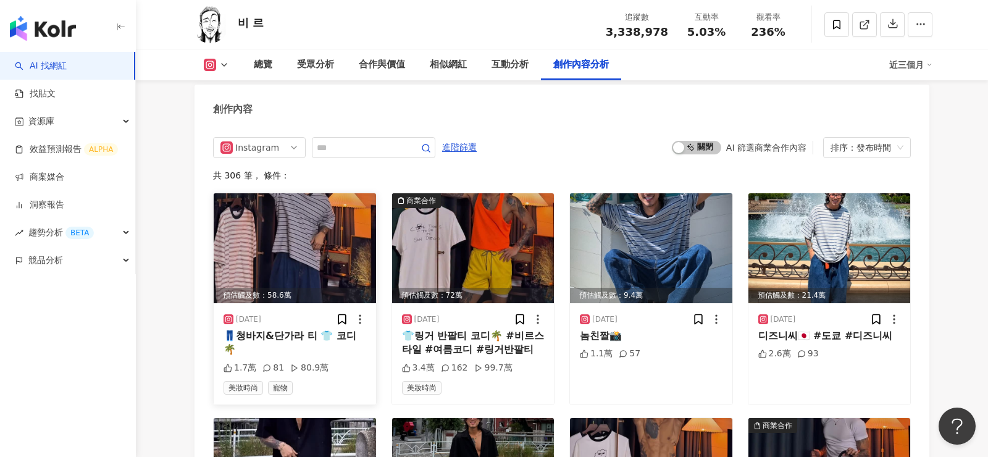
click at [281, 234] on img at bounding box center [295, 248] width 162 height 110
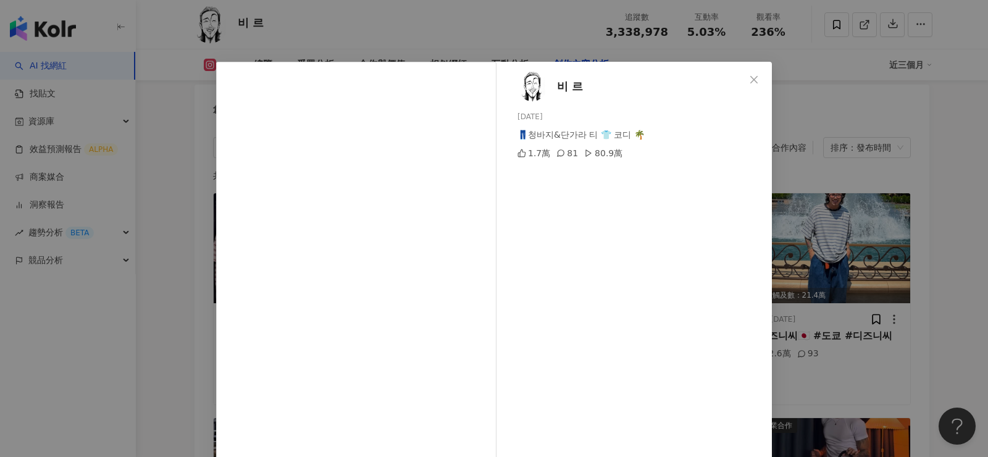
click at [873, 158] on div "비 르 2025/7/30 👖청바지&단가라 티 👕 코디 🌴 1.7萬 81 80.9萬 查看原始貼文" at bounding box center [494, 228] width 988 height 457
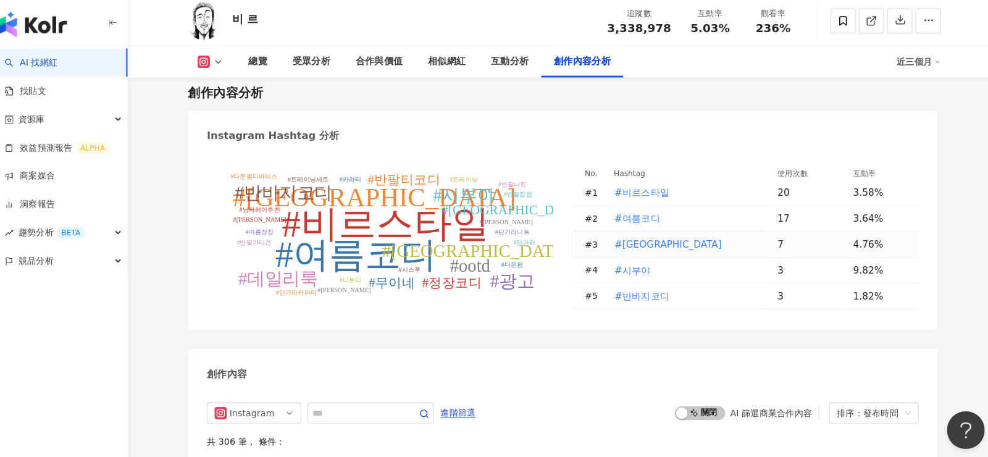
scroll to position [3535, 0]
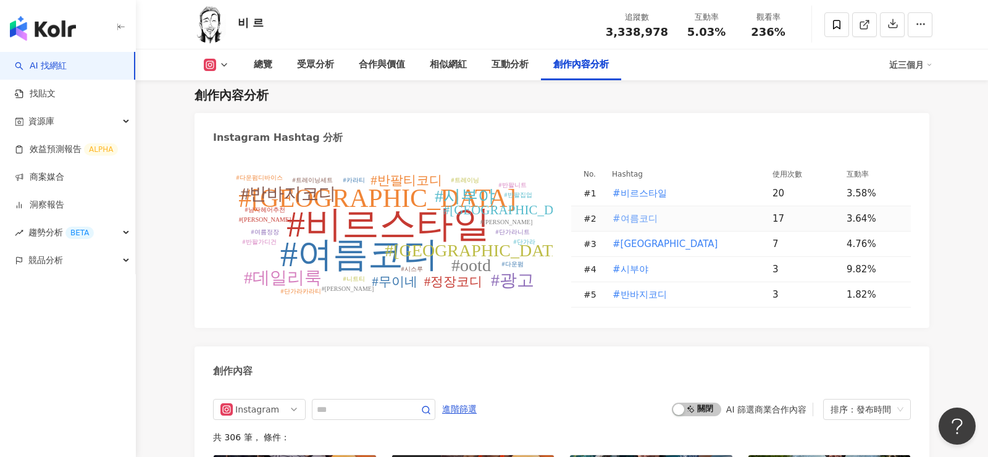
click at [641, 212] on span "#여름코디" at bounding box center [635, 219] width 45 height 14
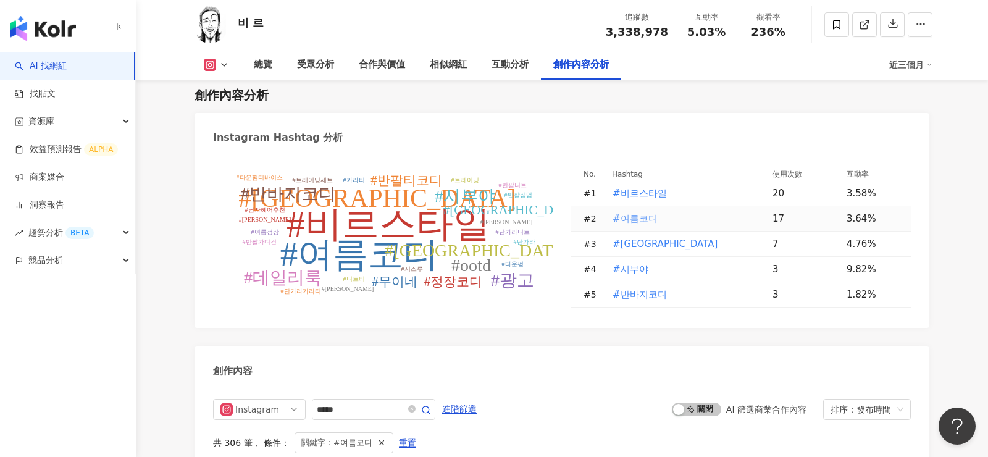
type input "*****"
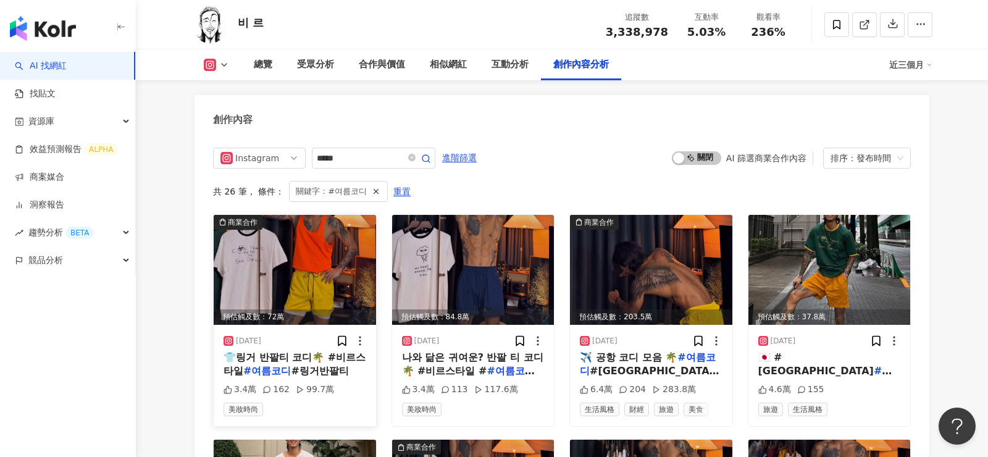
click at [485, 254] on img at bounding box center [473, 270] width 162 height 110
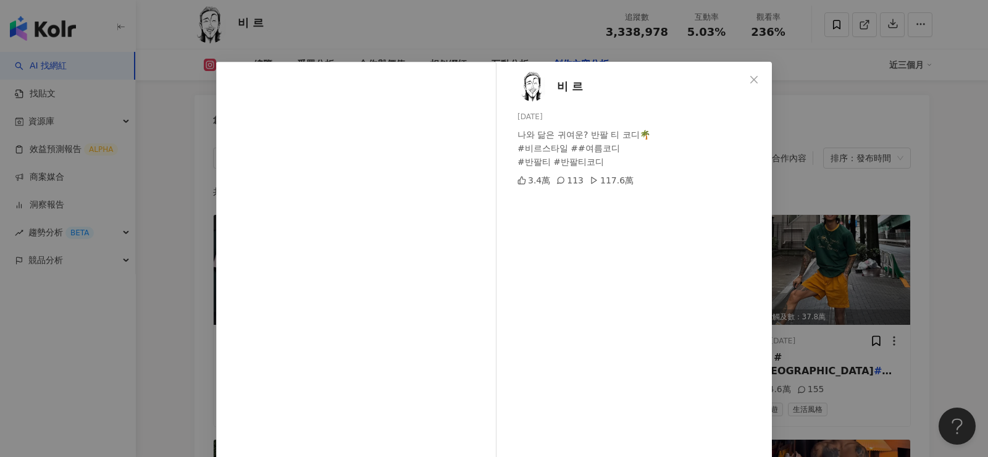
click at [423, 4] on div "비 르 2025/7/27 나와 닮은 귀여운? 반팔 티 코디🌴 #비르스타일 ##여름코디 #반팔티 #반팔티코디 3.4萬 113 117.6萬 查看原…" at bounding box center [494, 228] width 988 height 457
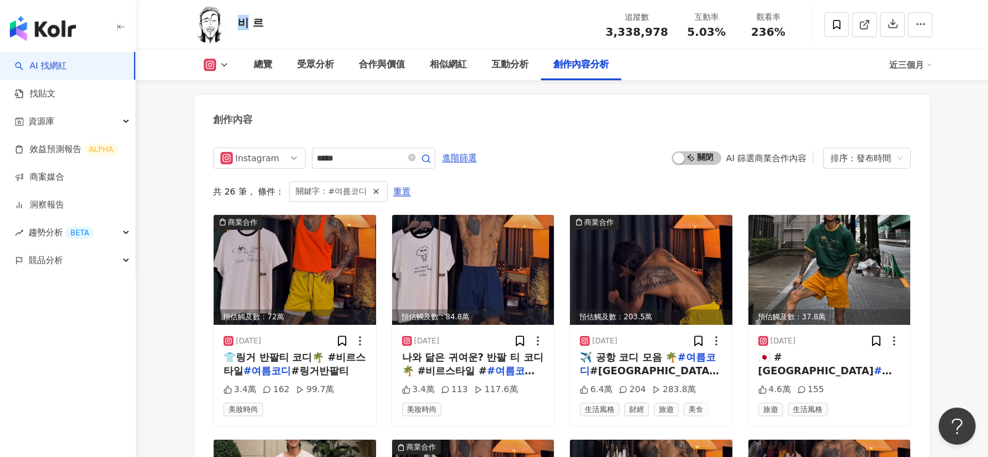
click at [423, 4] on div "비 르 追蹤數 3,338,978 互動率 5.03% 觀看率 236%" at bounding box center [562, 24] width 791 height 49
click at [413, 154] on icon "close-circle" at bounding box center [411, 157] width 7 height 7
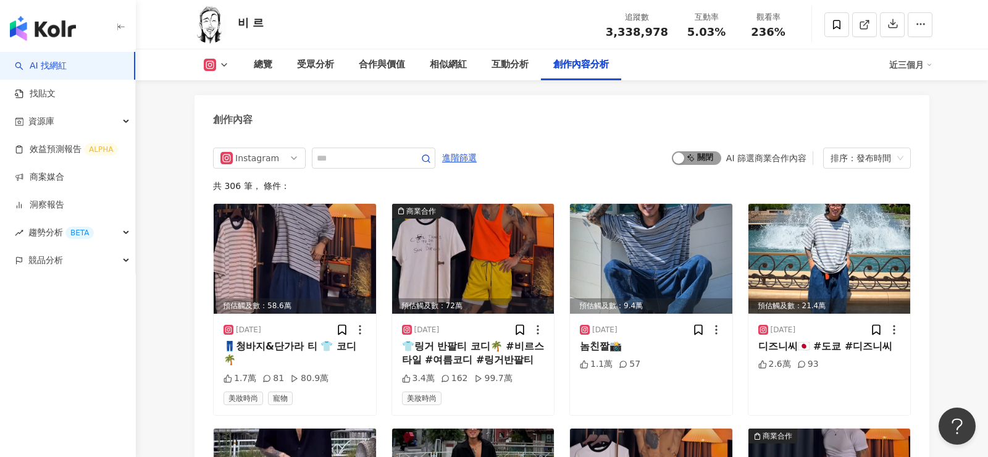
click at [710, 151] on span "啟動 關閉" at bounding box center [696, 158] width 49 height 14
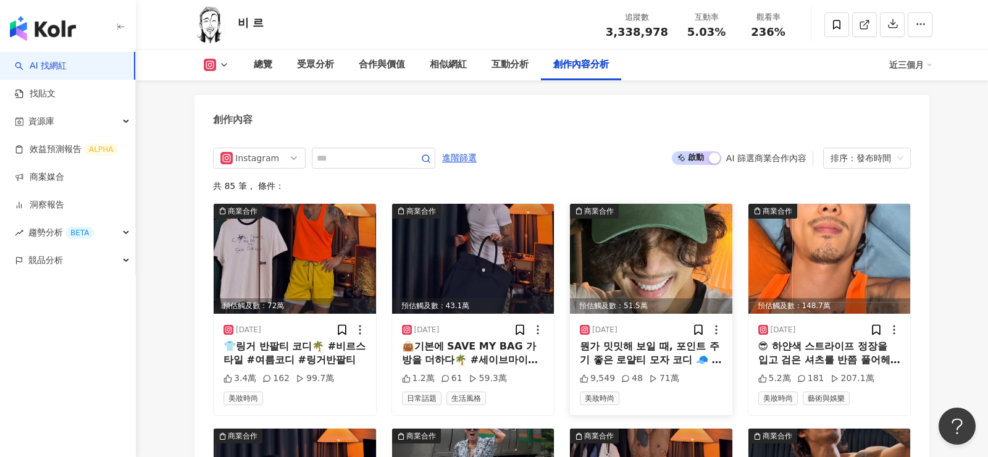
click at [633, 248] on img at bounding box center [651, 259] width 162 height 110
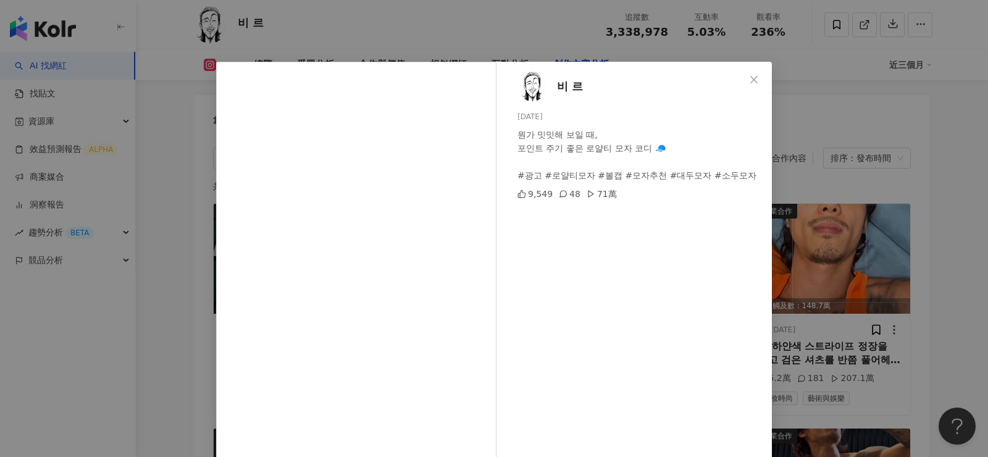
scroll to position [64, 0]
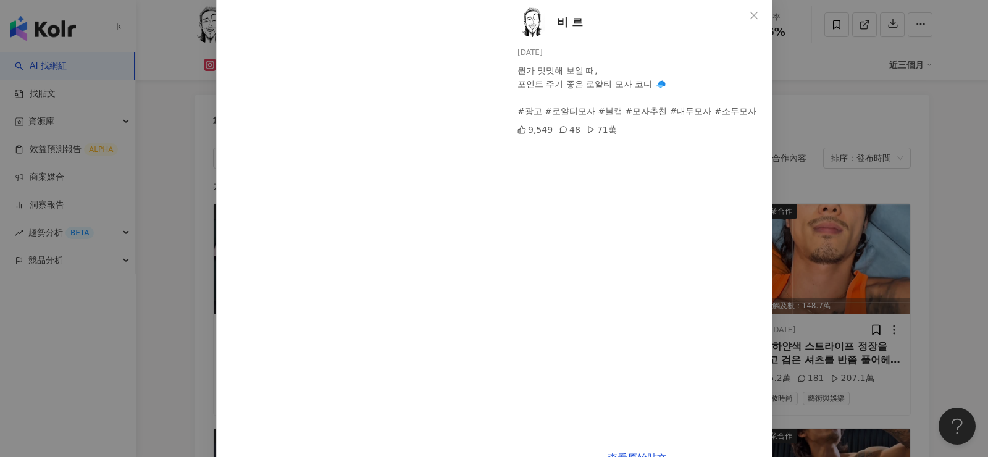
click at [183, 356] on div "비 르 2025/7/24 뭔가 밋밋해 보일 때, 포인트 주기 좋은 로얄티 모자 코디 🧢 #광고 #로얄티모자 #볼캡 #모자추천 #대두모자 #소두…" at bounding box center [494, 228] width 988 height 457
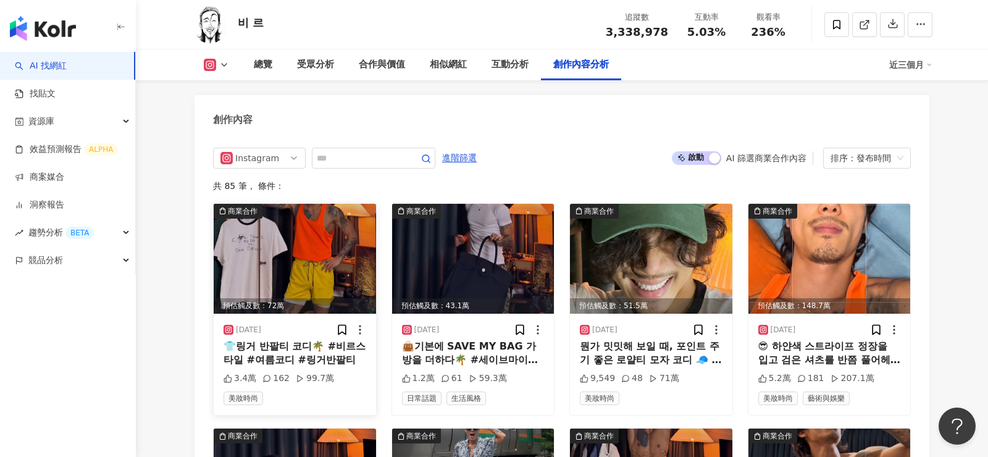
click at [316, 232] on img at bounding box center [295, 259] width 162 height 110
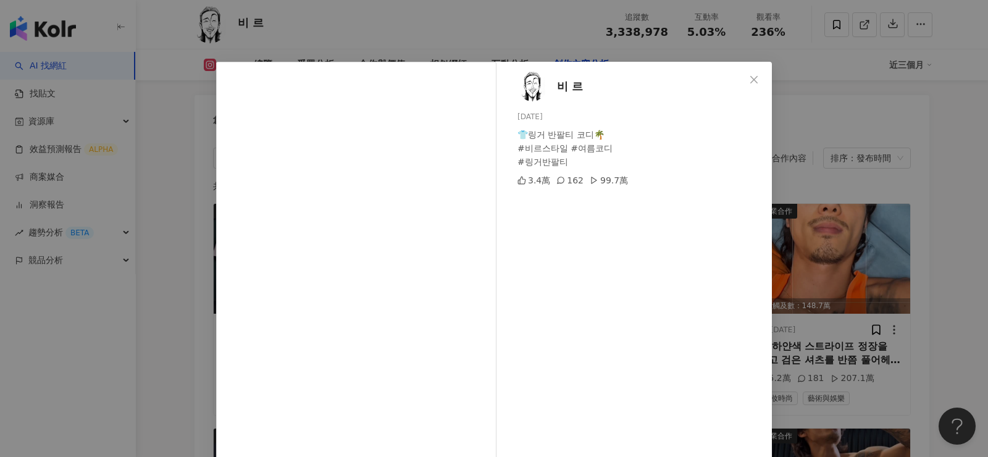
drag, startPoint x: 570, startPoint y: 160, endPoint x: 570, endPoint y: 117, distance: 43.2
click at [570, 117] on div "비 르 2025/7/28 👕링거 반팔티 코디🌴 #비르스타일 #여름코디 #링거반팔티 3.4萬 162 99.7萬" at bounding box center [637, 283] width 269 height 443
click at [584, 126] on div "비 르 2025/7/28 👕링거 반팔티 코디🌴 #비르스타일 #여름코디 #링거반팔티 3.4萬 162 99.7萬" at bounding box center [637, 283] width 269 height 443
click at [959, 224] on div "비 르 2025/7/28 👕링거 반팔티 코디🌴 #비르스타일 #여름코디 #링거반팔티 3.4萬 162 99.7萬 查看原始貼文" at bounding box center [494, 228] width 988 height 457
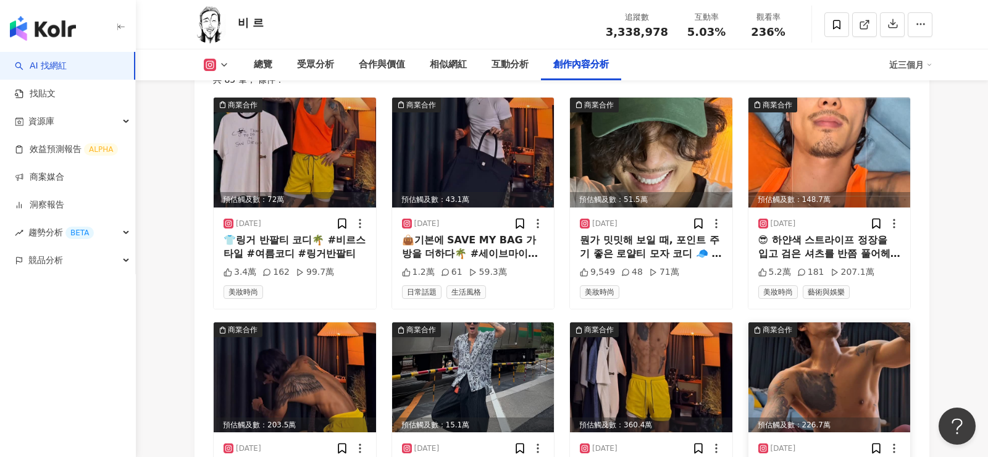
scroll to position [3828, 0]
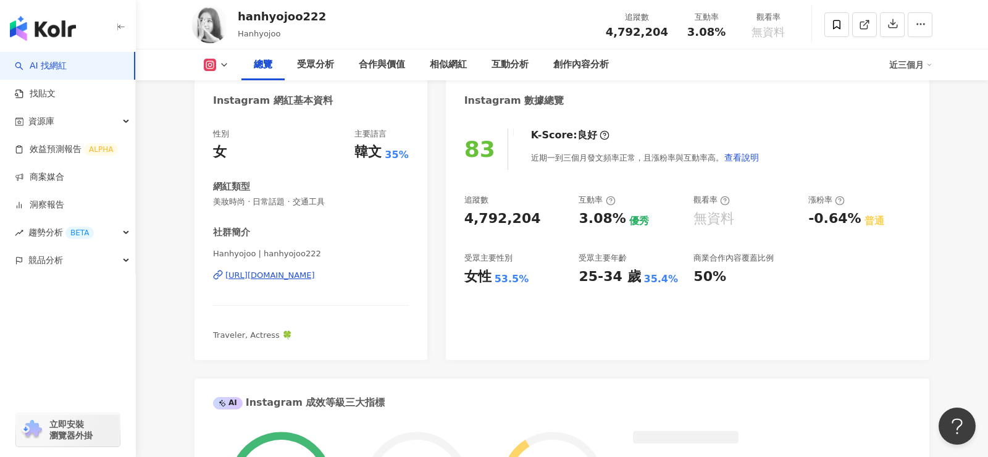
scroll to position [175, 0]
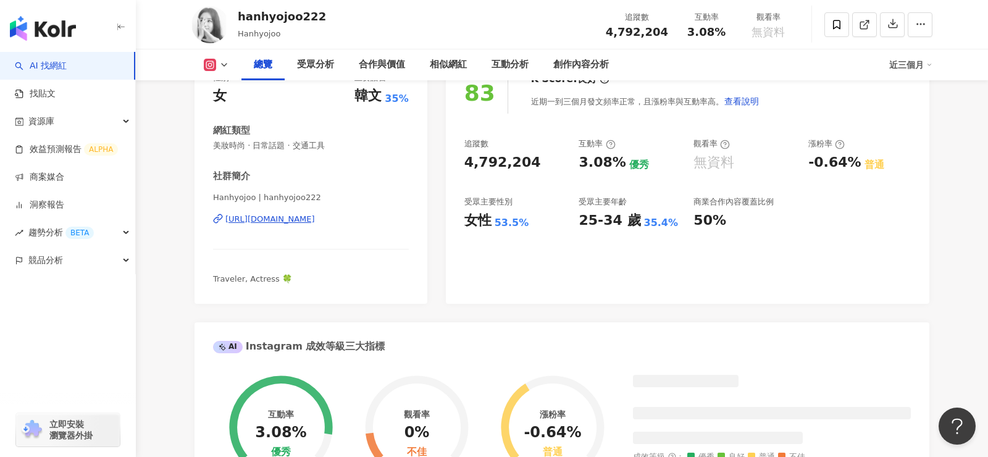
click at [315, 223] on div "https://www.instagram.com/hanhyojoo222/" at bounding box center [270, 219] width 90 height 11
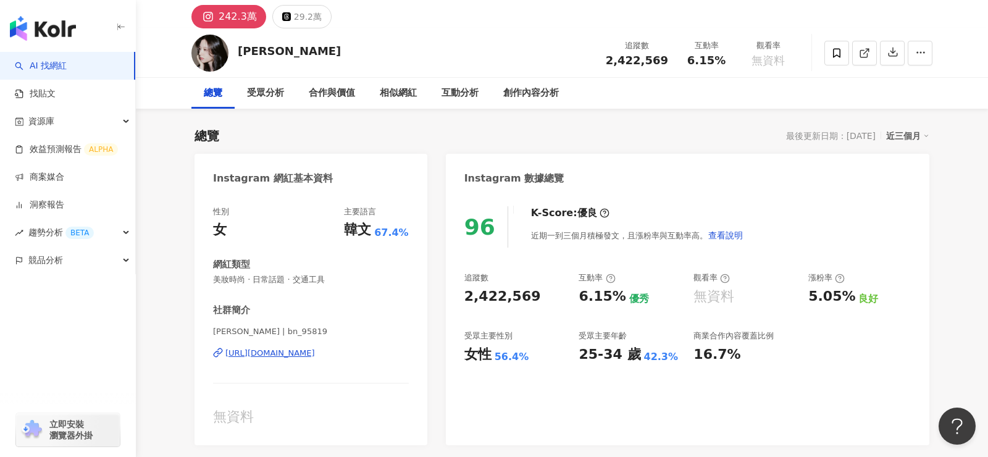
scroll to position [138, 0]
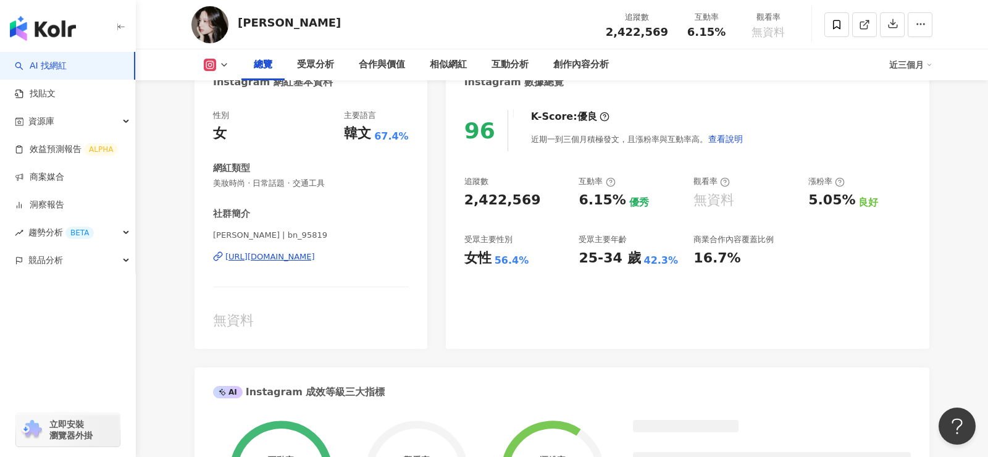
click at [315, 261] on div "https://www.instagram.com/bn_95819/" at bounding box center [270, 256] width 90 height 11
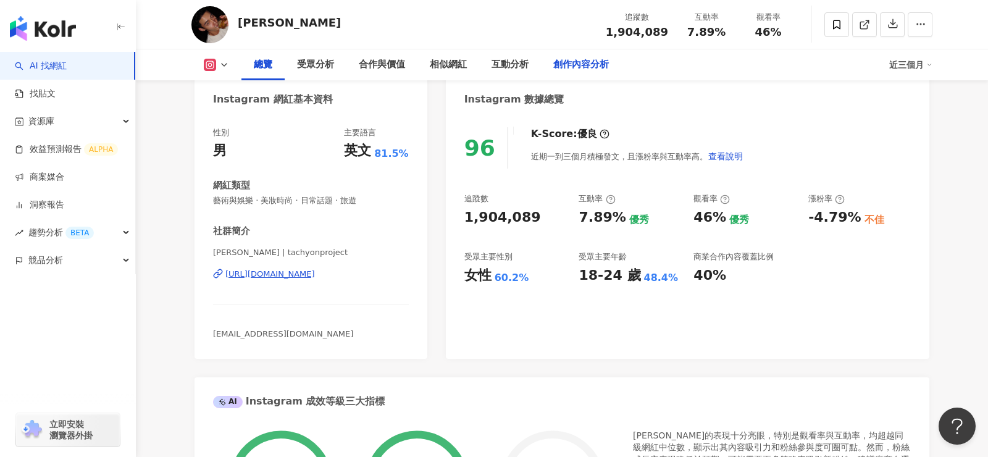
scroll to position [120, 0]
click at [315, 276] on div "https://www.instagram.com/tachyonproject/" at bounding box center [270, 274] width 90 height 11
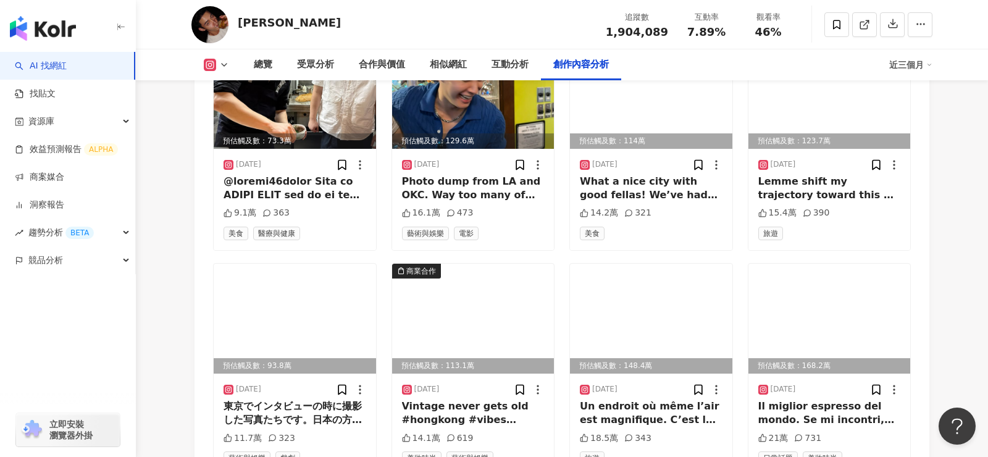
scroll to position [3847, 0]
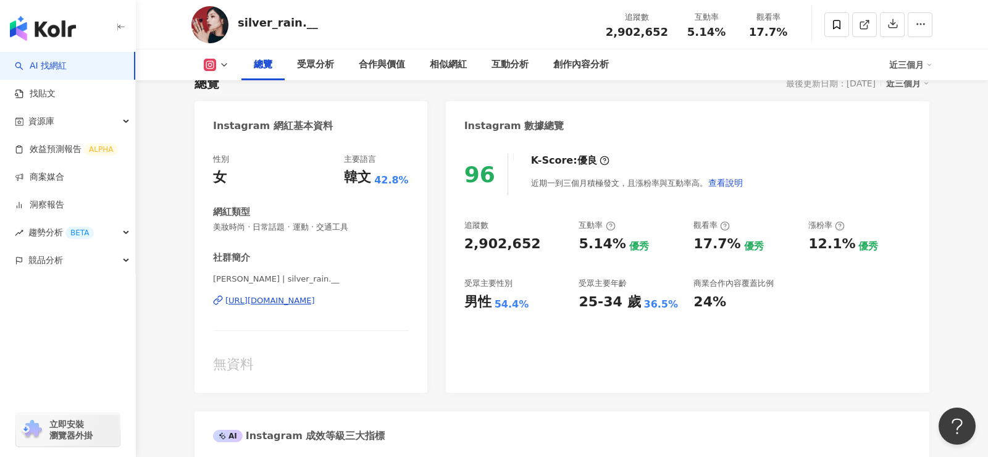
scroll to position [195, 0]
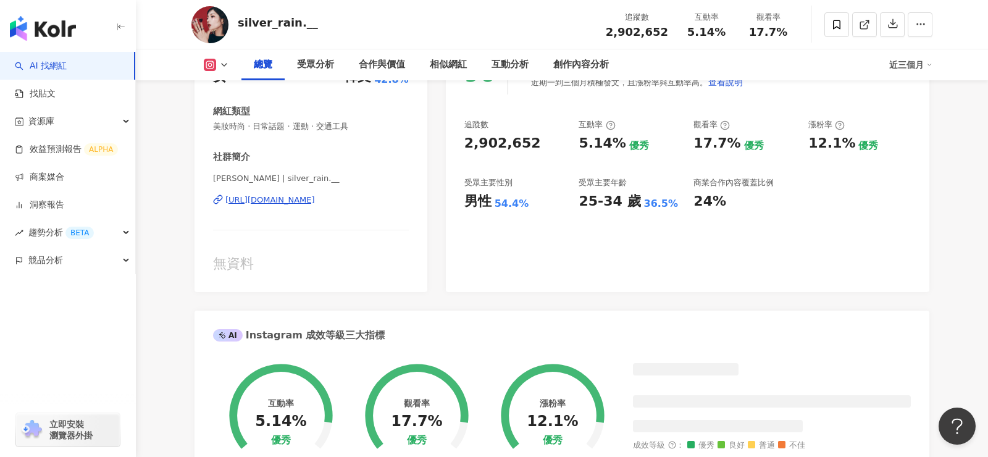
click at [355, 206] on div "[PERSON_NAME] | silver_rain.__ [URL][DOMAIN_NAME]" at bounding box center [311, 209] width 196 height 72
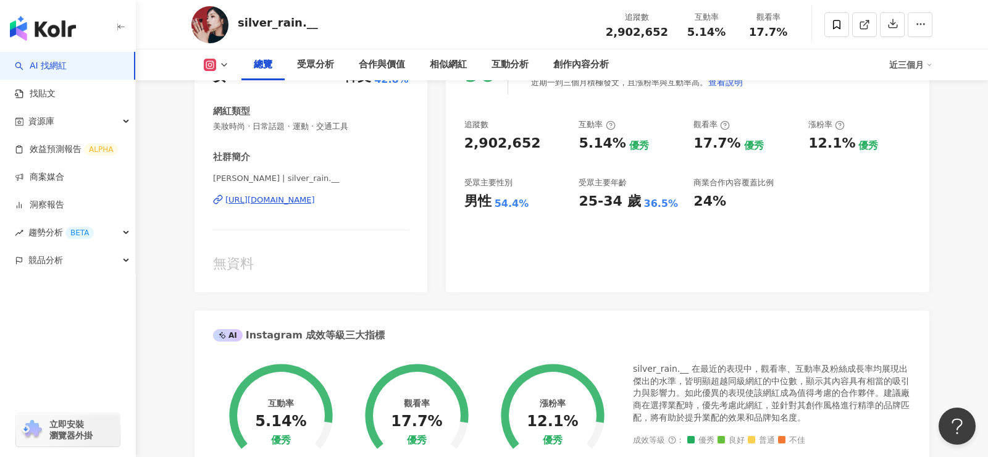
click at [315, 203] on div "https://www.instagram.com/silver_rain.__/" at bounding box center [270, 200] width 90 height 11
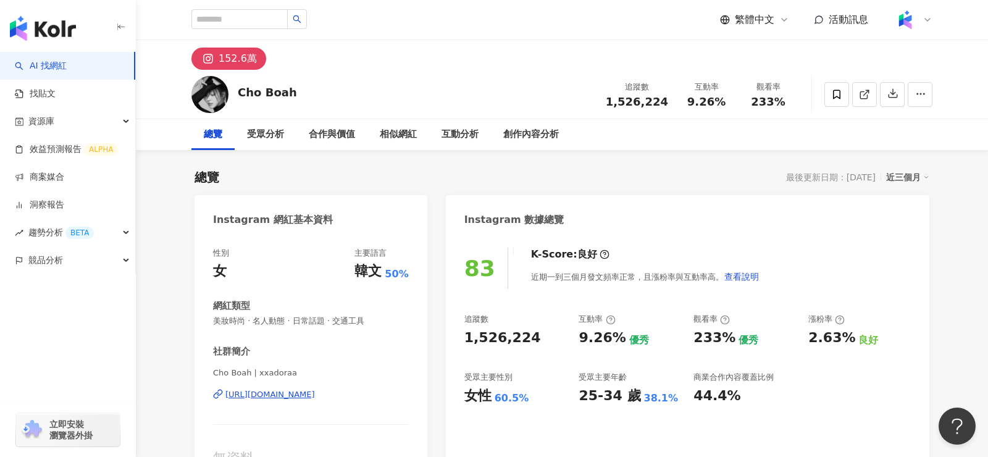
click at [313, 399] on div "https://www.instagram.com/xxadoraa/" at bounding box center [270, 394] width 90 height 11
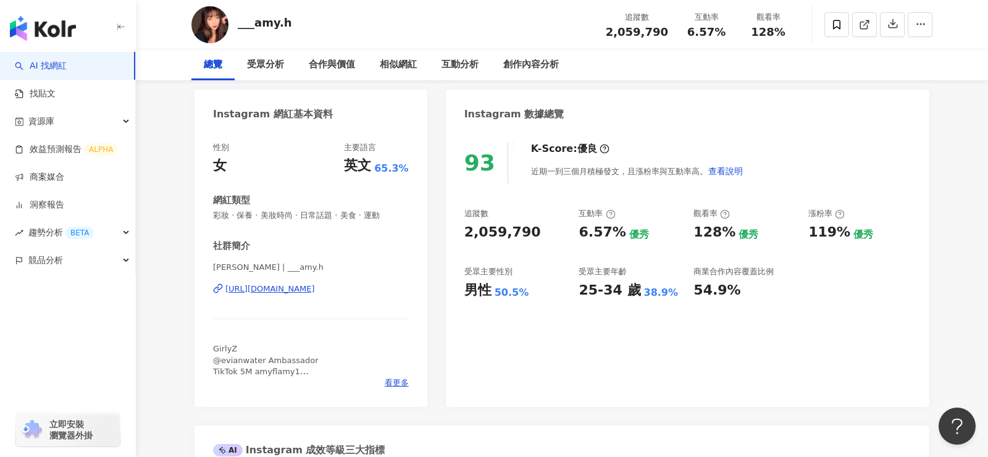
click at [315, 290] on div "[URL][DOMAIN_NAME]" at bounding box center [270, 289] width 90 height 11
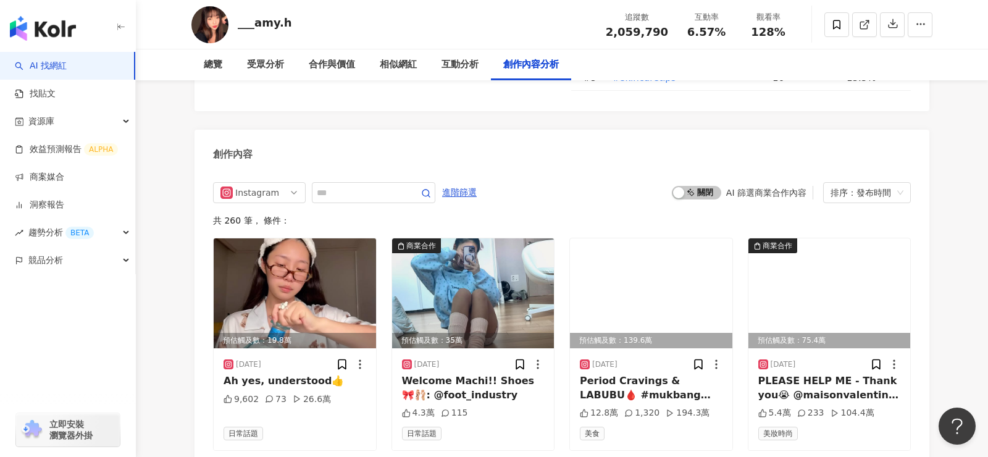
scroll to position [3832, 0]
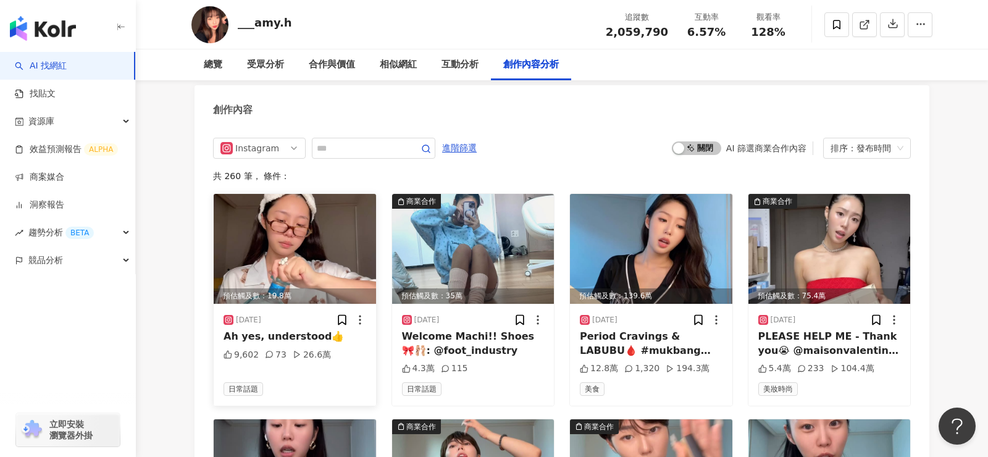
click at [303, 224] on img at bounding box center [295, 249] width 162 height 110
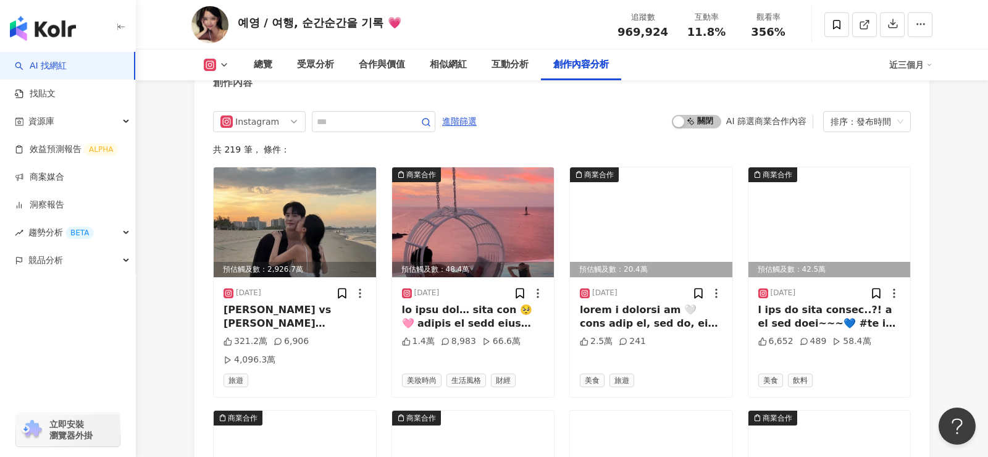
scroll to position [3772, 0]
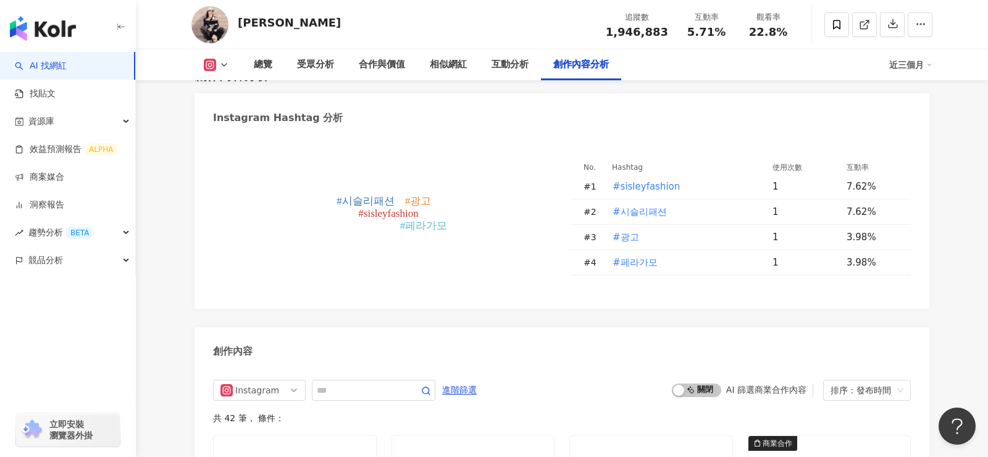
scroll to position [3404, 0]
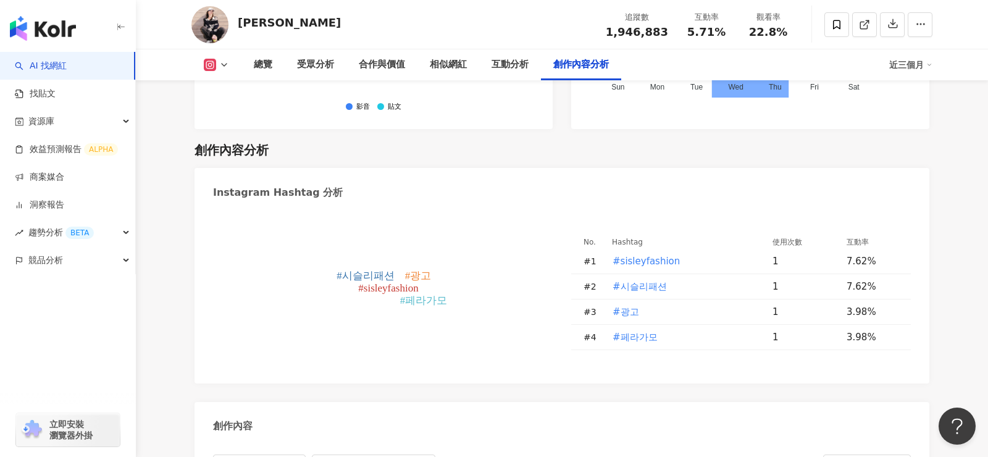
click at [424, 270] on tspan "#광고" at bounding box center [418, 276] width 27 height 12
type input "***"
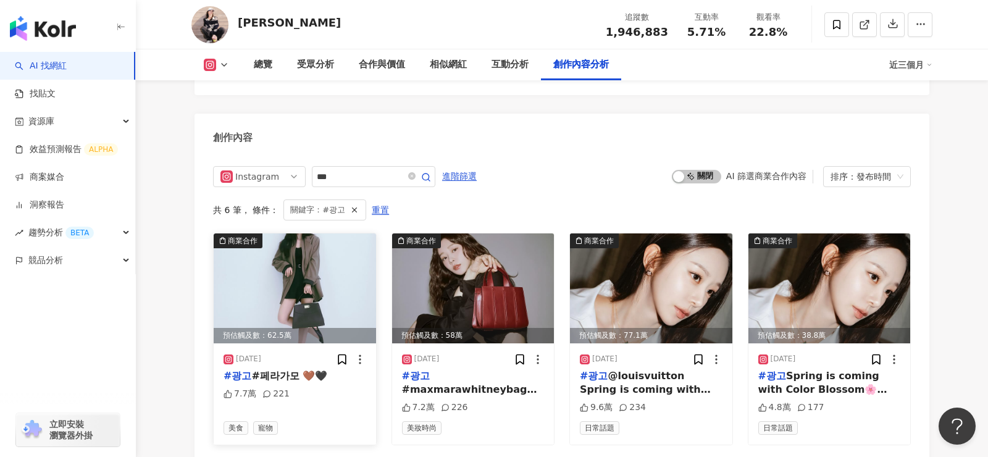
click at [295, 290] on img at bounding box center [295, 288] width 162 height 110
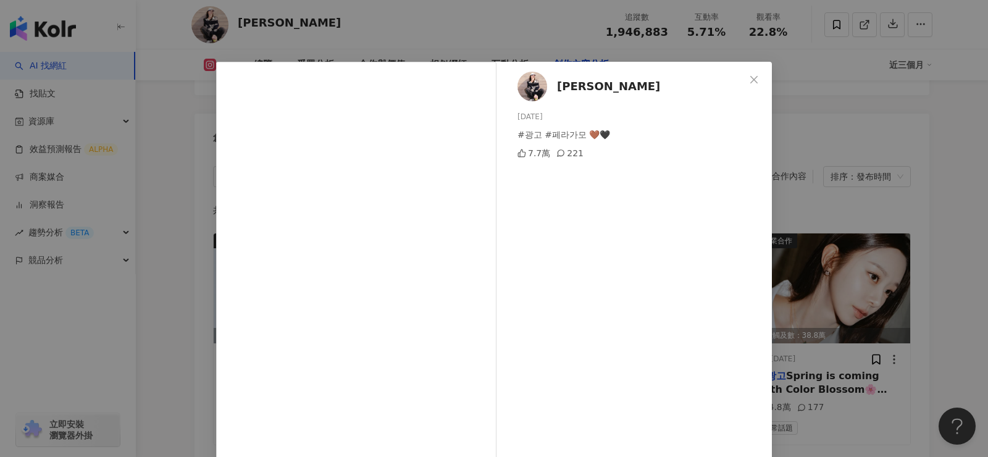
click at [496, 248] on iframe at bounding box center [356, 281] width 280 height 439
click at [754, 81] on icon "close" at bounding box center [754, 80] width 10 height 10
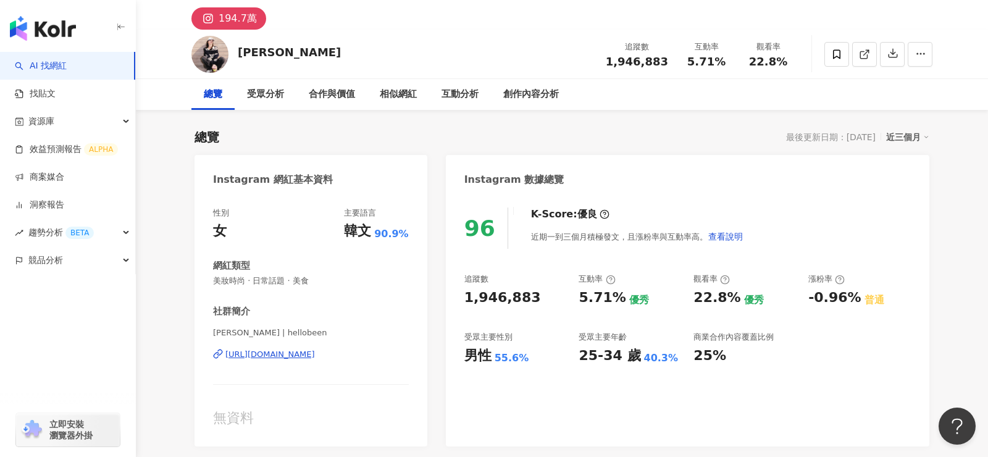
scroll to position [36, 0]
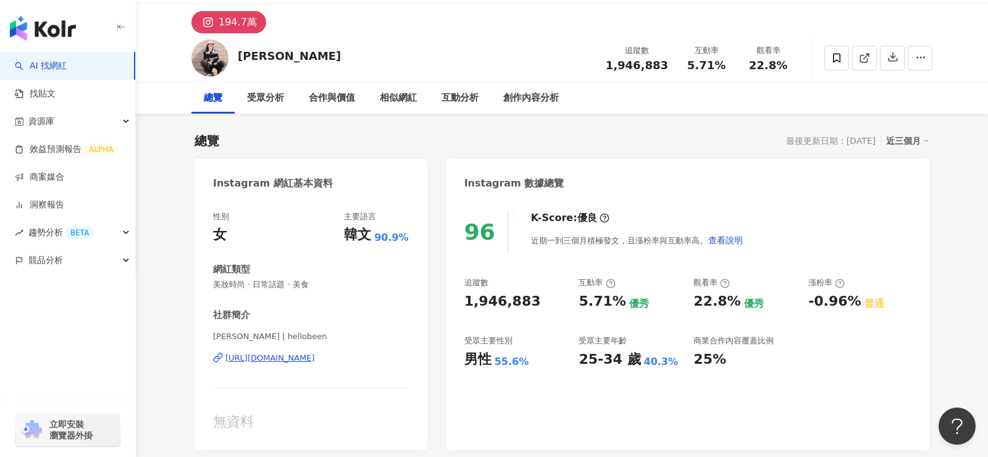
click at [315, 358] on div "https://www.instagram.com/hellobeen/" at bounding box center [270, 358] width 90 height 11
click at [315, 361] on div "https://www.instagram.com/hellobeen/" at bounding box center [270, 358] width 90 height 11
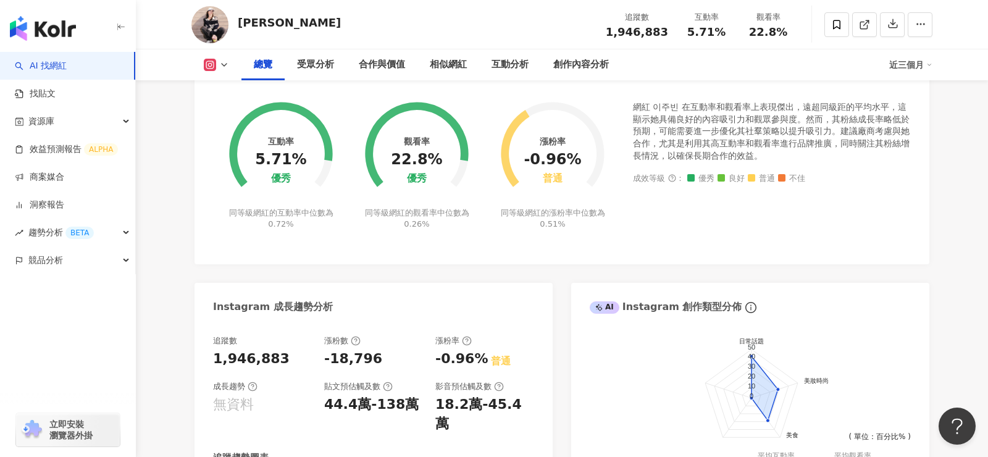
scroll to position [0, 0]
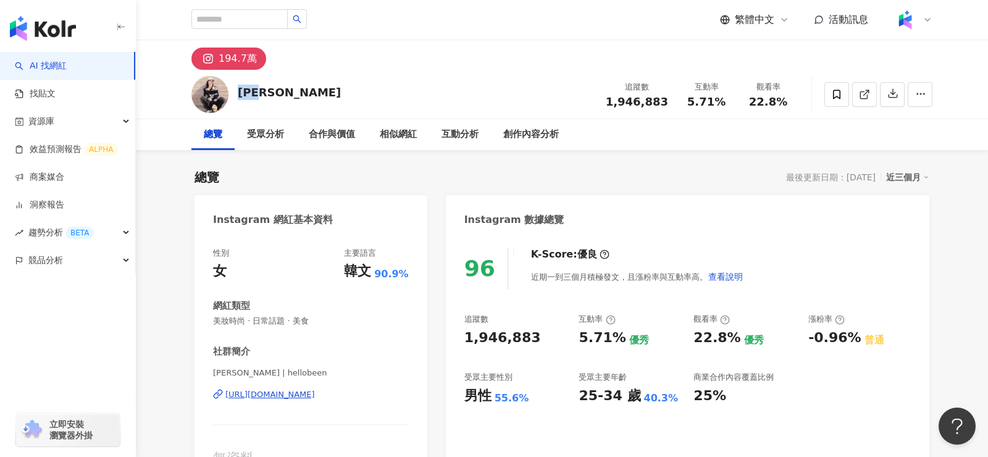
drag, startPoint x: 274, startPoint y: 95, endPoint x: 238, endPoint y: 95, distance: 35.8
click at [238, 95] on div "이주빈 追蹤數 1,946,883 互動率 5.71% 觀看率 22.8%" at bounding box center [562, 94] width 791 height 49
copy div "이주빈"
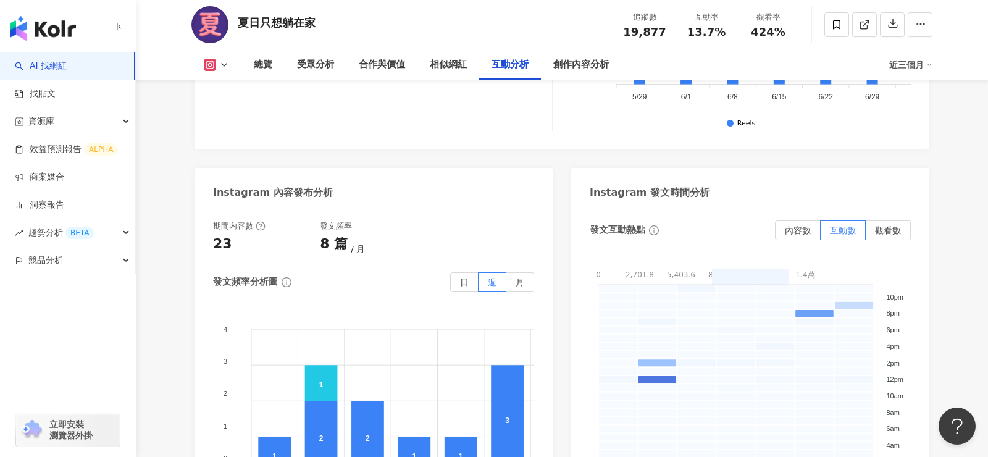
scroll to position [3231, 0]
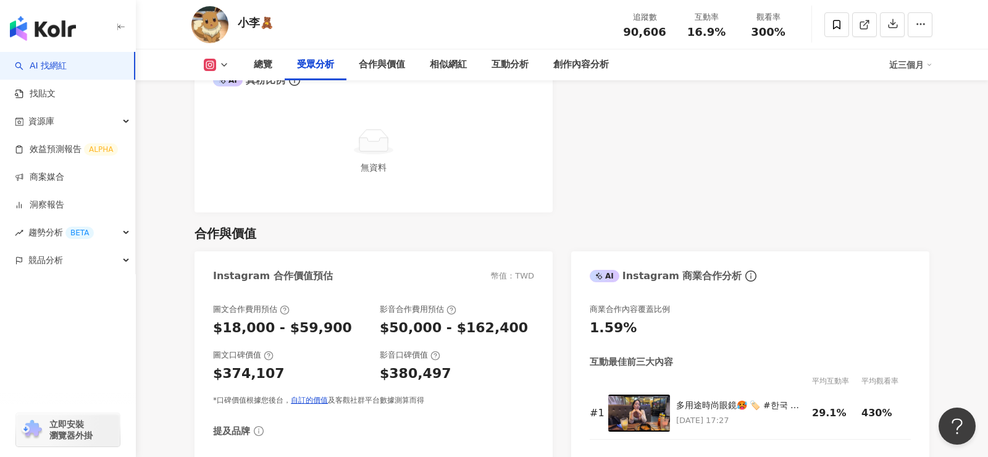
scroll to position [903, 0]
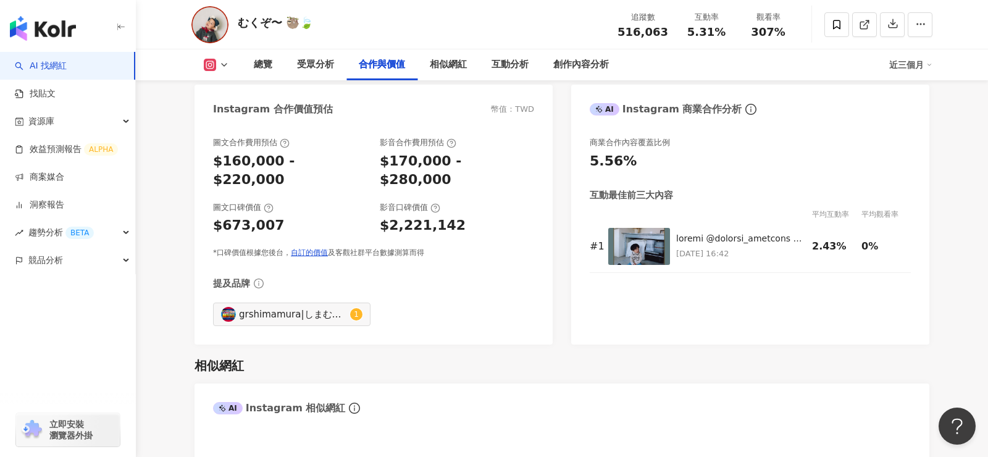
scroll to position [1669, 0]
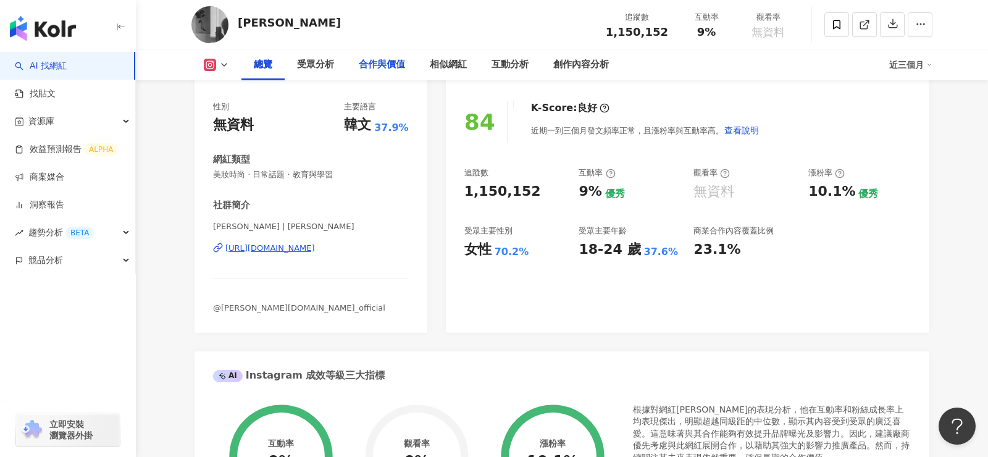
scroll to position [113, 0]
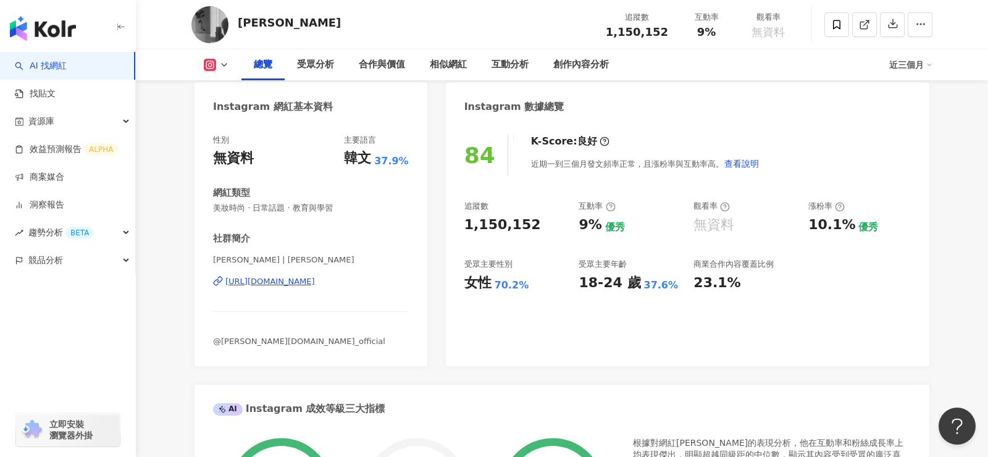
click at [310, 286] on div "[URL][DOMAIN_NAME]" at bounding box center [270, 281] width 90 height 11
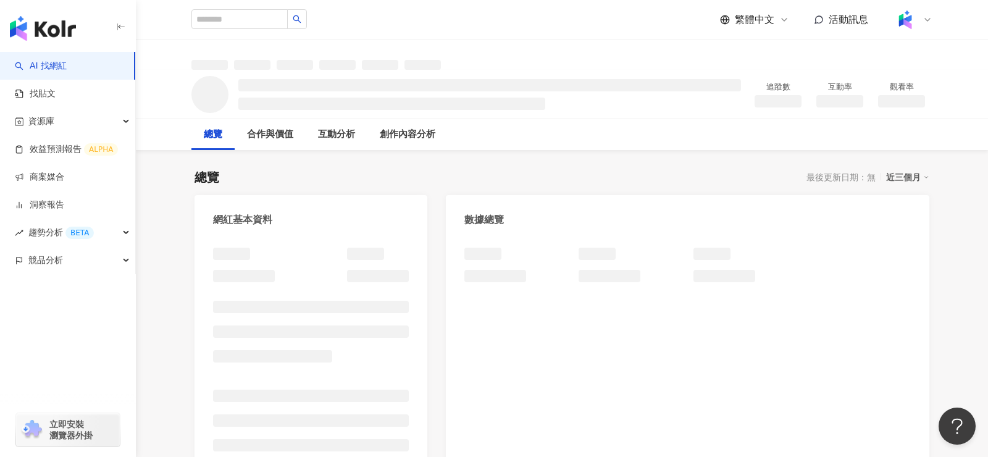
scroll to position [11, 0]
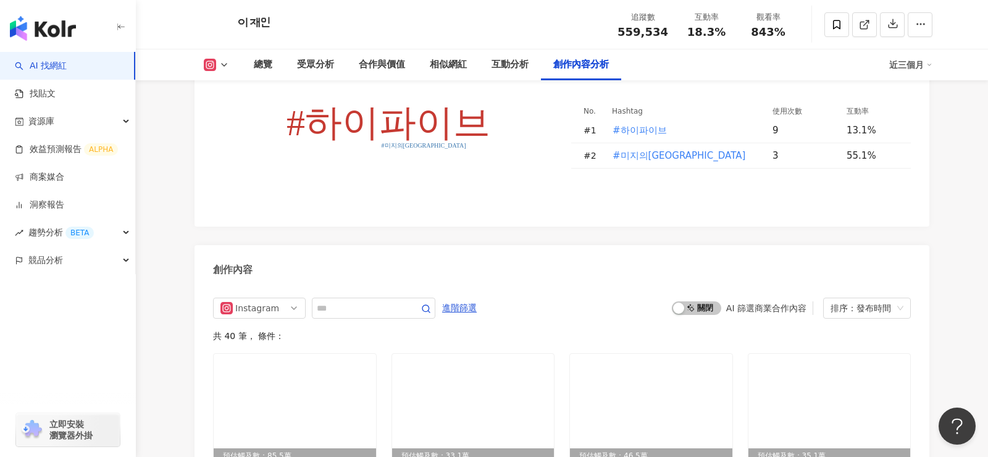
scroll to position [3742, 0]
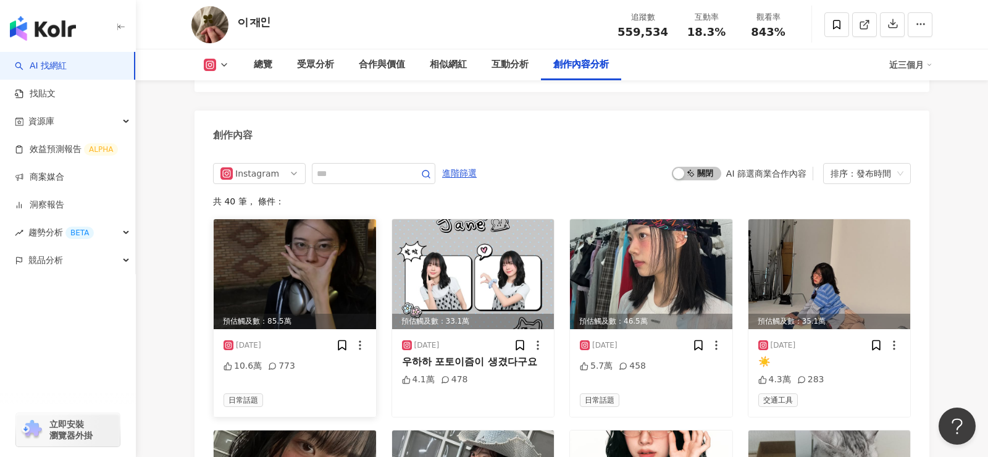
click at [295, 246] on img at bounding box center [295, 274] width 162 height 110
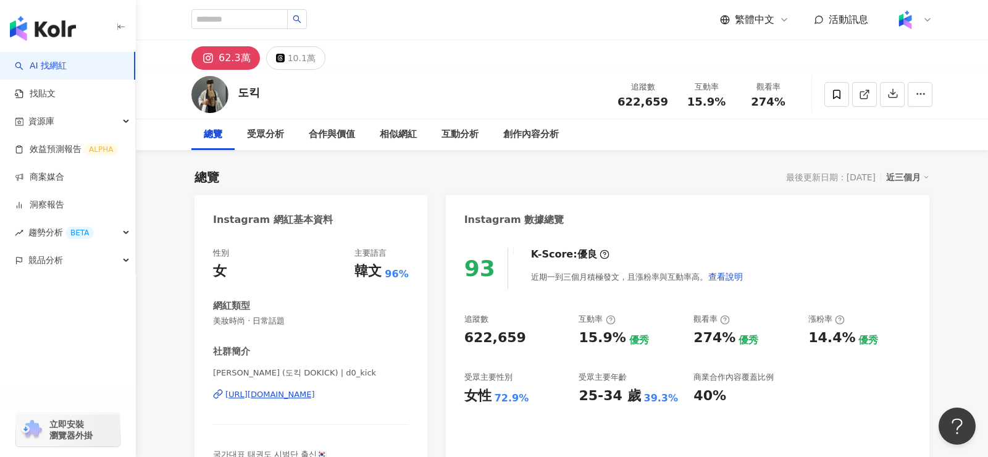
click at [313, 395] on div "[URL][DOMAIN_NAME]" at bounding box center [270, 394] width 90 height 11
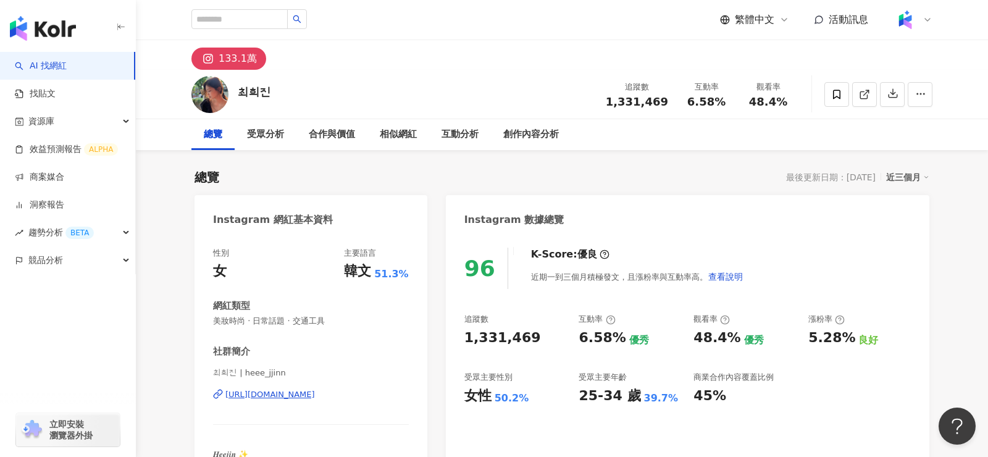
click at [343, 403] on div "최희진 | heee_jjinn https://www.instagram.com/heee_jjinn/" at bounding box center [311, 404] width 196 height 72
click at [315, 398] on div "https://www.instagram.com/heee_jjinn/" at bounding box center [270, 394] width 90 height 11
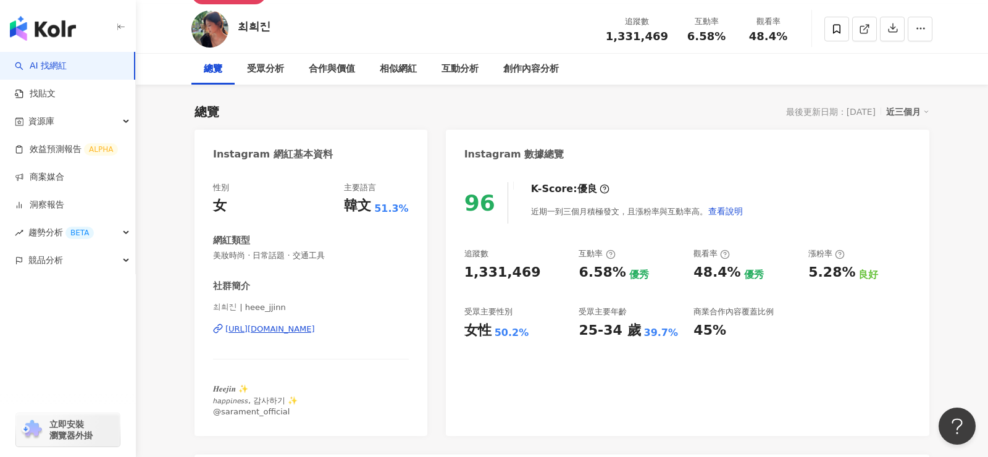
scroll to position [122, 0]
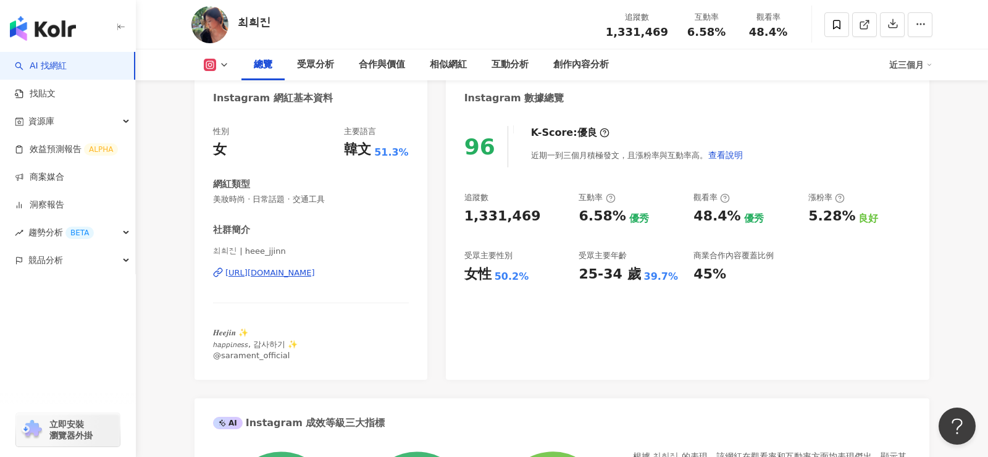
click at [355, 283] on div "최희진 | heee_jjinn https://www.instagram.com/heee_jjinn/" at bounding box center [311, 282] width 196 height 72
click at [315, 274] on div "https://www.instagram.com/heee_jjinn/" at bounding box center [270, 272] width 90 height 11
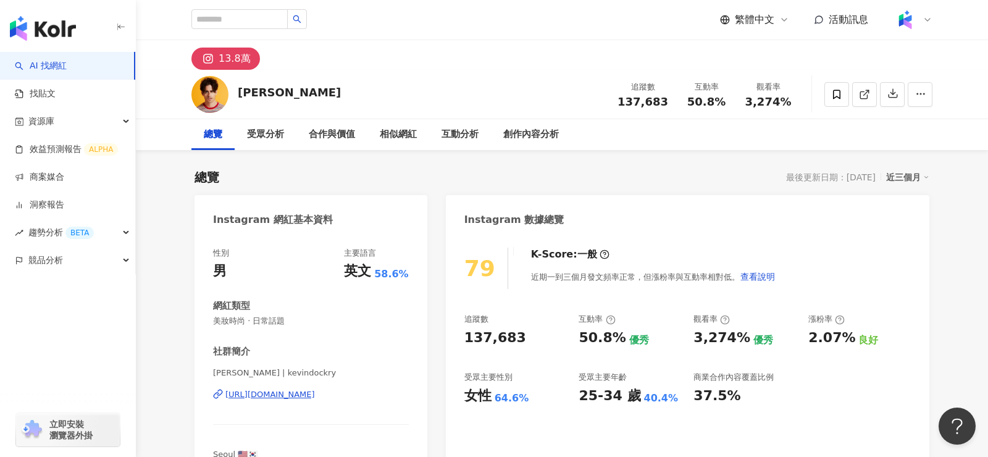
click at [285, 391] on div "https://www.instagram.com/kevindockry/" at bounding box center [270, 394] width 90 height 11
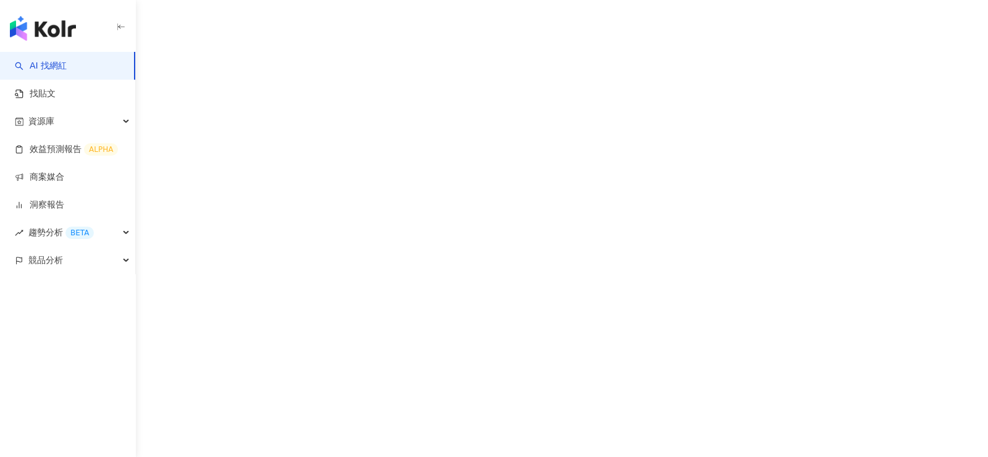
scroll to position [9, 0]
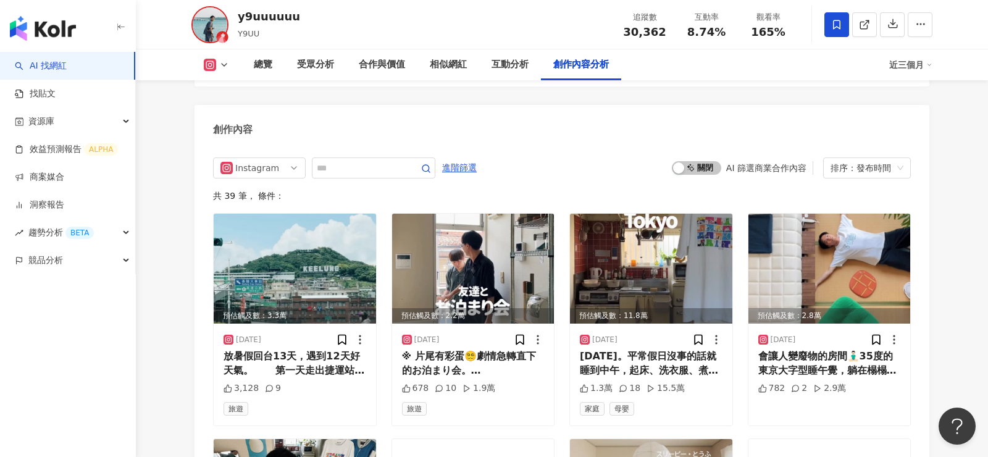
scroll to position [3806, 0]
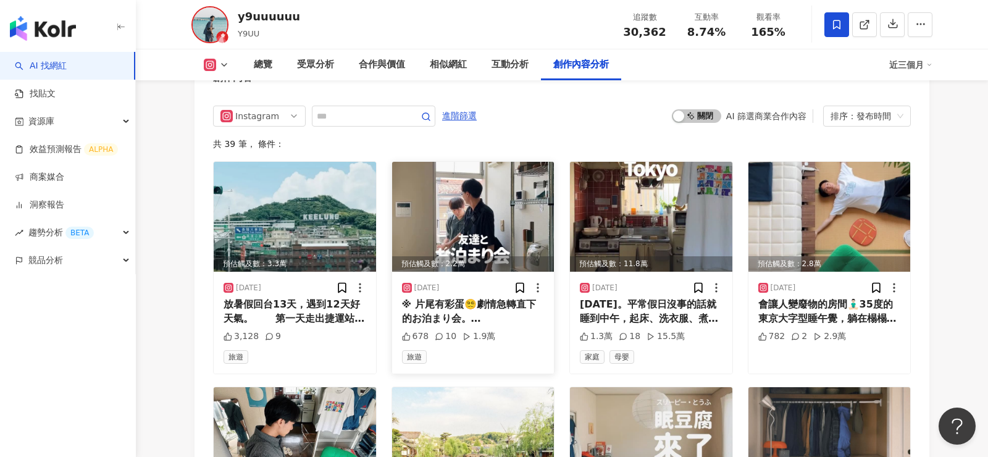
click at [475, 162] on img at bounding box center [473, 217] width 162 height 110
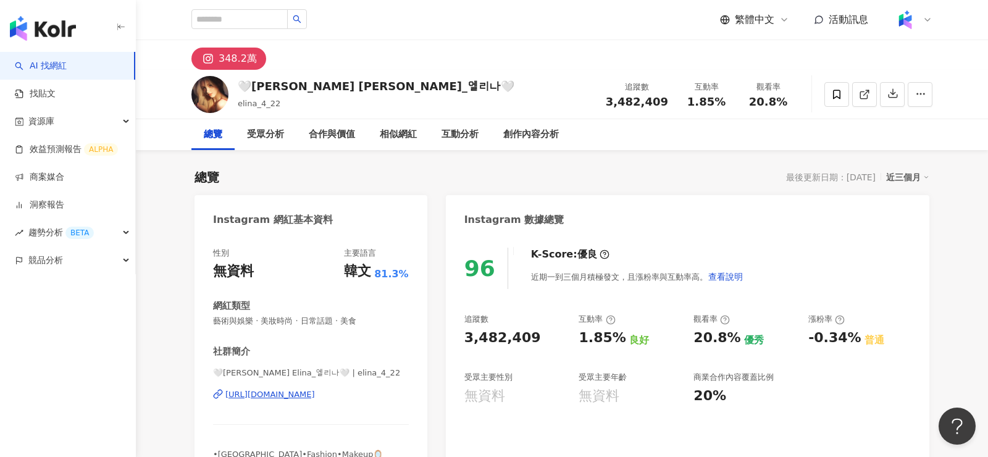
click at [315, 387] on div "🤍Karimova Elina_엘리나🤍 | elina_4_22 https://www.instagram.com/elina_4_22/" at bounding box center [311, 404] width 196 height 72
click at [314, 394] on div "https://www.instagram.com/elina_4_22/" at bounding box center [270, 394] width 90 height 11
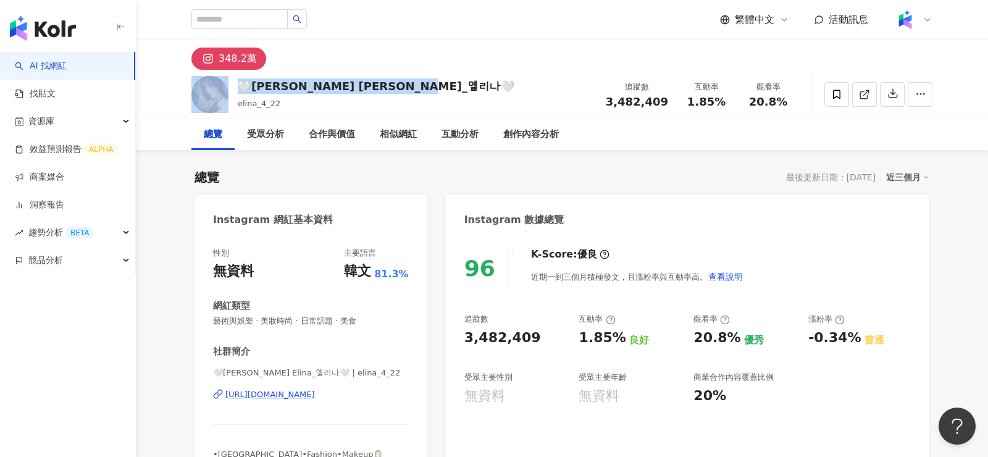
drag, startPoint x: 232, startPoint y: 85, endPoint x: 461, endPoint y: 87, distance: 228.6
click at [461, 87] on div "🤍Karimova Elina_엘리나🤍 elina_4_22 追蹤數 3,482,409 互動率 1.85% 觀看率 20.8%" at bounding box center [562, 94] width 791 height 49
copy div "🤍Karimova Elina_엘리나🤍"
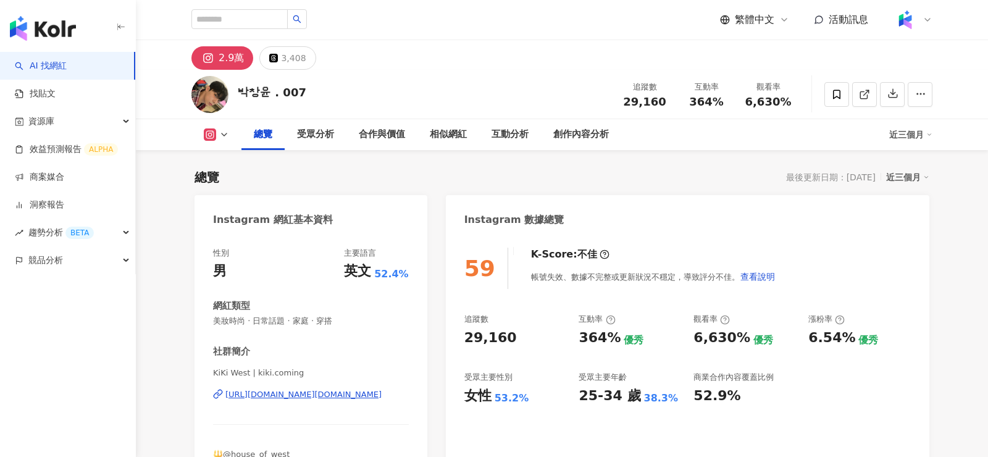
scroll to position [143, 0]
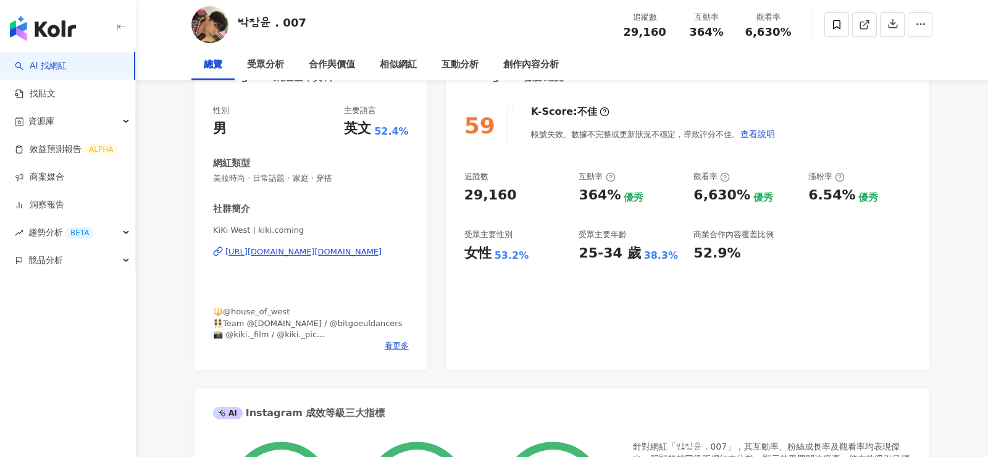
click at [360, 270] on div "KiKi West | kiki.coming https://www.instagram.com/kiki.coming/" at bounding box center [311, 261] width 196 height 72
click at [360, 253] on div "https://www.instagram.com/kiki.coming/" at bounding box center [303, 251] width 156 height 11
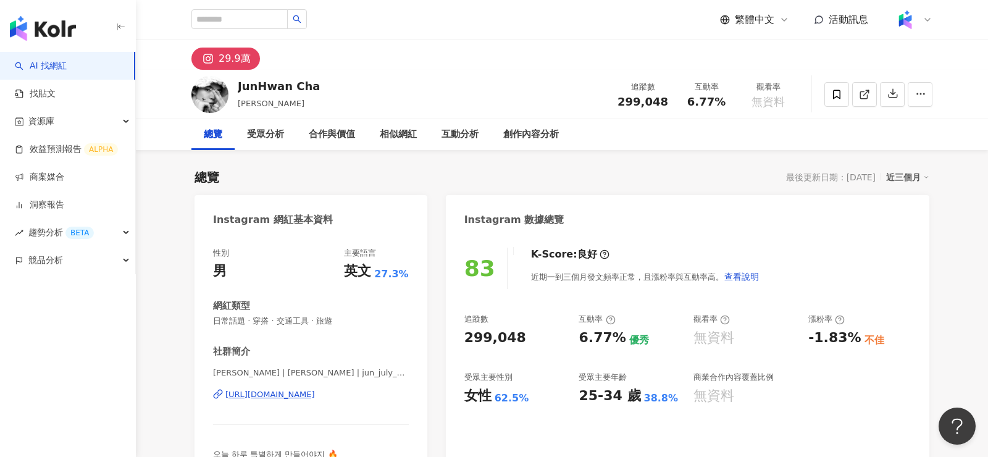
click at [313, 385] on div "JunHwan Cha | [PERSON_NAME] | jun_july_august [URL][DOMAIN_NAME]" at bounding box center [311, 404] width 196 height 72
click at [312, 391] on div "[URL][DOMAIN_NAME]" at bounding box center [270, 394] width 90 height 11
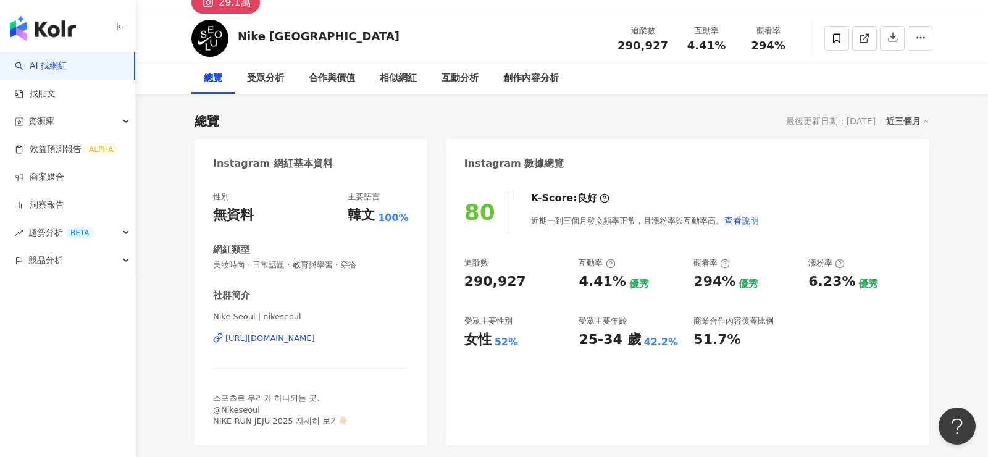
scroll to position [272, 0]
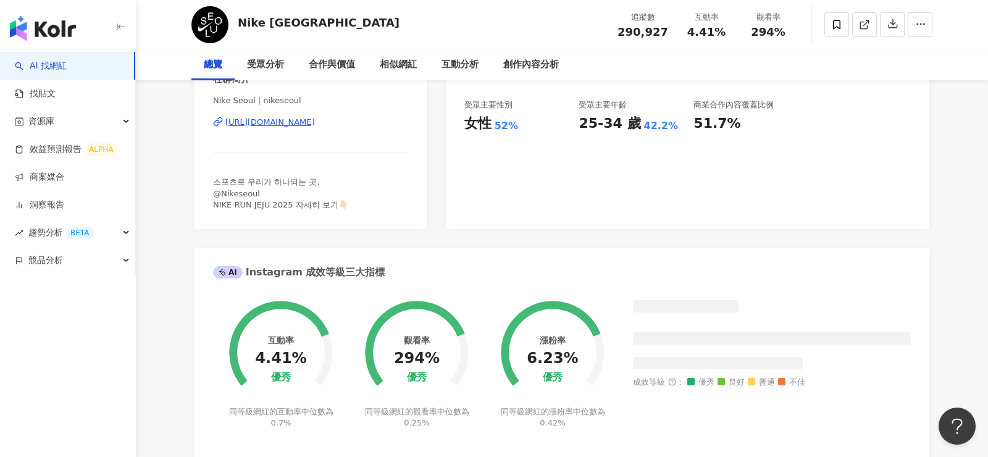
click at [319, 128] on div "Nike Seoul | nikeseoul https://www.instagram.com/nikeseoul/" at bounding box center [311, 131] width 196 height 72
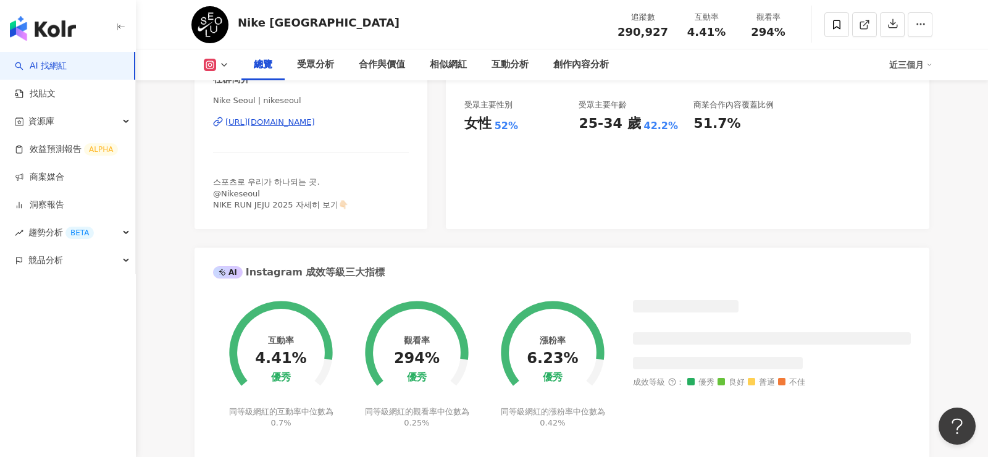
click at [315, 122] on div "https://www.instagram.com/nikeseoul/" at bounding box center [270, 122] width 90 height 11
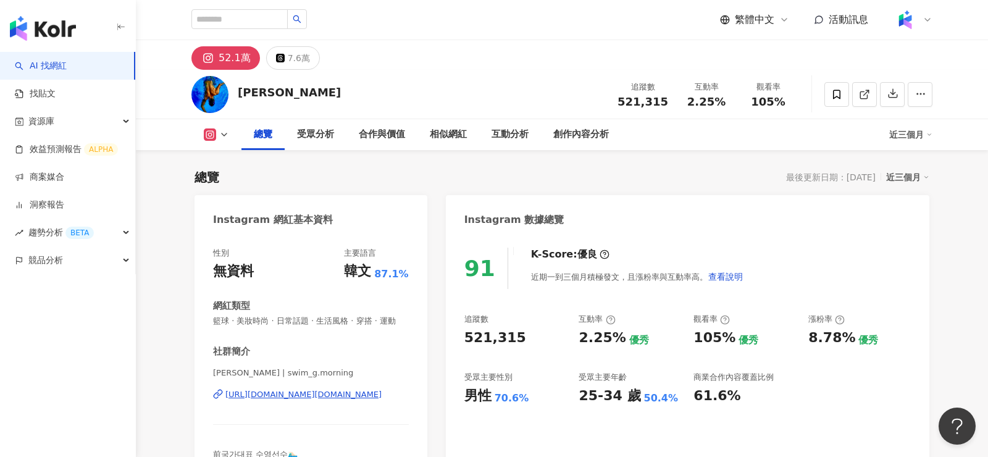
click at [339, 393] on div "[URL][DOMAIN_NAME][DOMAIN_NAME]" at bounding box center [303, 394] width 156 height 11
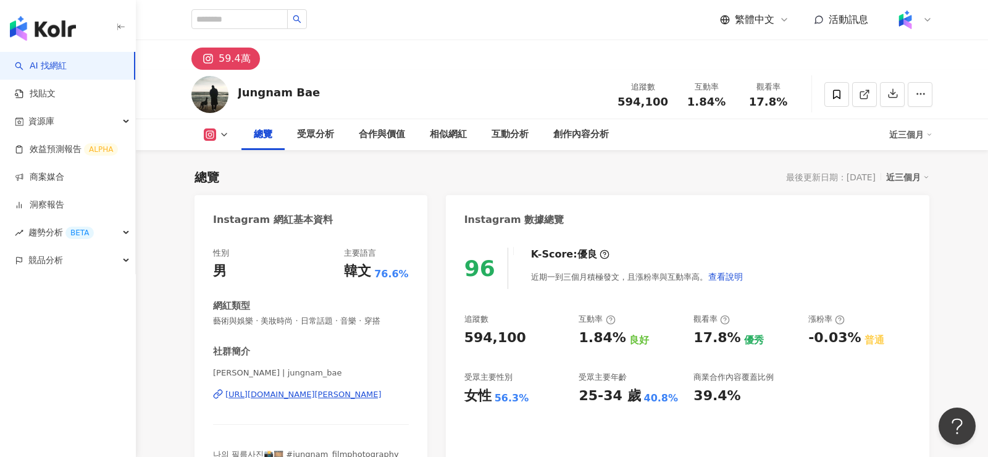
click at [306, 391] on div "https://www.instagram.com/jungnam_bae/" at bounding box center [303, 394] width 156 height 11
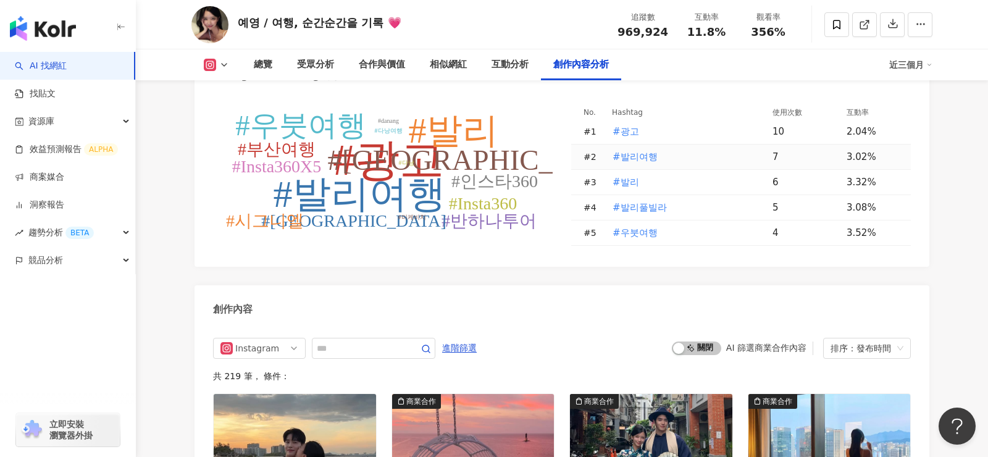
scroll to position [3543, 0]
